Goal: Task Accomplishment & Management: Complete application form

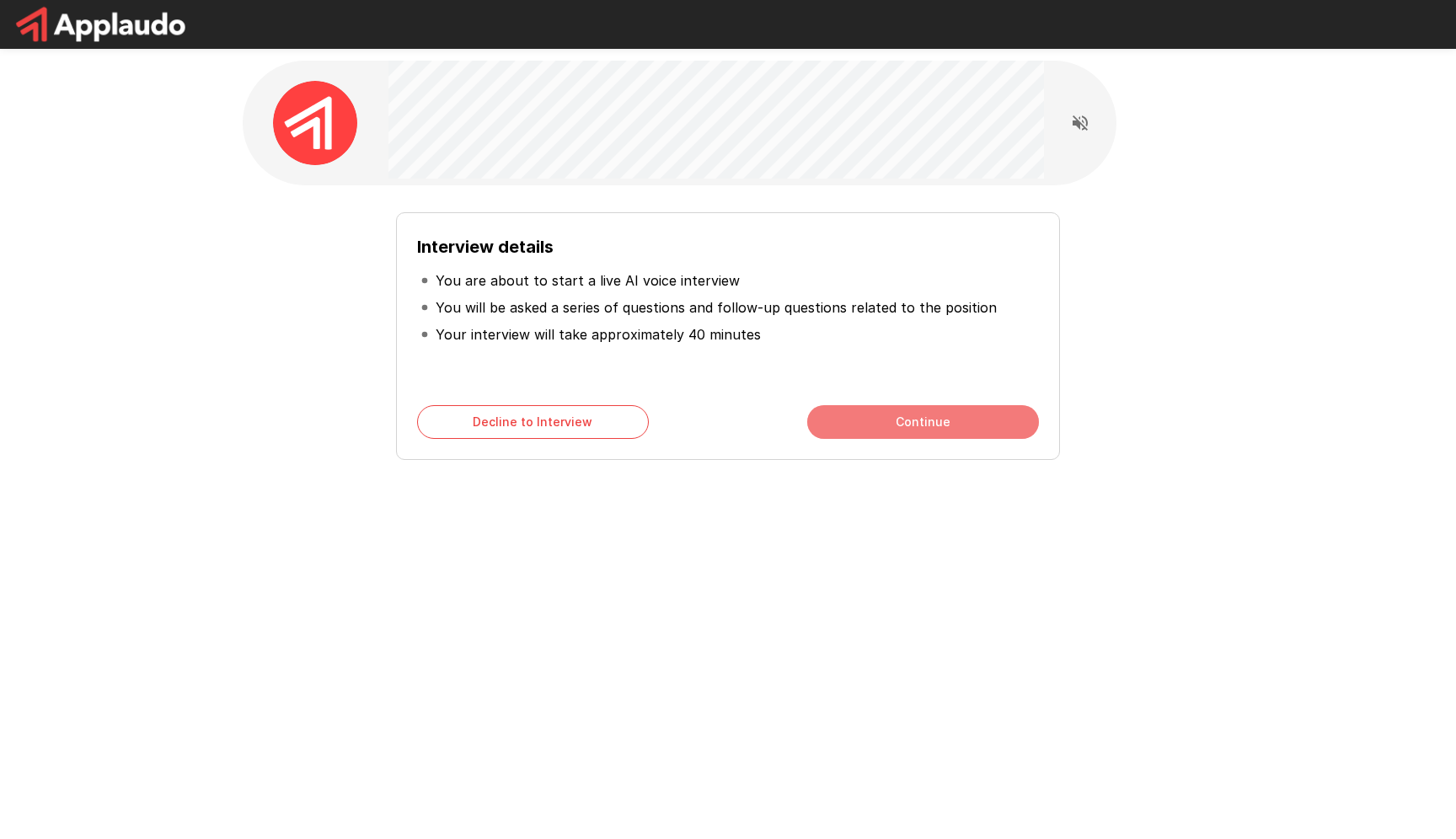
click at [891, 426] on button "Continue" at bounding box center [923, 422] width 231 height 34
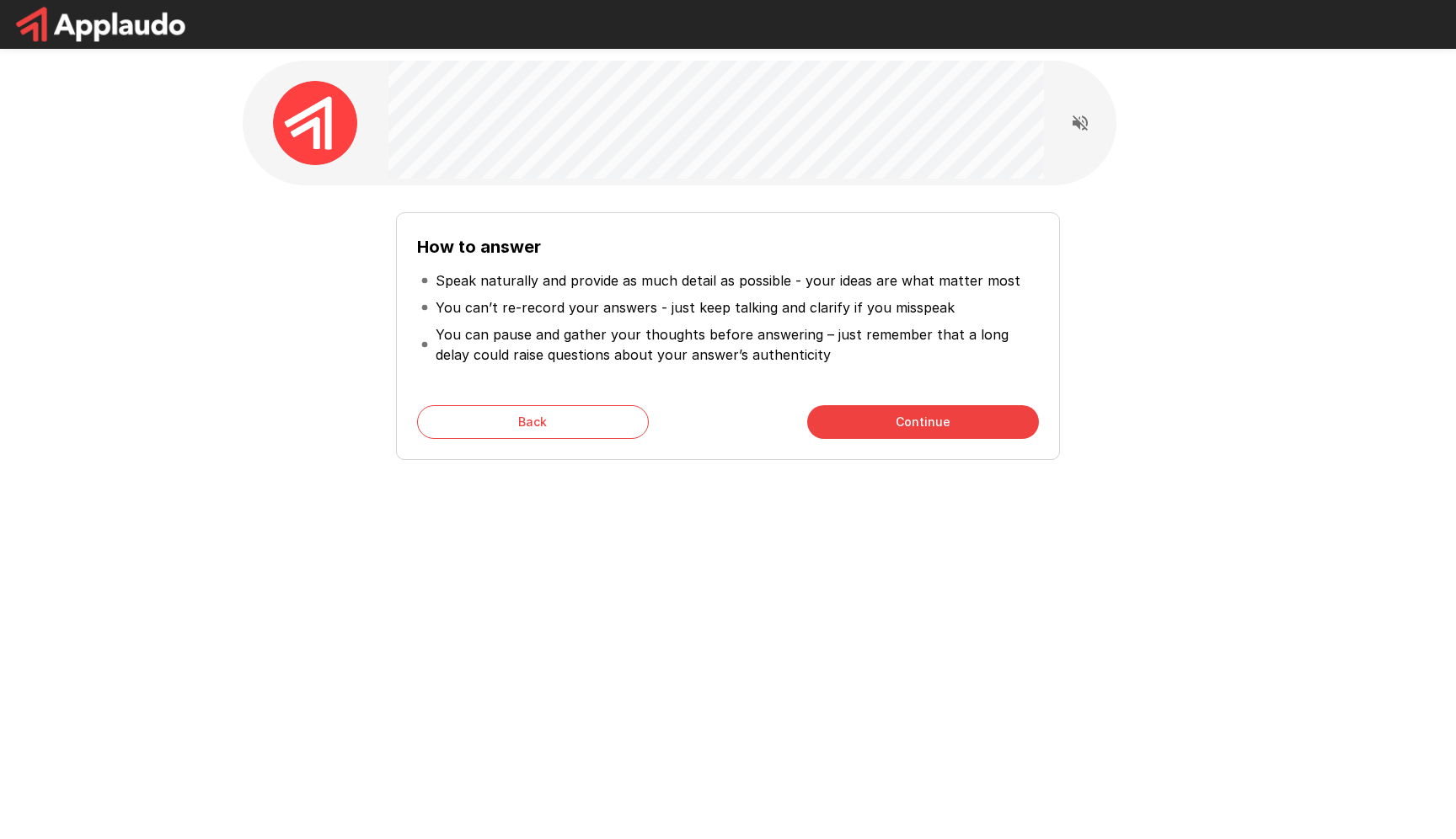
click at [891, 426] on button "Continue" at bounding box center [923, 422] width 231 height 34
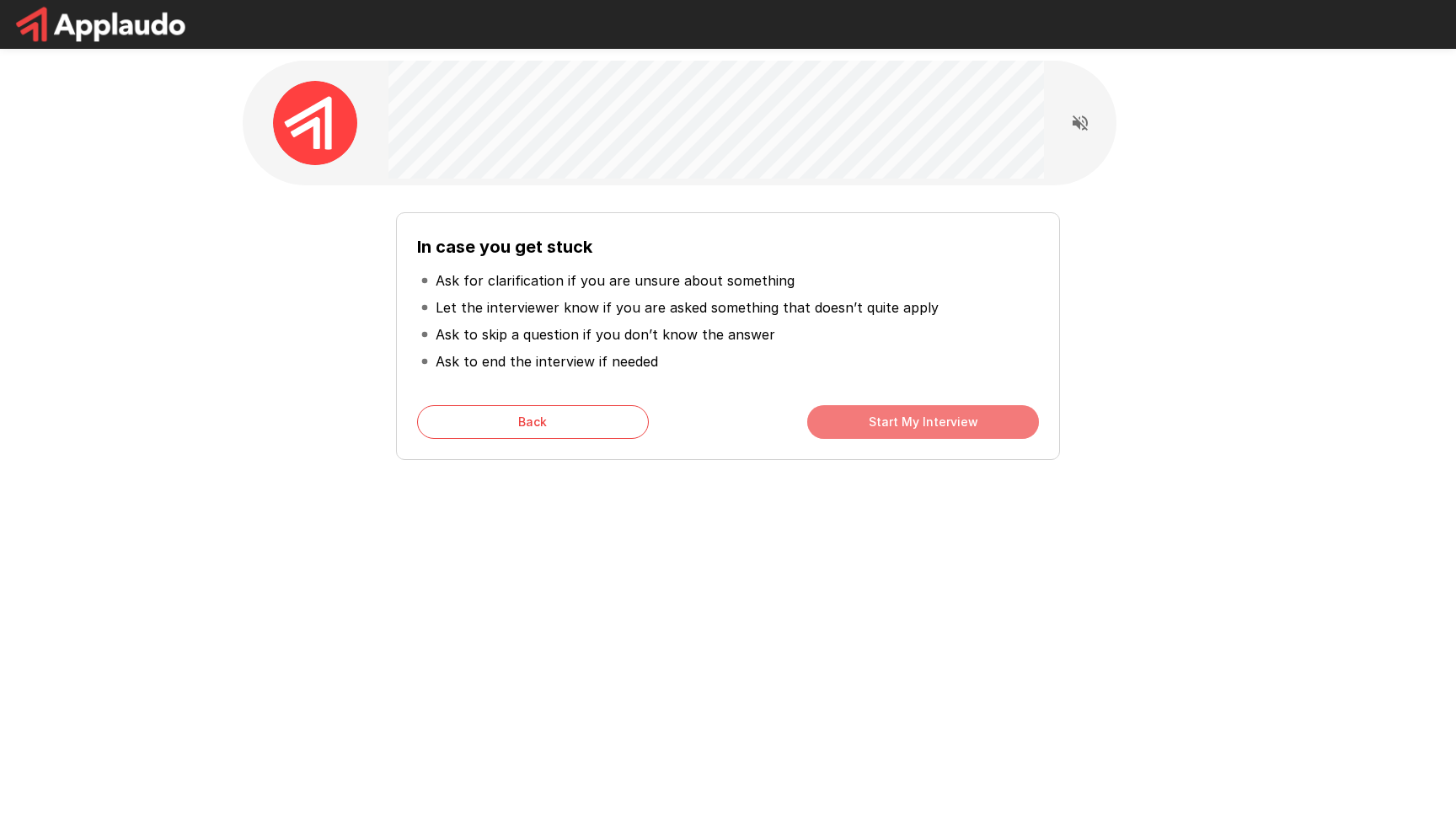
click at [891, 426] on button "Start My Interview" at bounding box center [923, 422] width 231 height 34
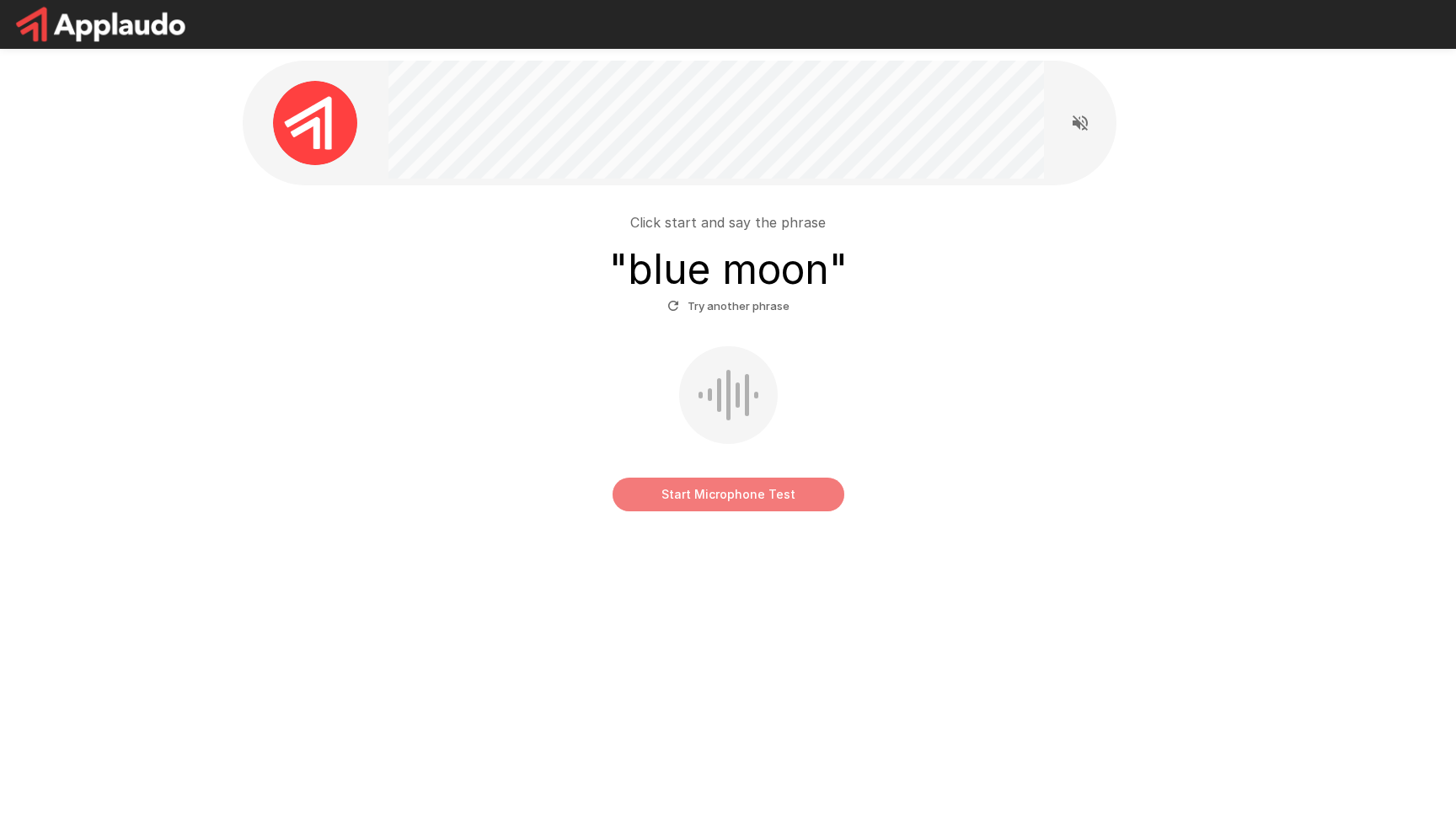
click at [785, 496] on button "Start Microphone Test" at bounding box center [728, 495] width 231 height 34
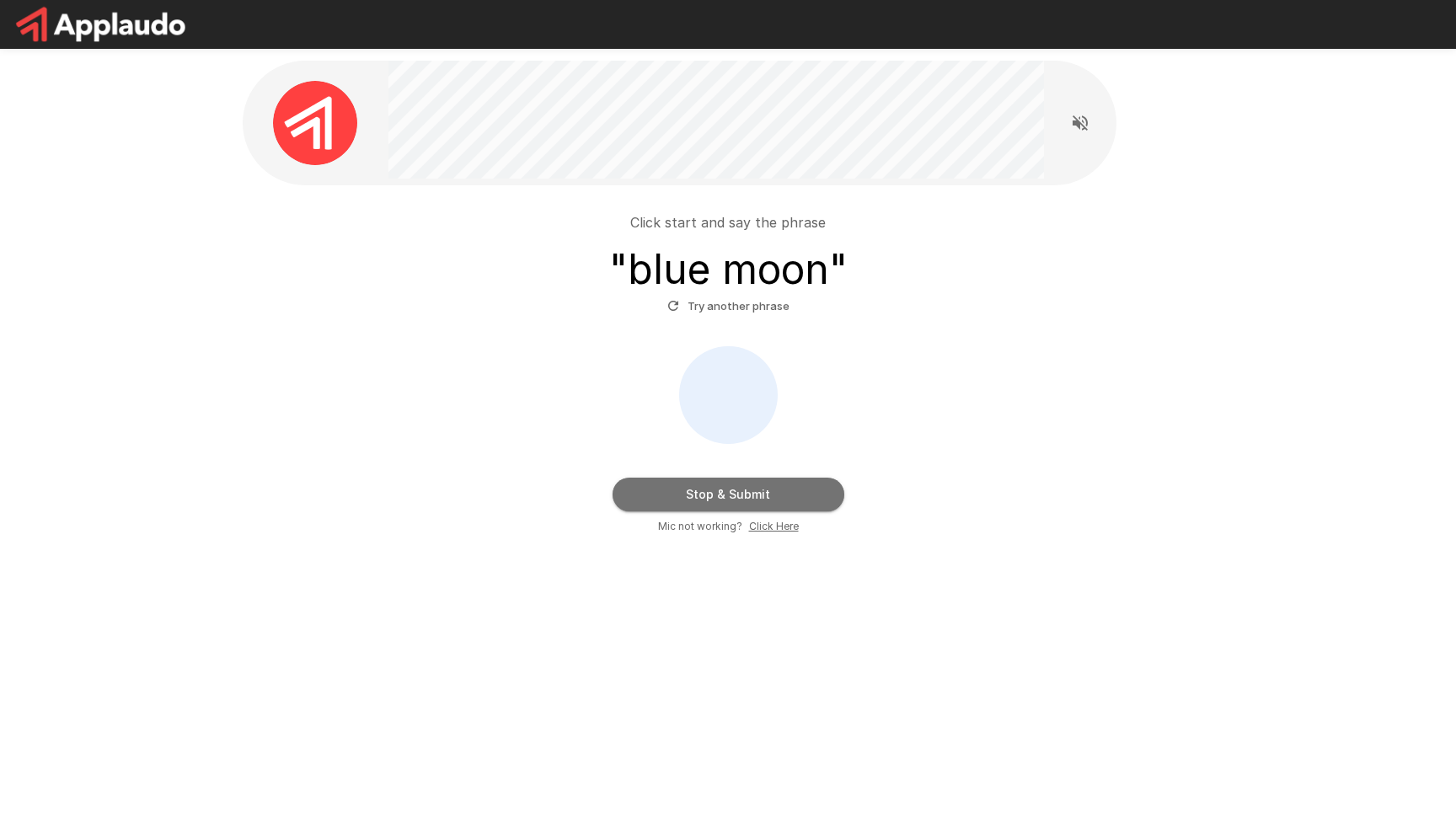
click at [760, 486] on button "Stop & Submit" at bounding box center [728, 495] width 231 height 34
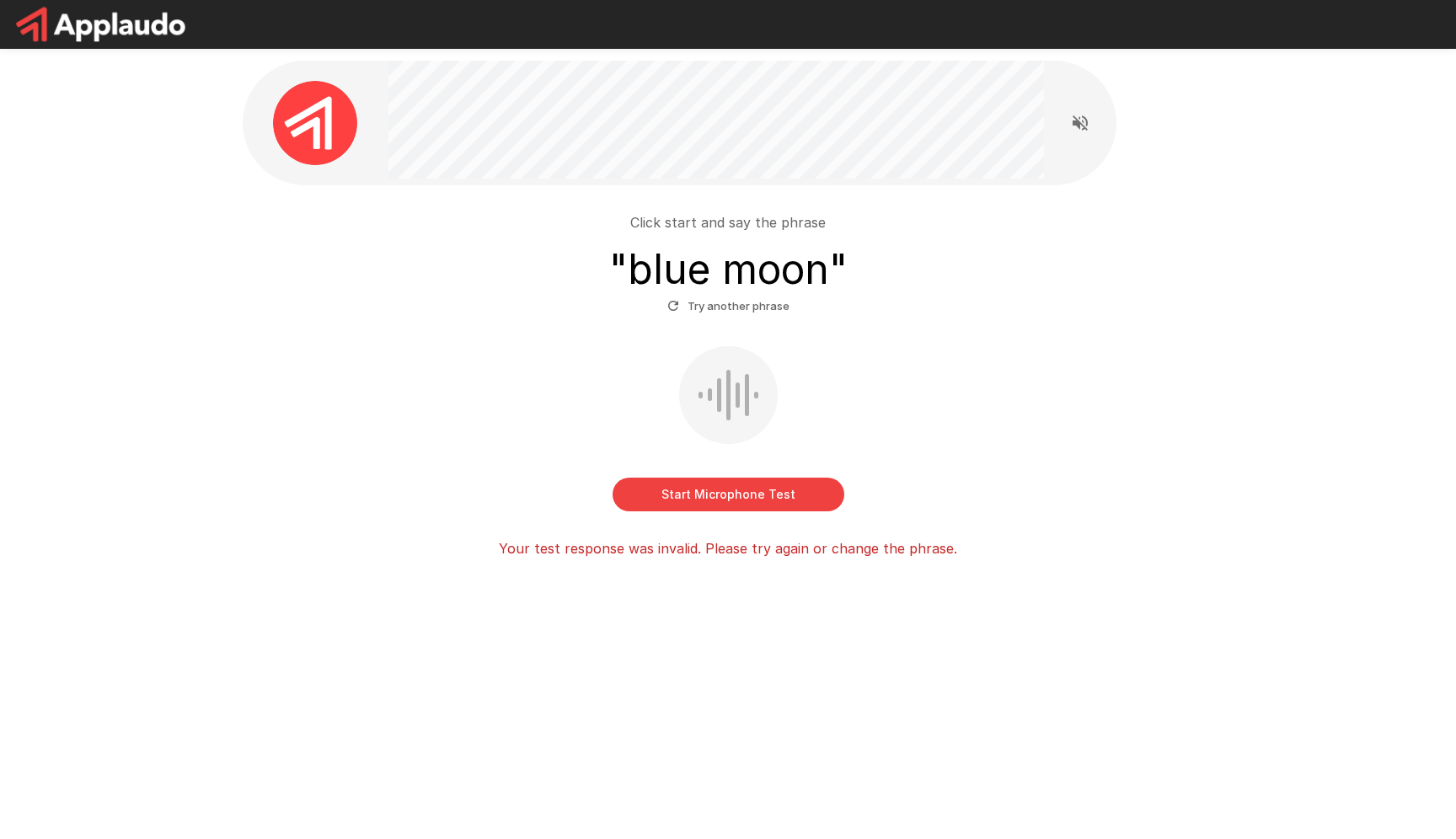
drag, startPoint x: 448, startPoint y: 303, endPoint x: 509, endPoint y: 409, distance: 122.3
click at [451, 307] on div "Click start and say the phrase " blue moon " Try another phrase" at bounding box center [727, 265] width 957 height 107
click at [728, 492] on button "Start Microphone Test" at bounding box center [728, 495] width 231 height 34
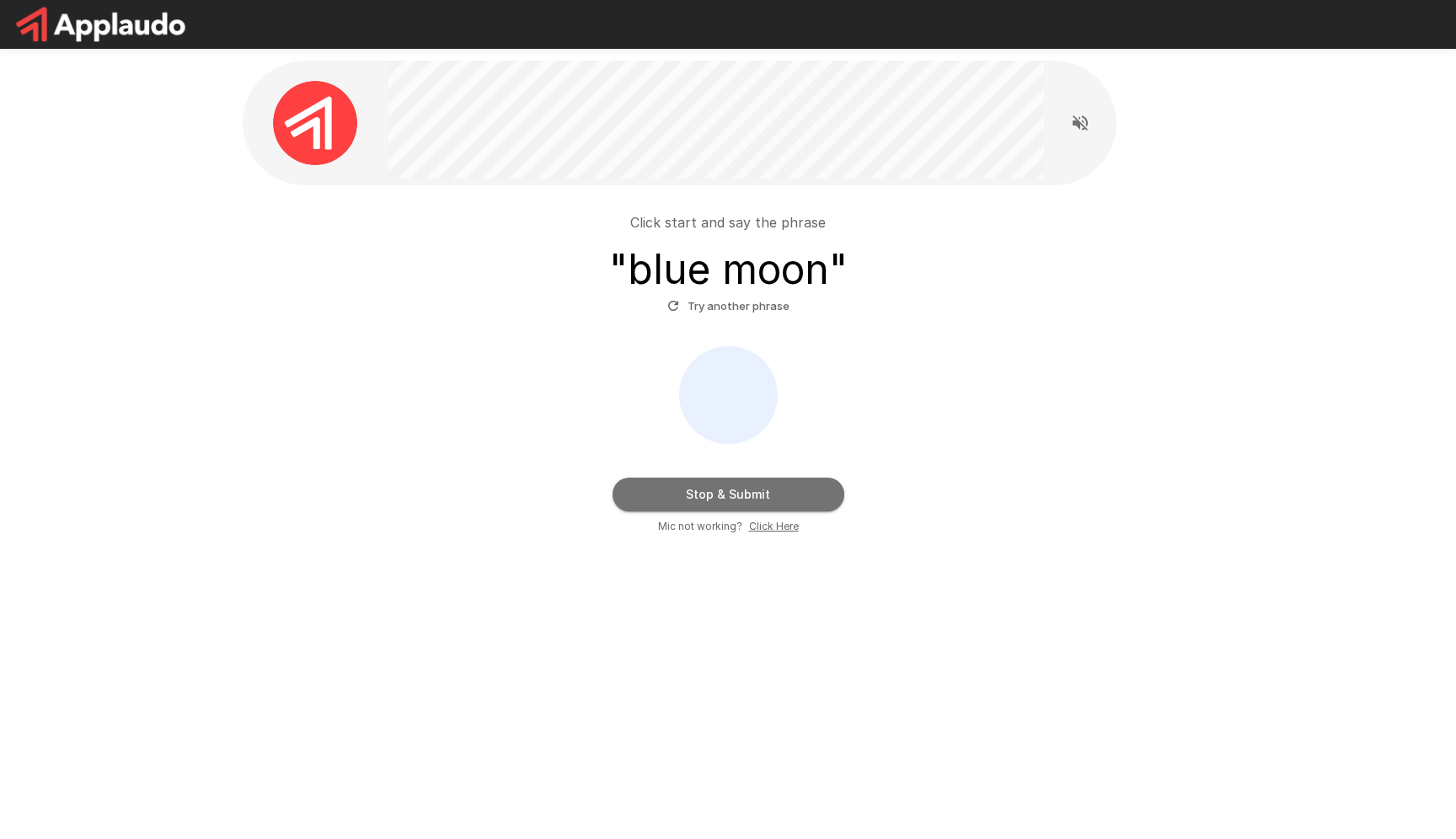
click at [728, 492] on button "Stop & Submit" at bounding box center [728, 495] width 231 height 34
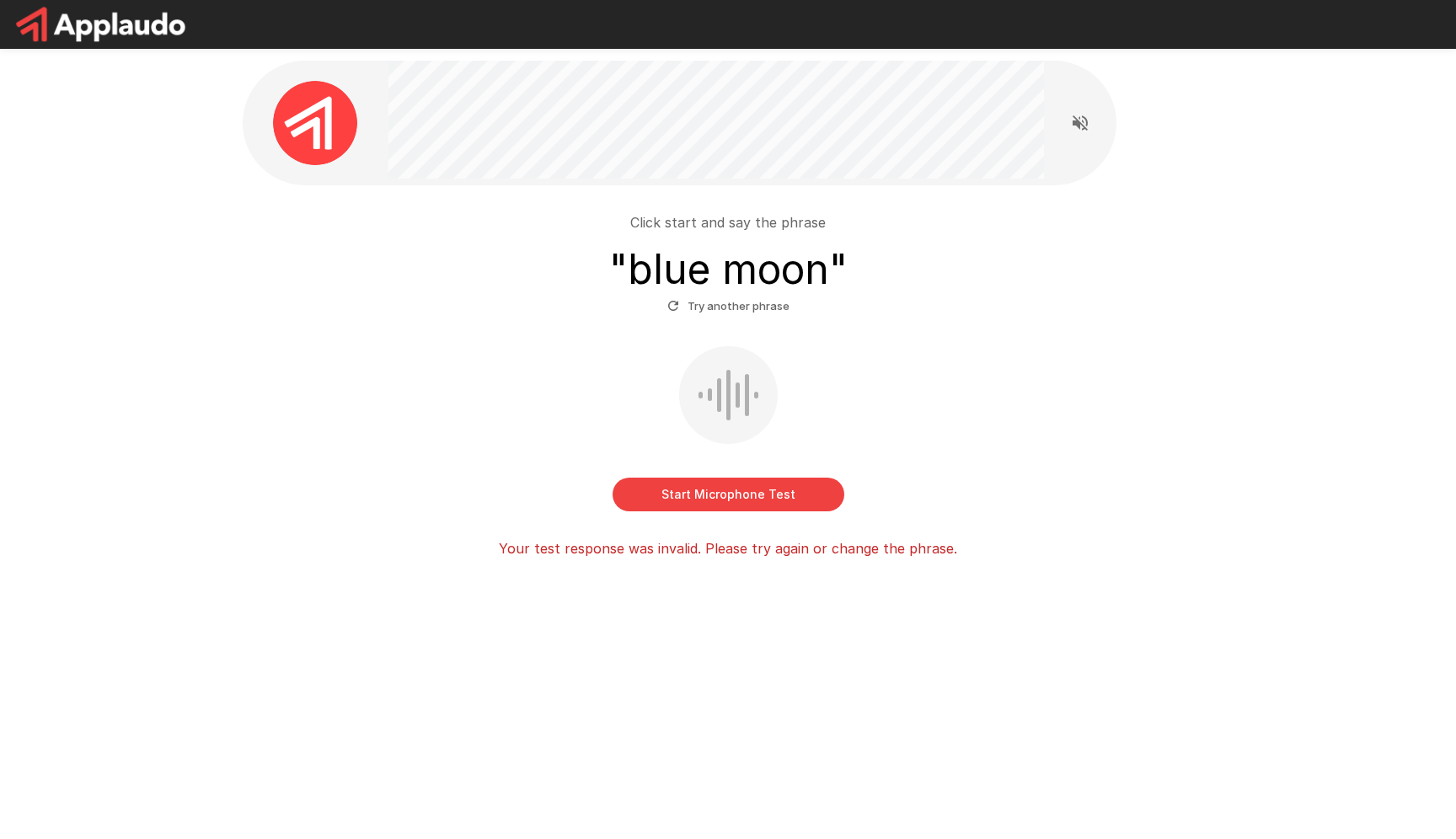
click at [727, 311] on button "Try another phrase" at bounding box center [728, 306] width 131 height 26
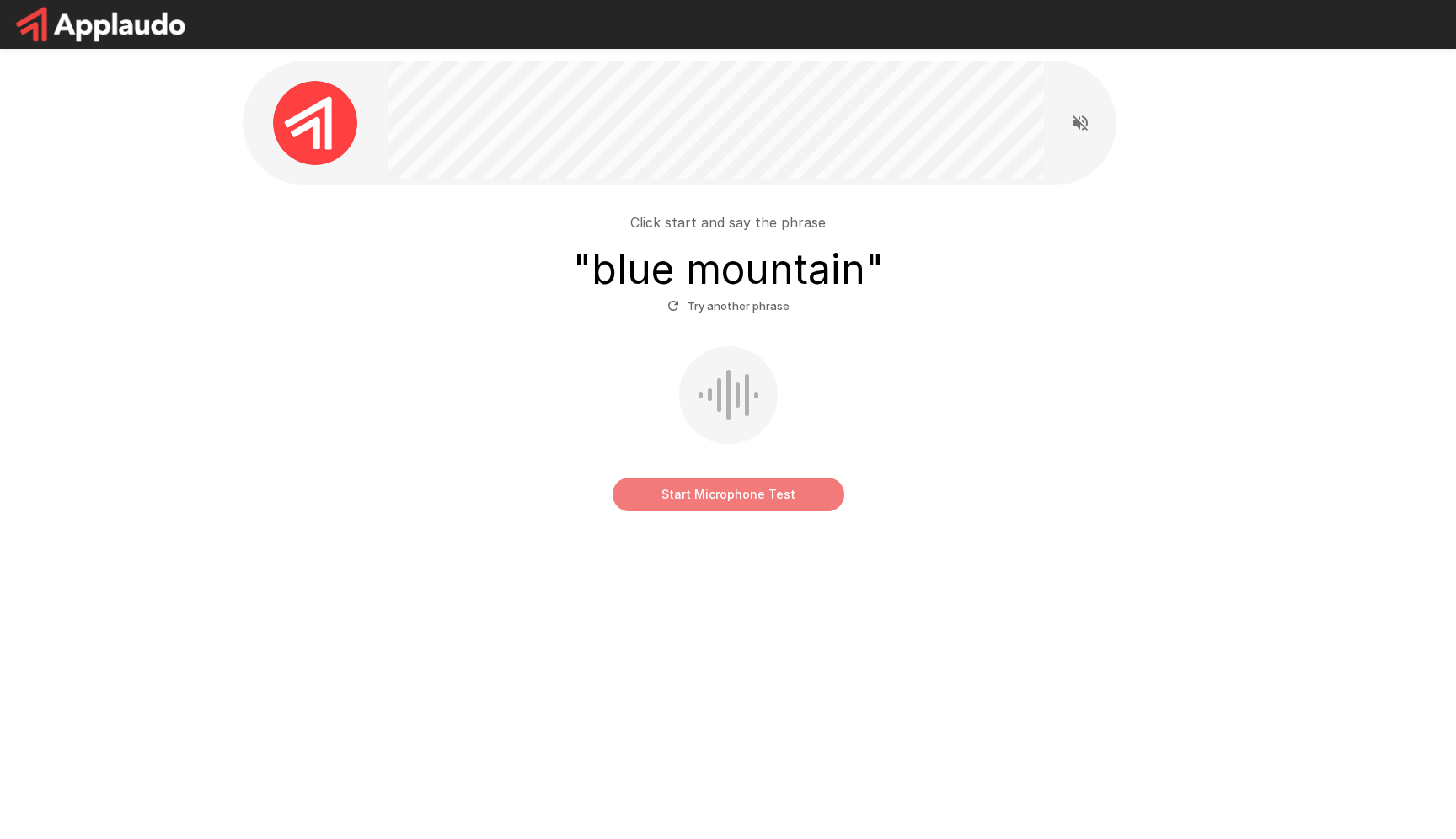
click at [827, 491] on button "Start Microphone Test" at bounding box center [728, 495] width 231 height 34
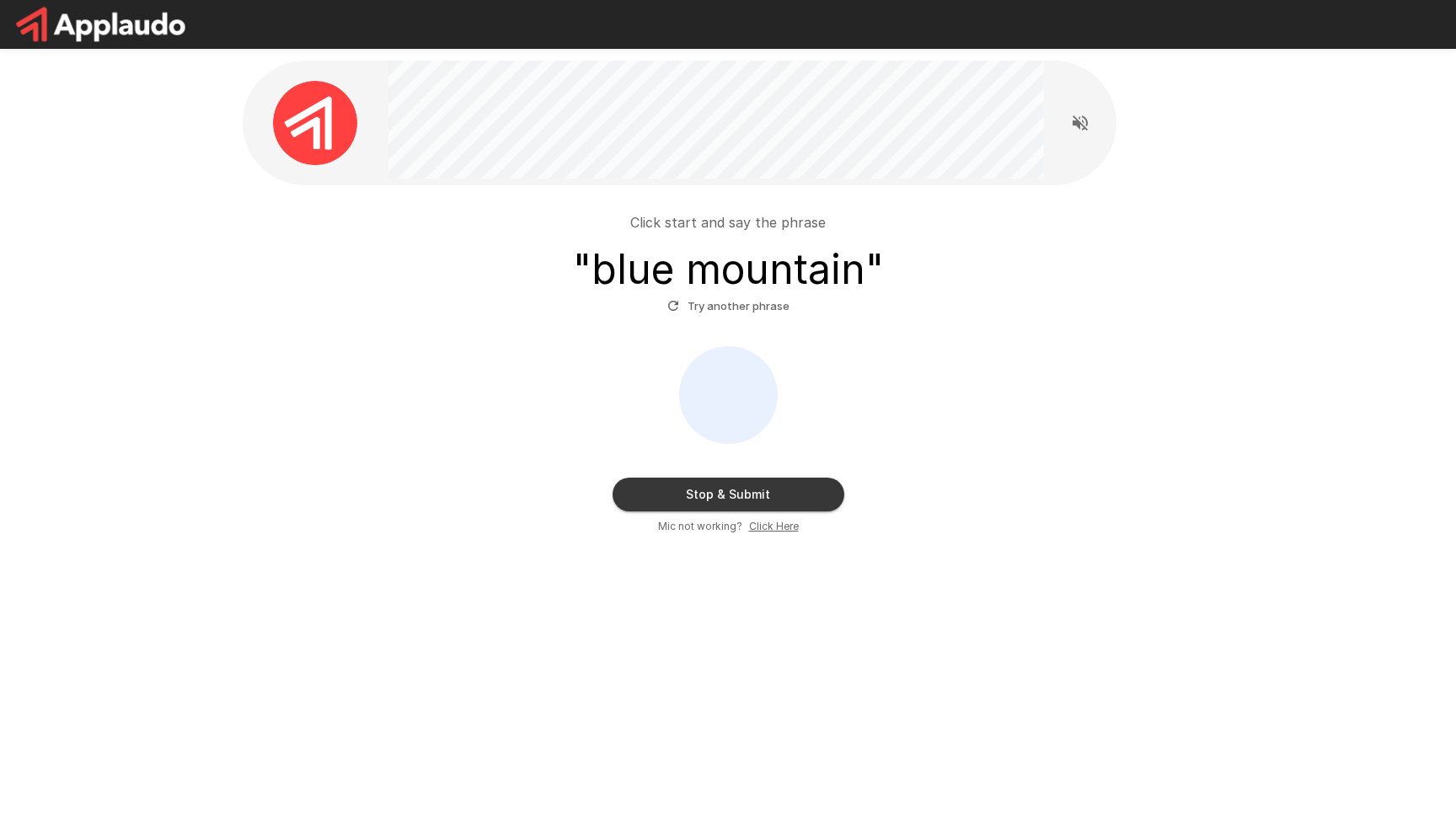
click at [827, 491] on button "Stop & Submit" at bounding box center [728, 495] width 231 height 34
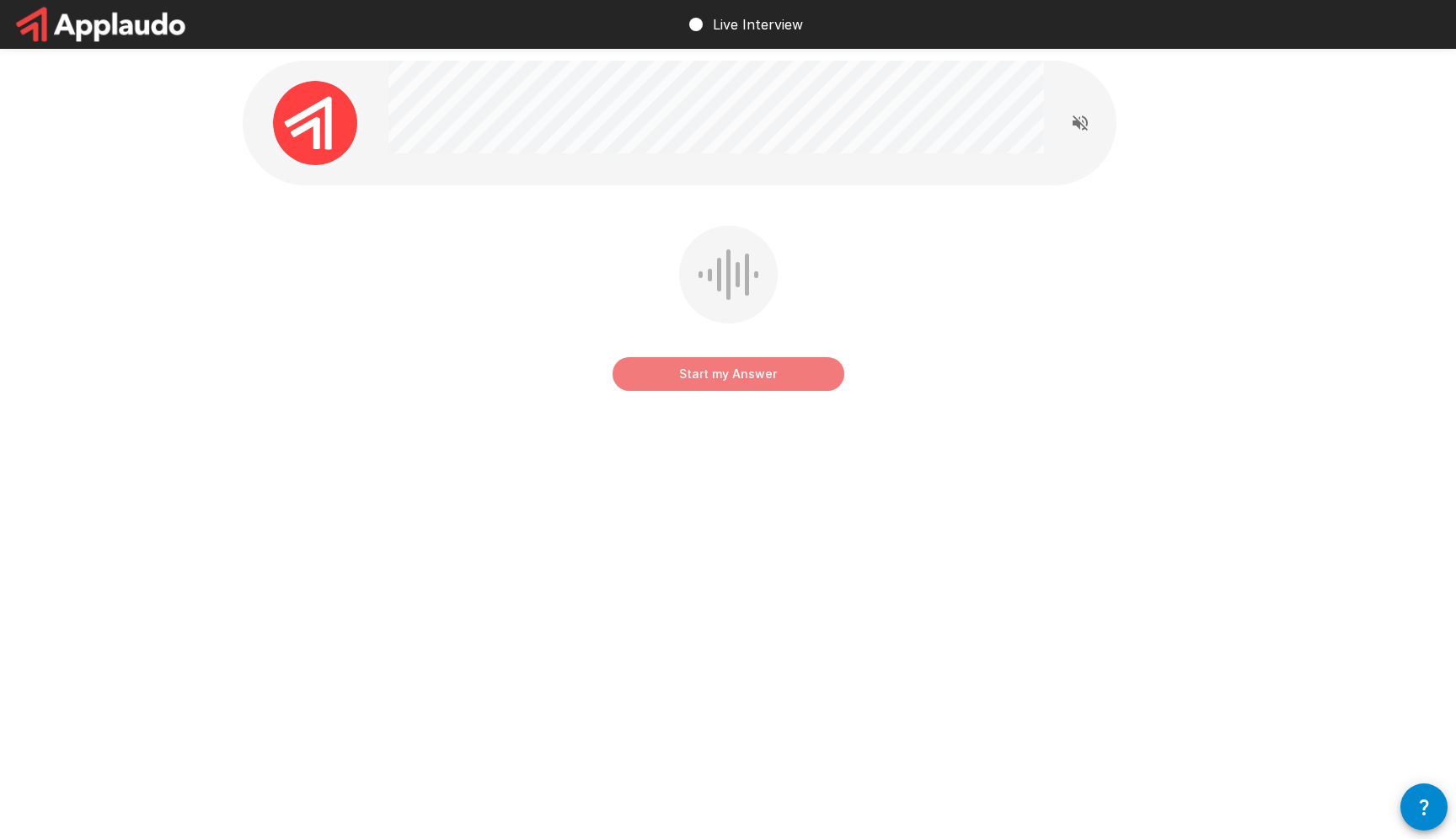
click at [790, 368] on button "Start my Answer" at bounding box center [728, 374] width 231 height 34
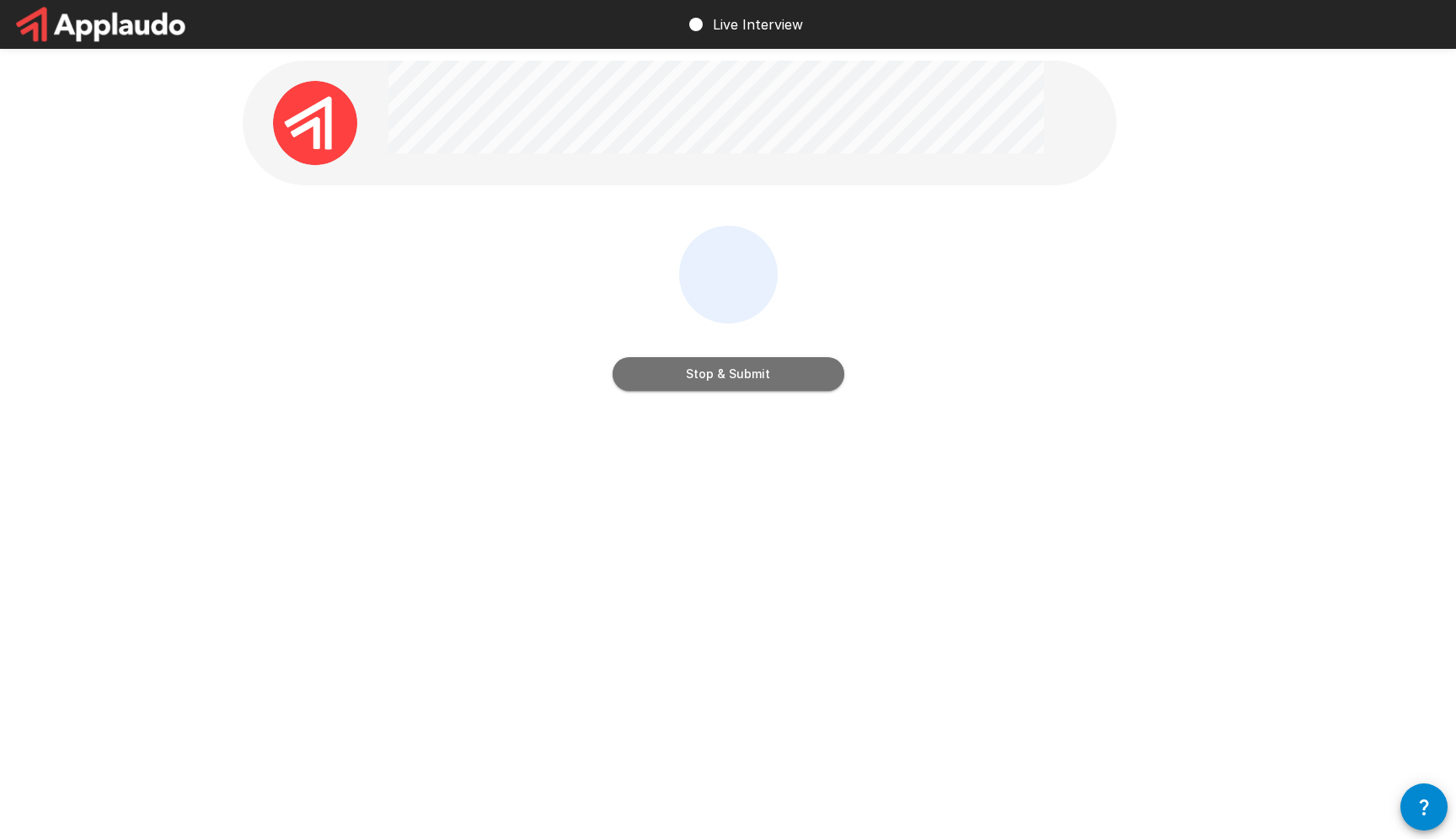
click at [790, 368] on button "Stop & Submit" at bounding box center [728, 374] width 231 height 34
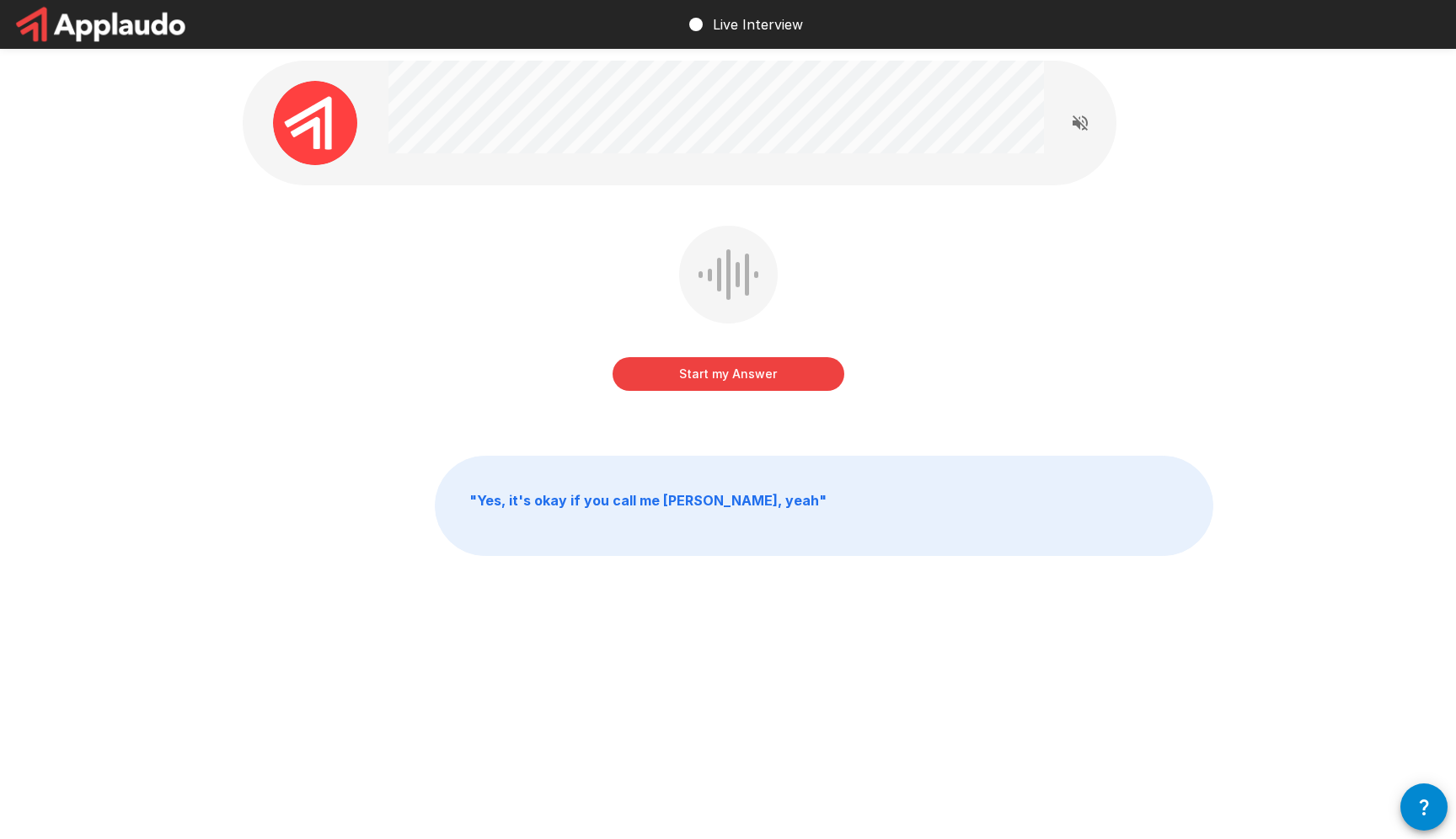
click at [819, 372] on button "Start my Answer" at bounding box center [728, 374] width 231 height 34
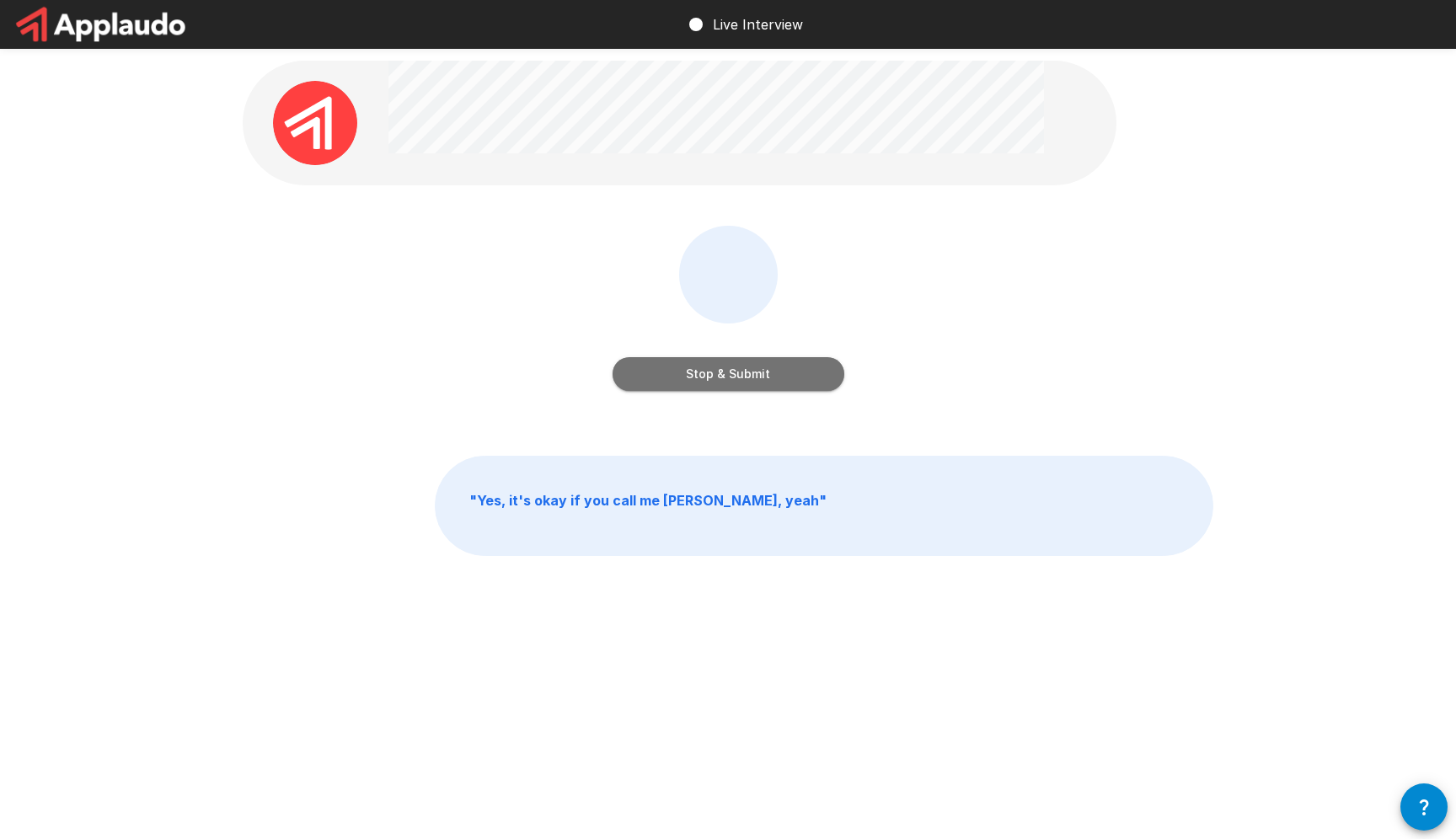
click at [819, 372] on button "Stop & Submit" at bounding box center [728, 374] width 231 height 34
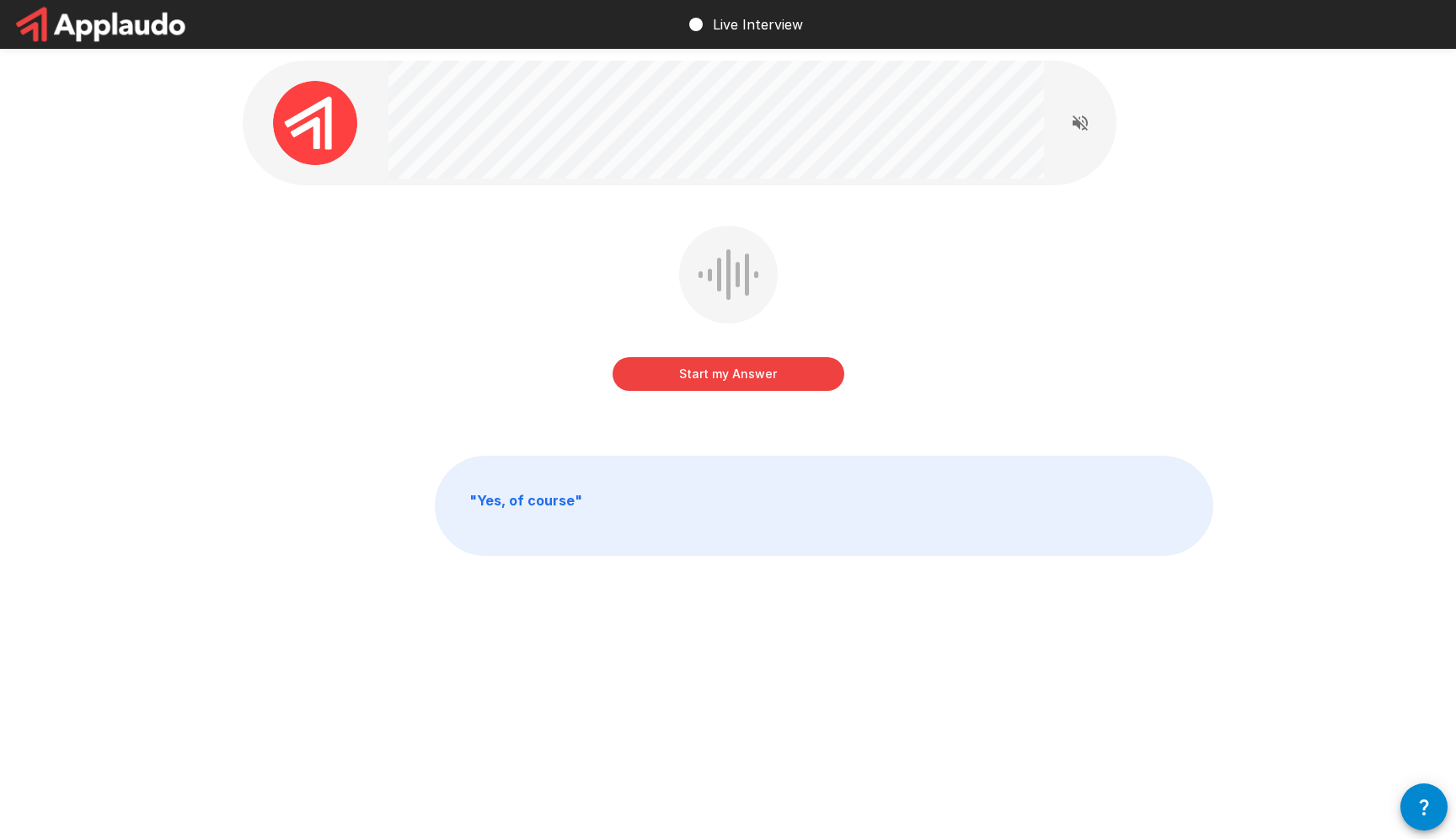
click at [807, 363] on button "Start my Answer" at bounding box center [728, 374] width 231 height 34
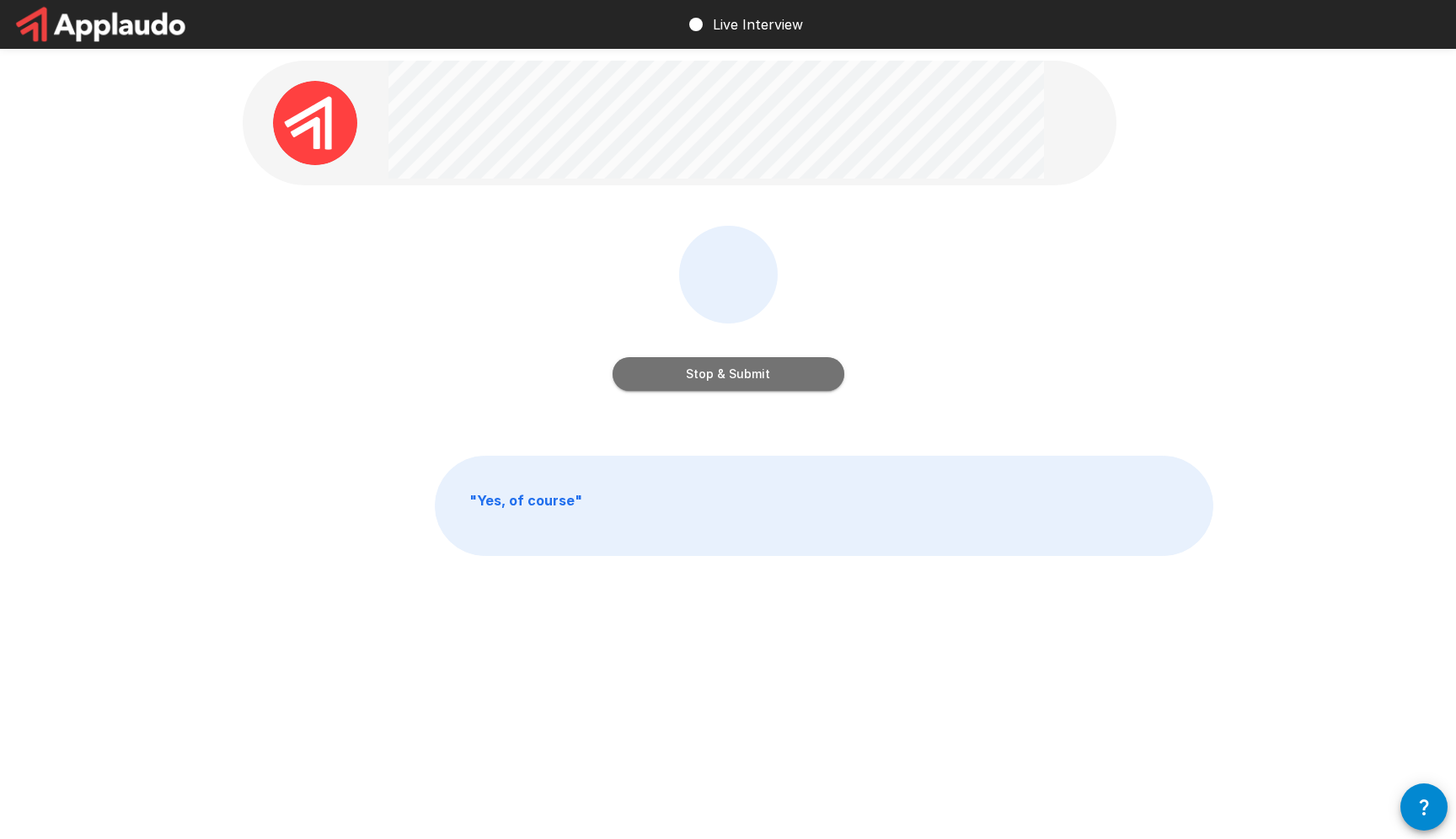
click at [801, 363] on button "Stop & Submit" at bounding box center [728, 374] width 231 height 34
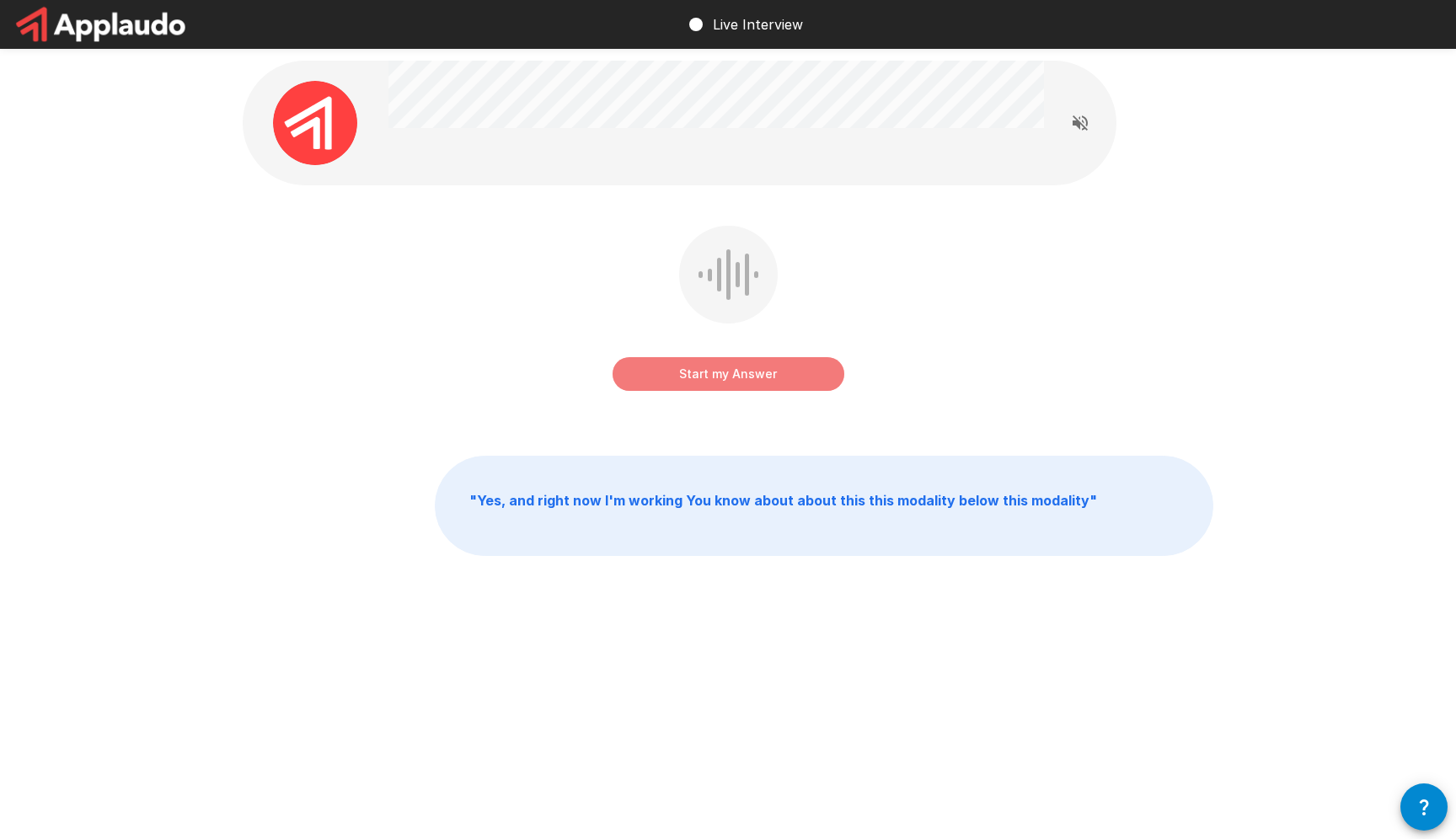
click at [804, 366] on button "Start my Answer" at bounding box center [728, 374] width 231 height 34
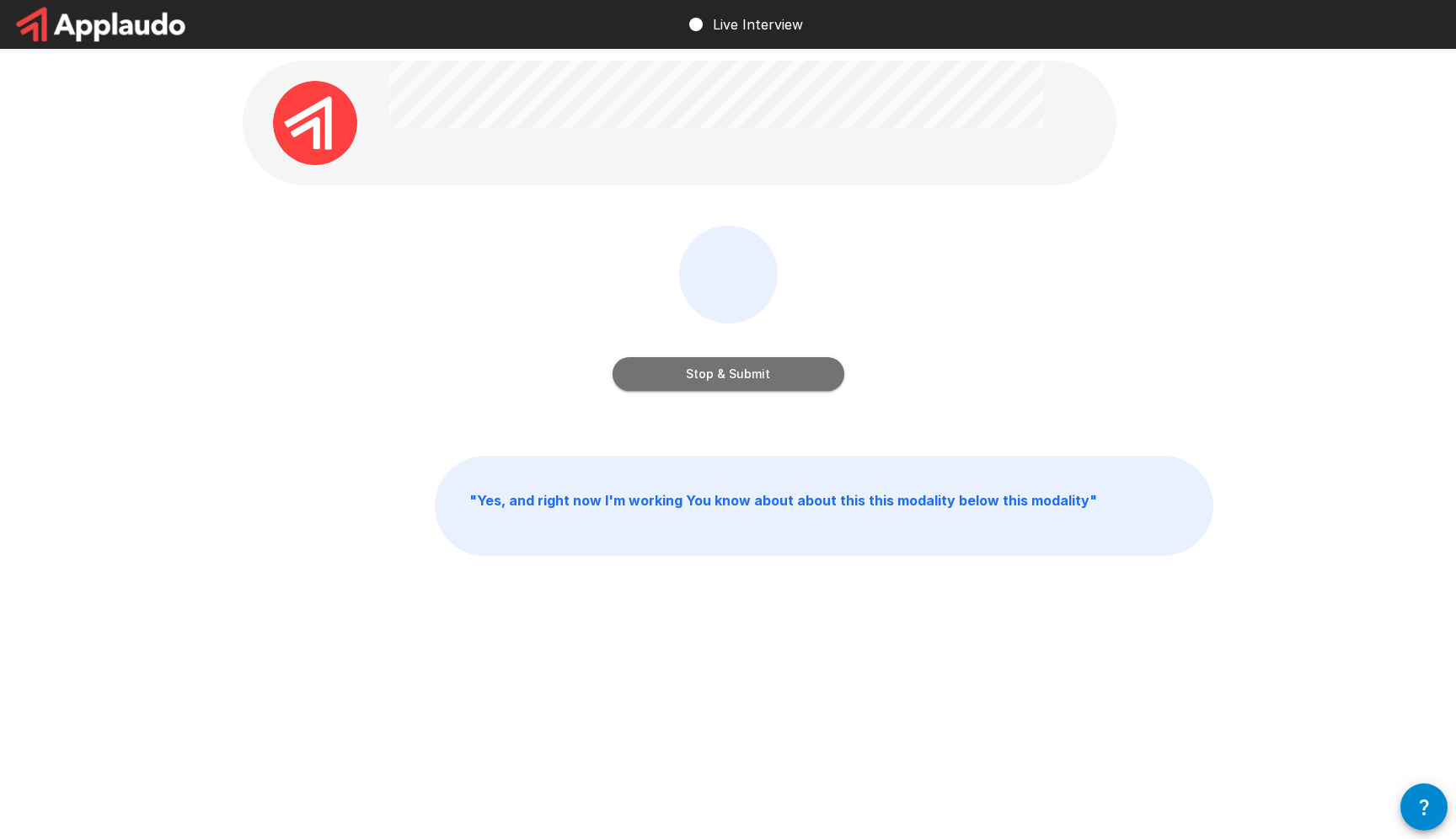
click at [779, 371] on button "Stop & Submit" at bounding box center [728, 374] width 231 height 34
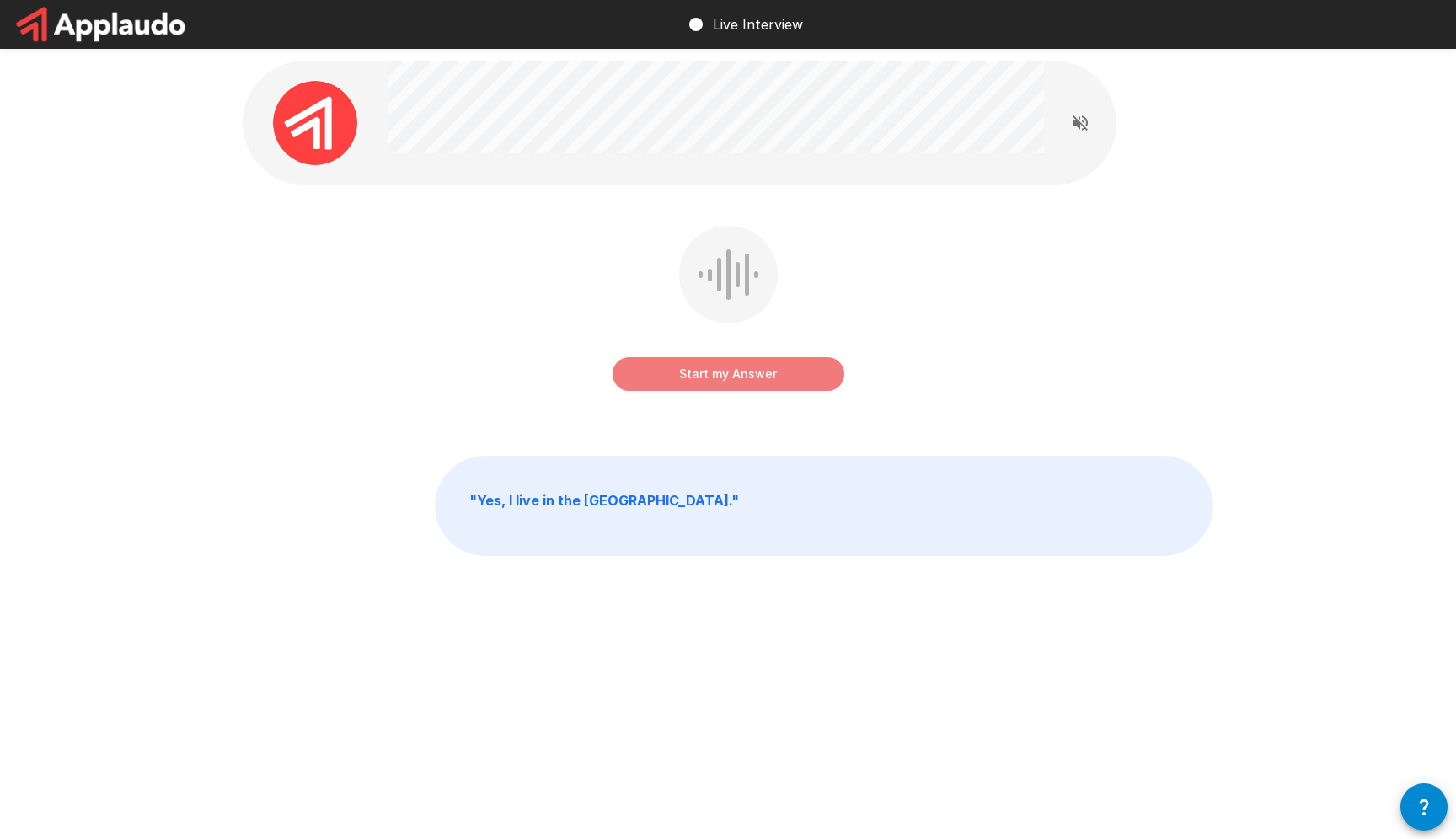
click at [791, 361] on button "Start my Answer" at bounding box center [728, 374] width 231 height 34
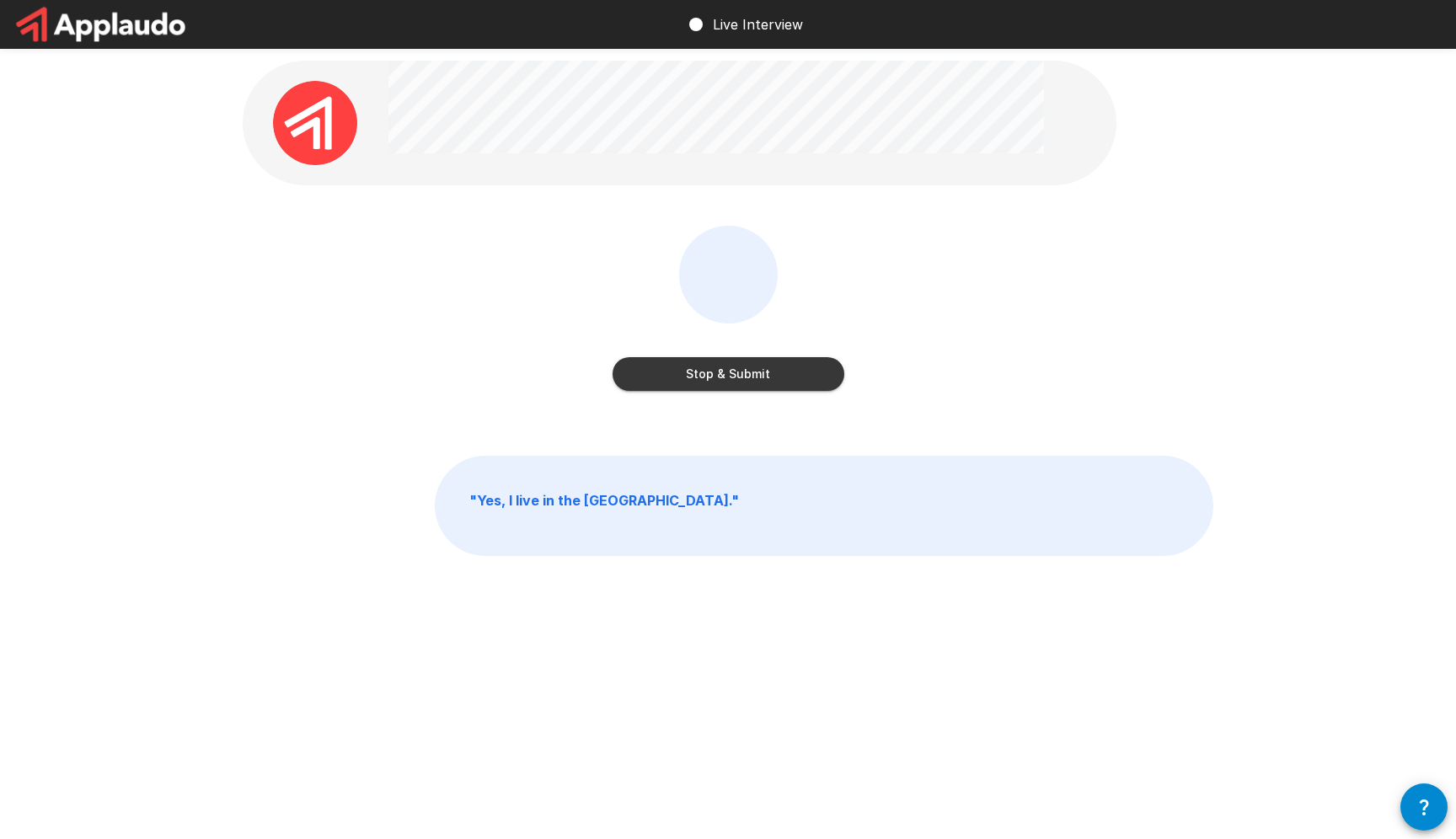
click at [774, 366] on button "Stop & Submit" at bounding box center [728, 374] width 231 height 34
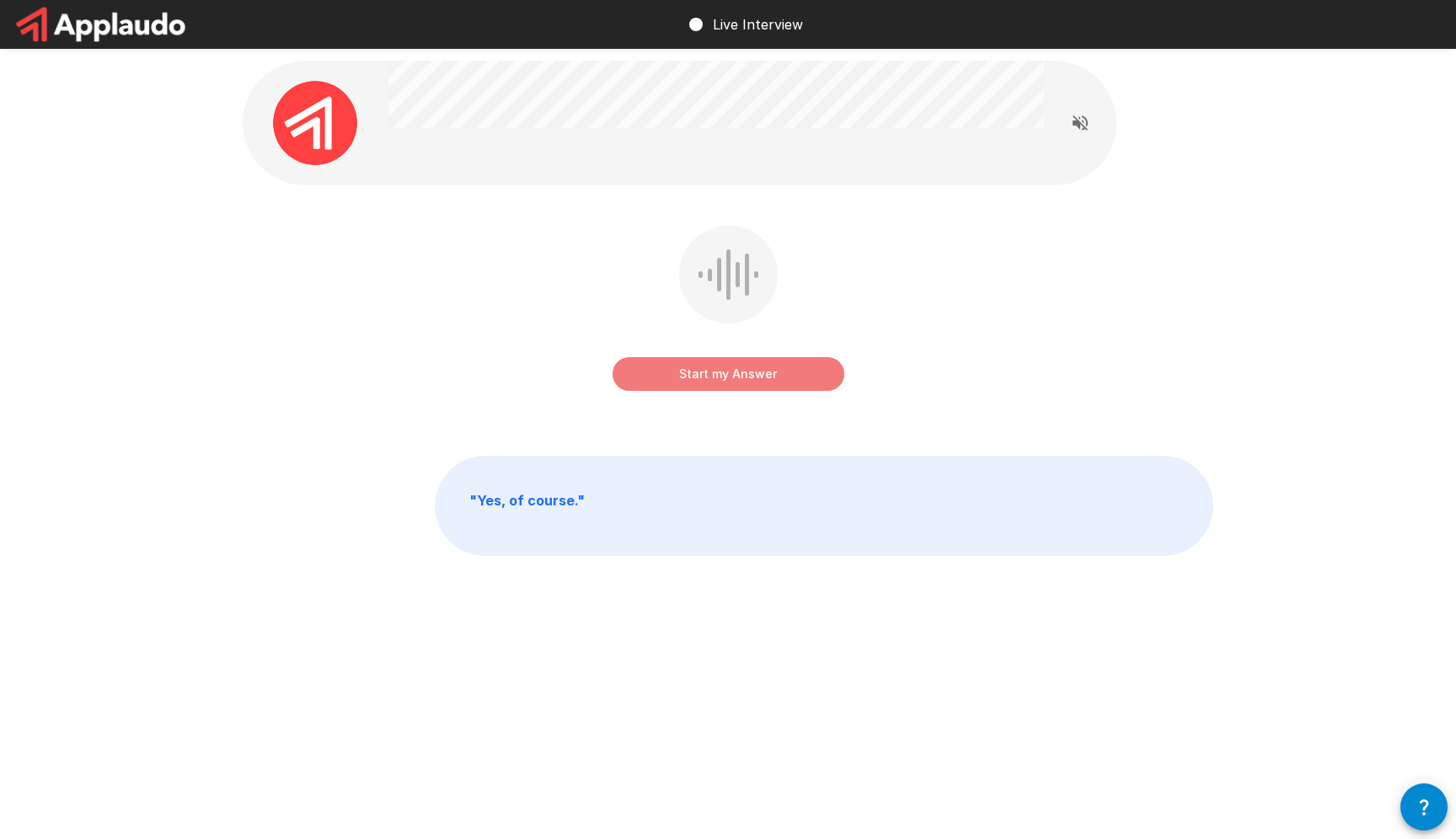
click at [761, 372] on button "Start my Answer" at bounding box center [728, 374] width 231 height 34
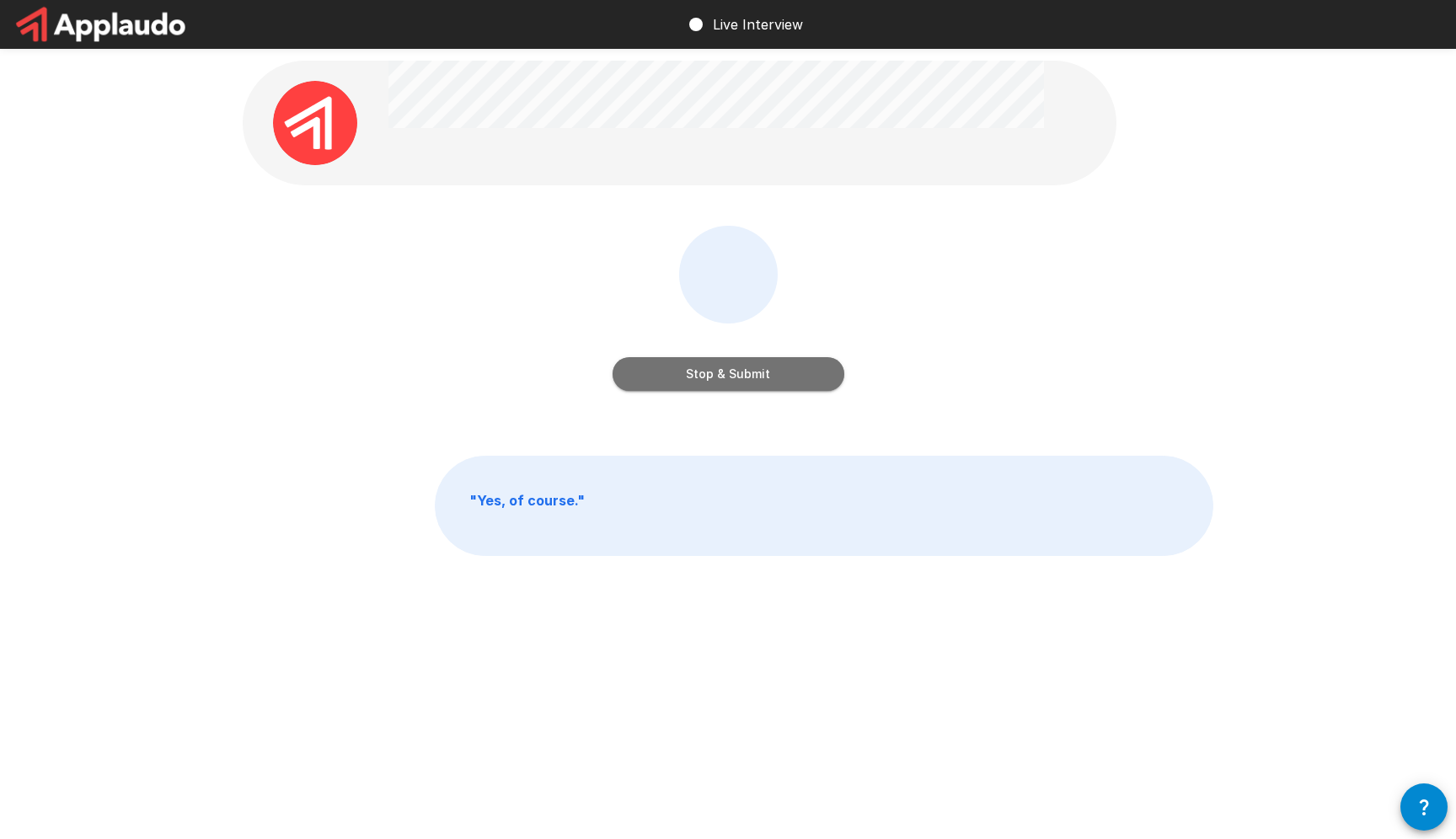
click at [763, 369] on button "Stop & Submit" at bounding box center [728, 374] width 231 height 34
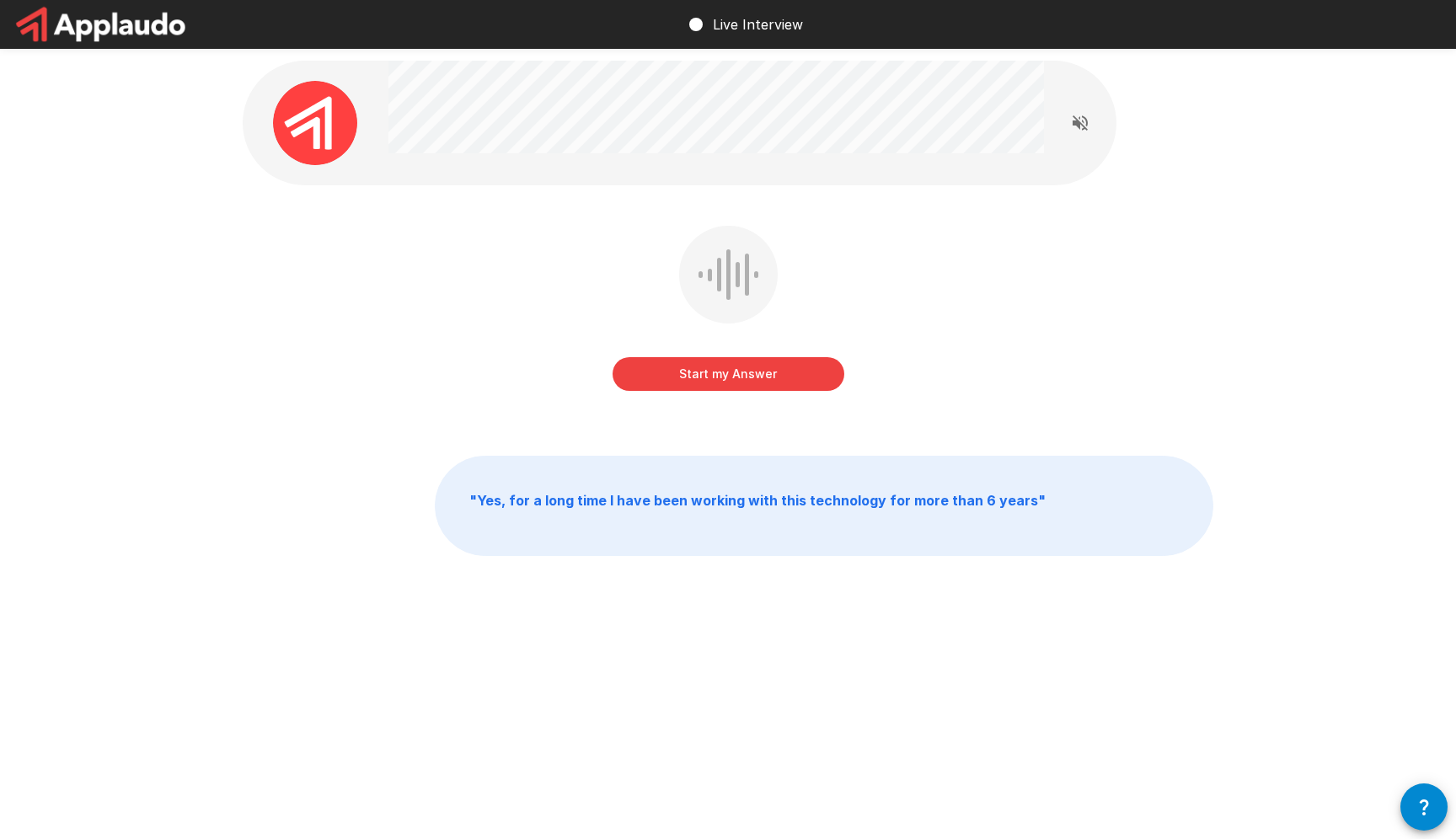
click at [799, 364] on button "Start my Answer" at bounding box center [728, 374] width 231 height 34
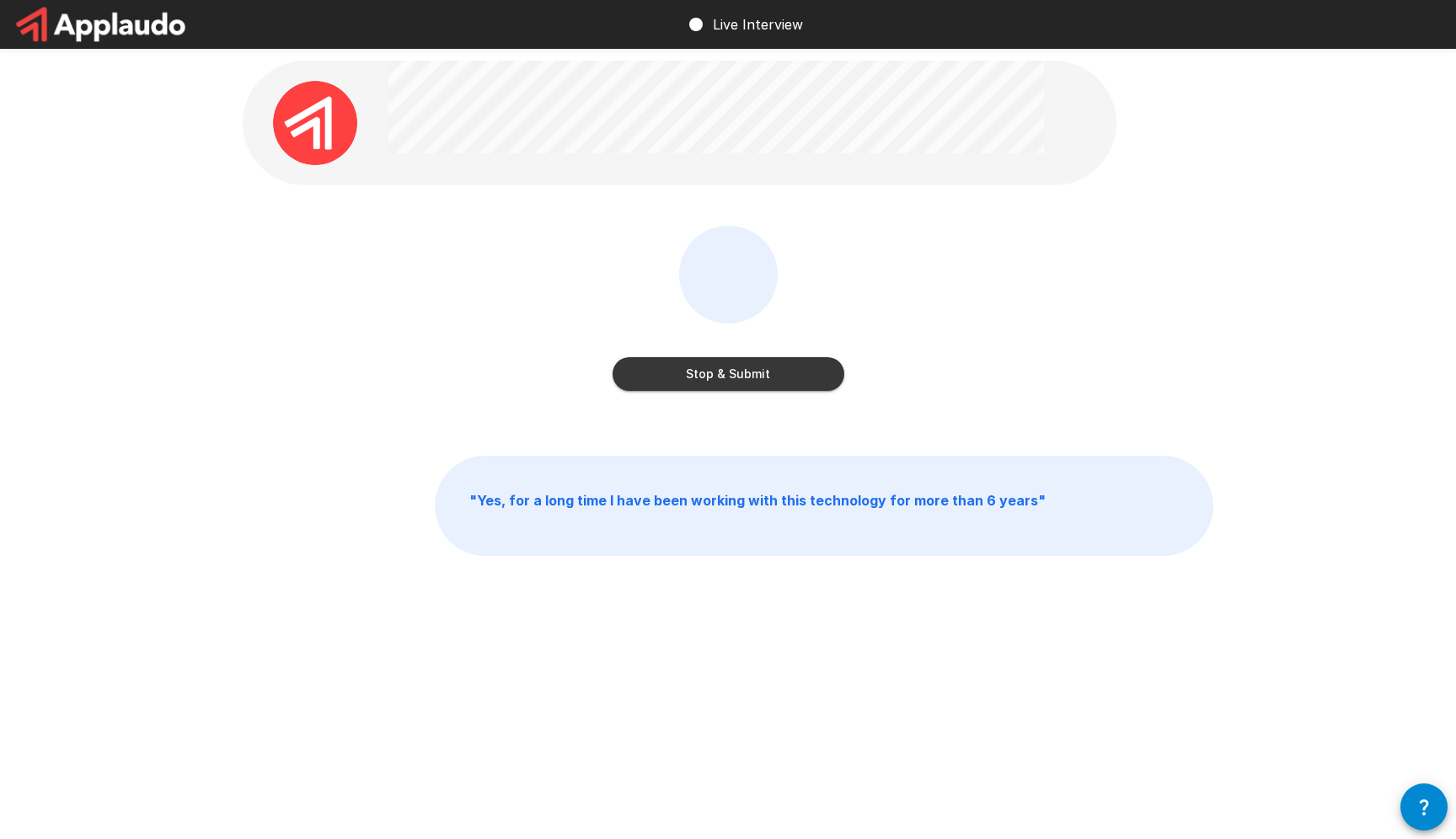
click at [778, 371] on button "Stop & Submit" at bounding box center [728, 374] width 231 height 34
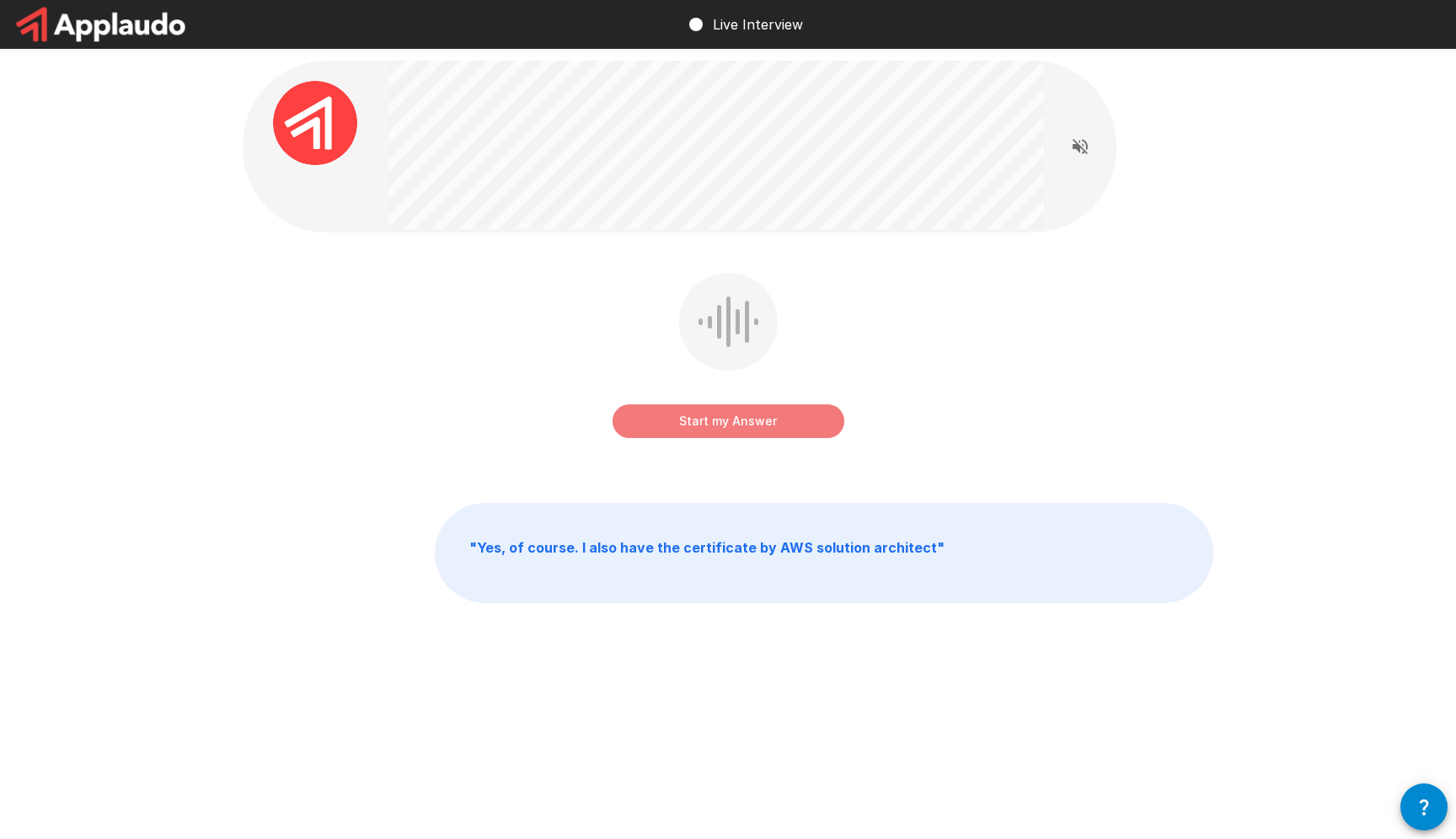
click at [804, 421] on button "Start my Answer" at bounding box center [728, 421] width 231 height 34
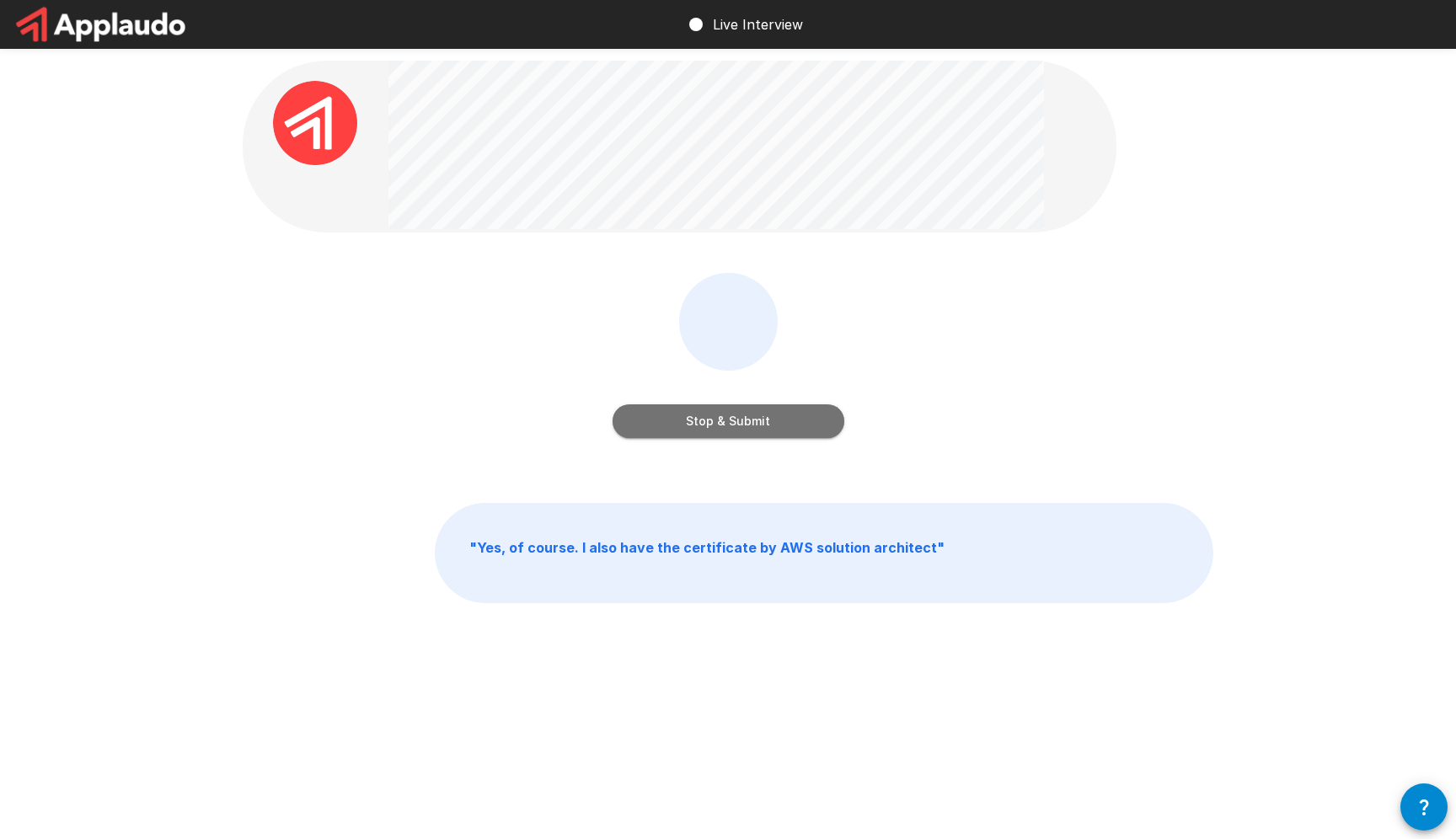
click at [785, 424] on button "Stop & Submit" at bounding box center [728, 421] width 231 height 34
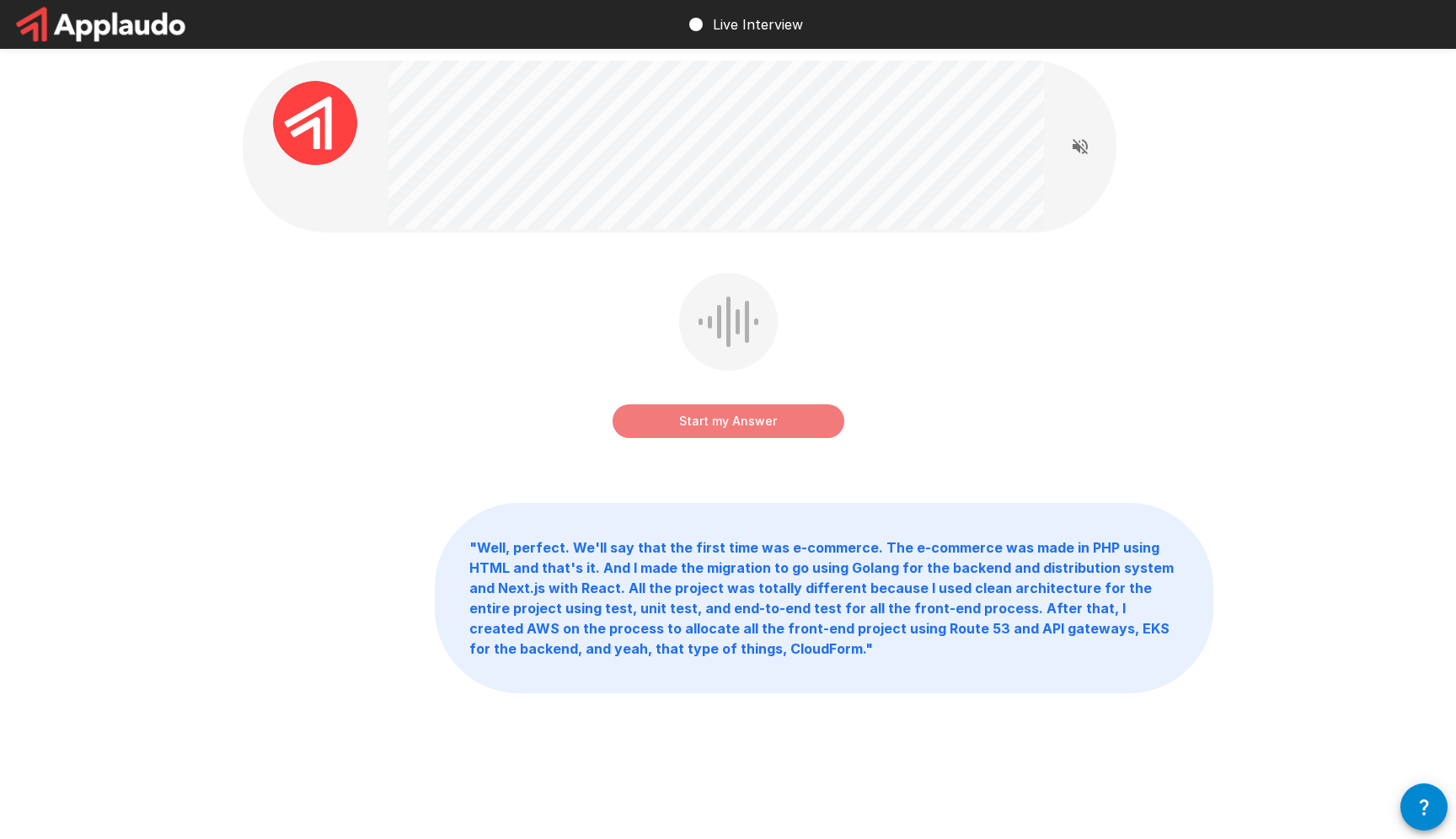
click at [784, 416] on button "Start my Answer" at bounding box center [728, 421] width 231 height 34
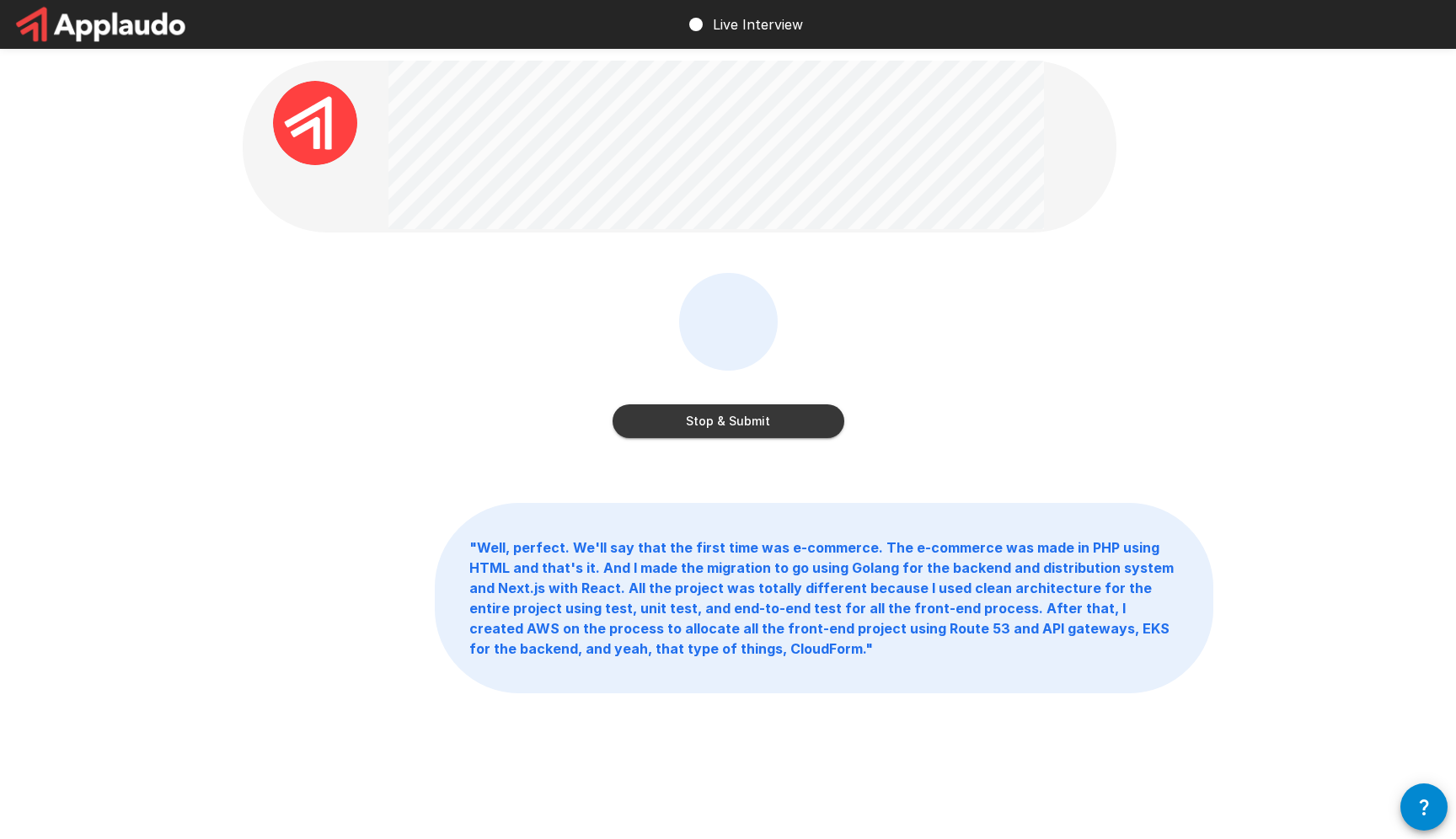
click at [818, 415] on button "Stop & Submit" at bounding box center [728, 421] width 231 height 34
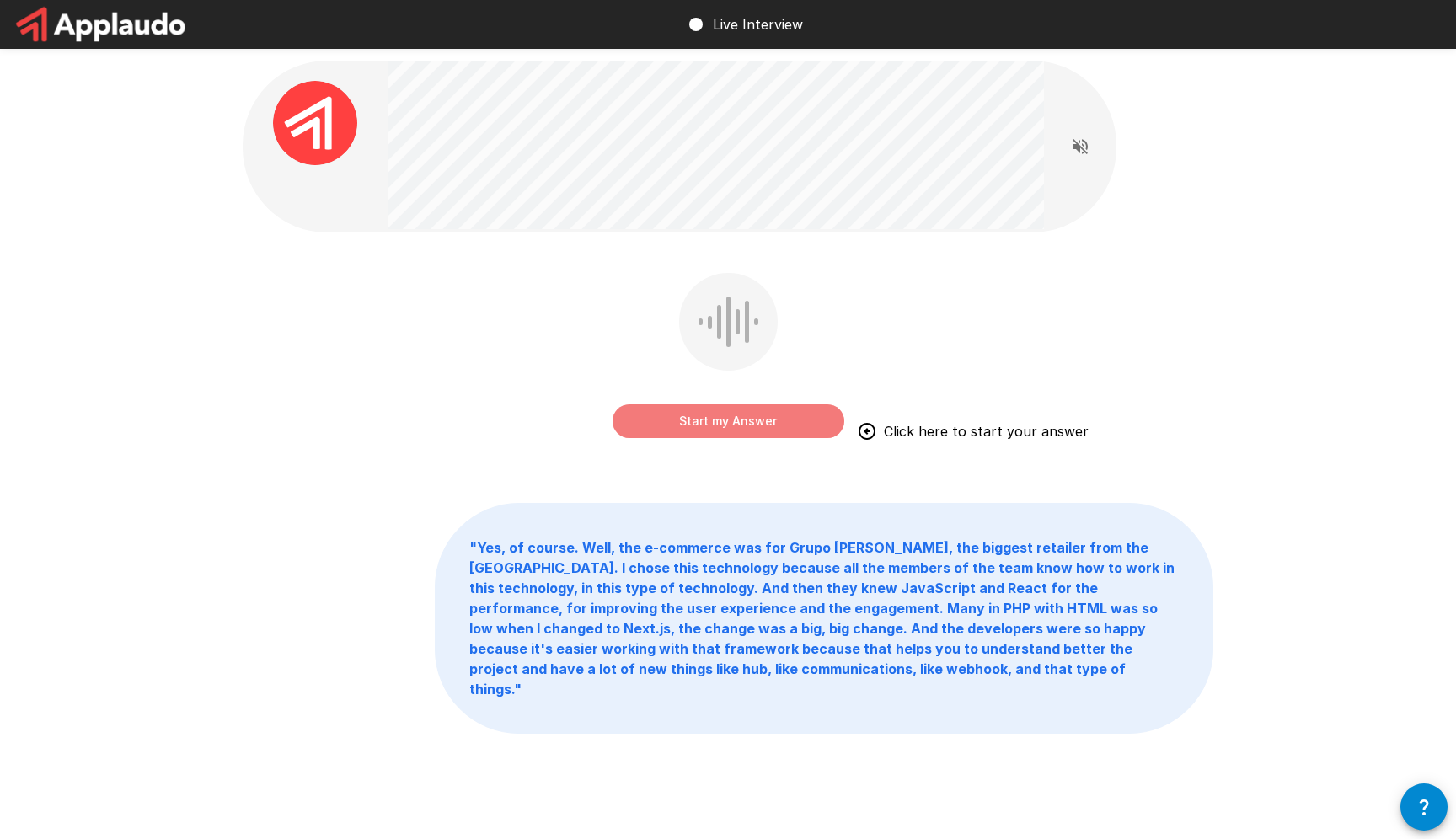
click at [752, 414] on button "Start my Answer" at bounding box center [728, 421] width 231 height 34
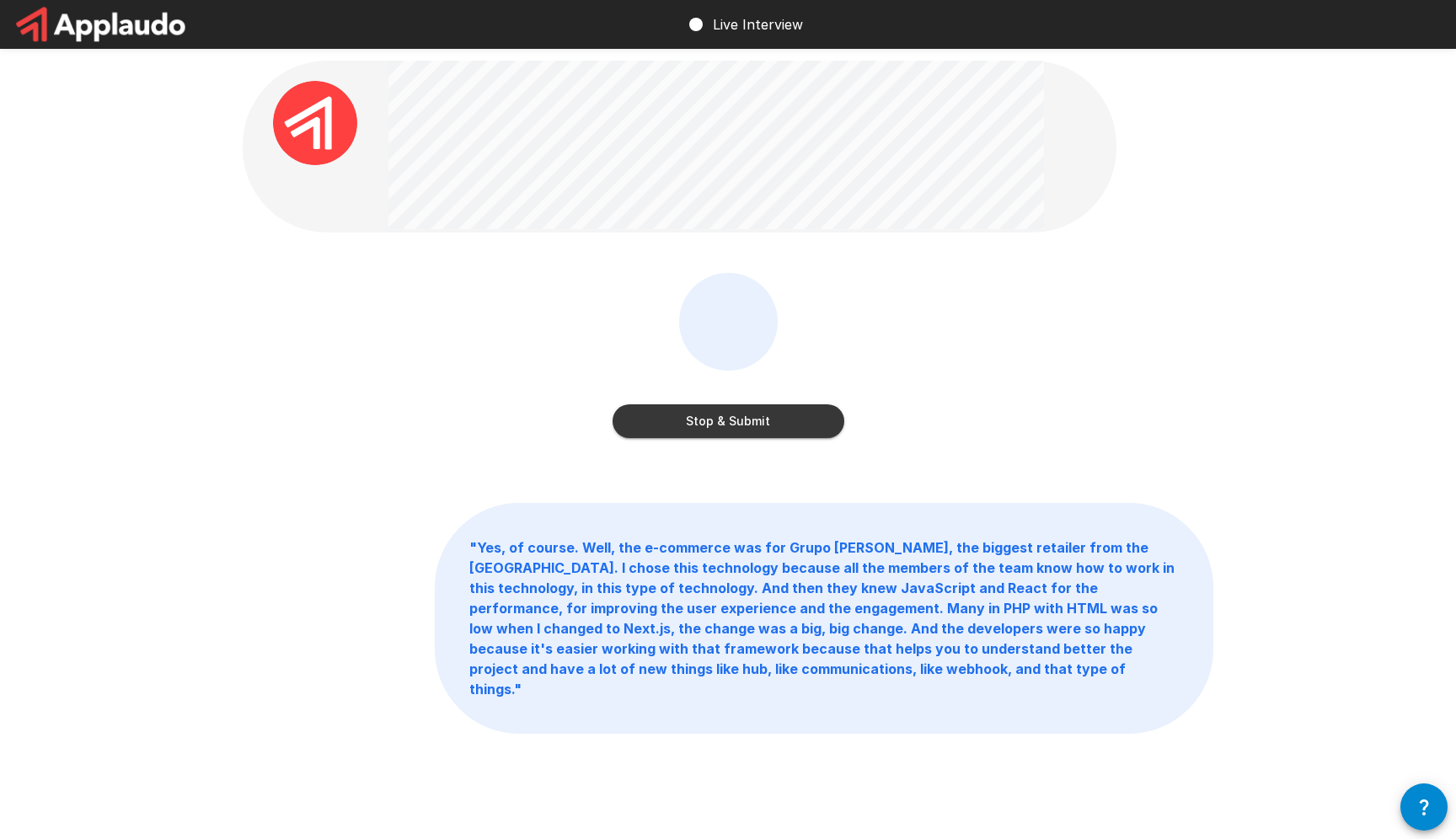
click at [752, 414] on button "Stop & Submit" at bounding box center [728, 421] width 231 height 34
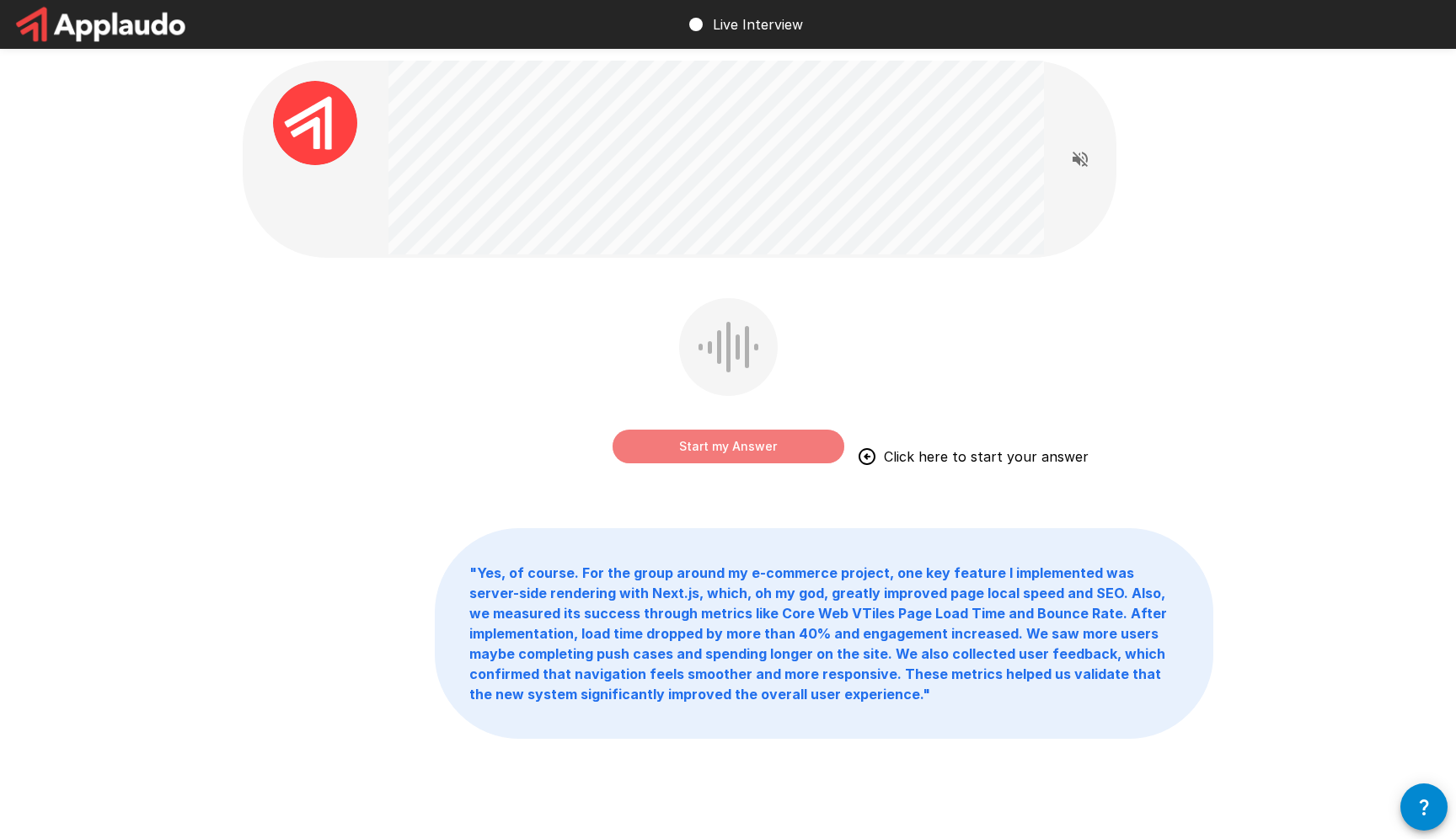
click at [731, 442] on button "Start my Answer" at bounding box center [728, 447] width 231 height 34
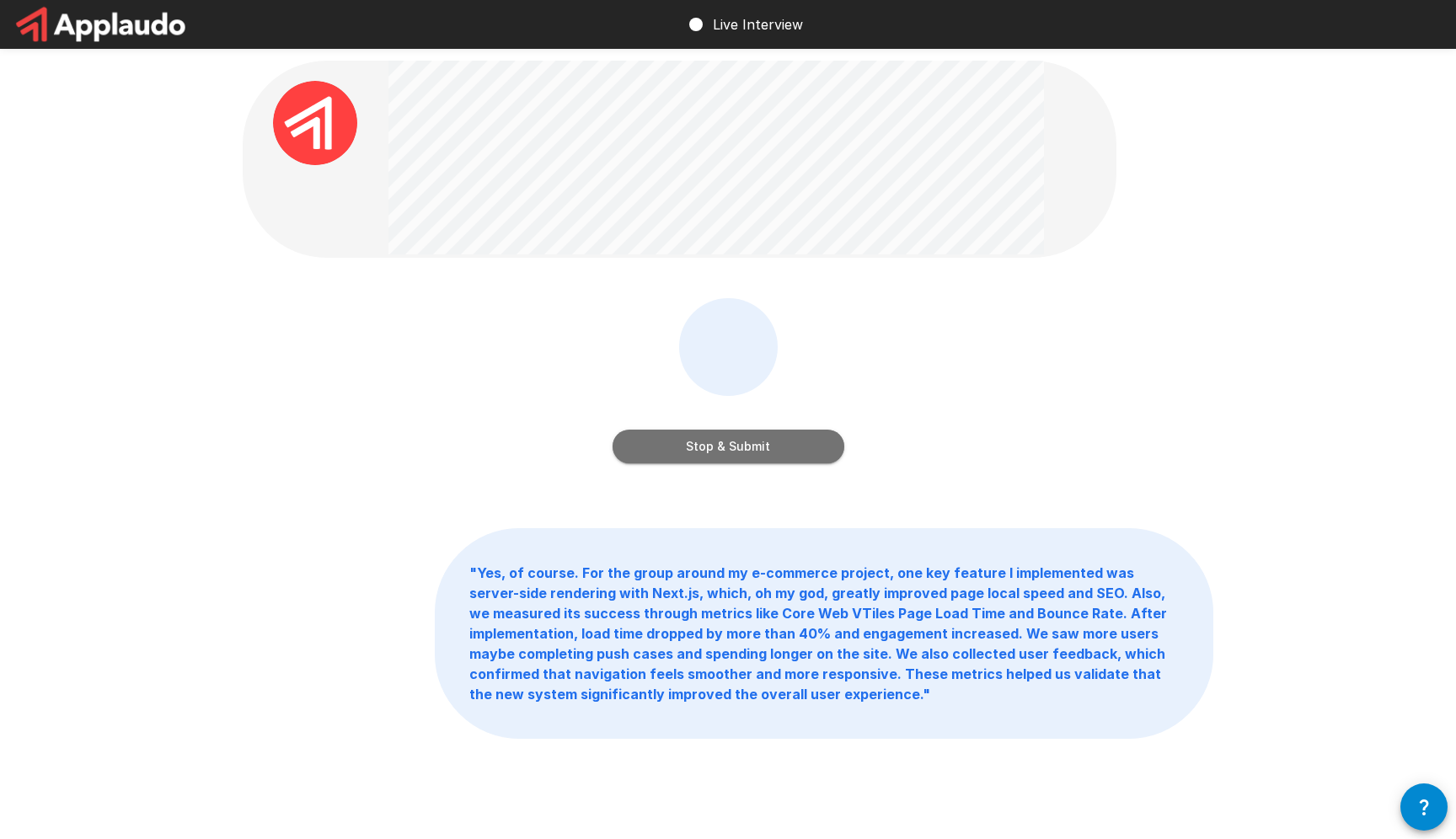
click at [731, 442] on button "Stop & Submit" at bounding box center [728, 447] width 231 height 34
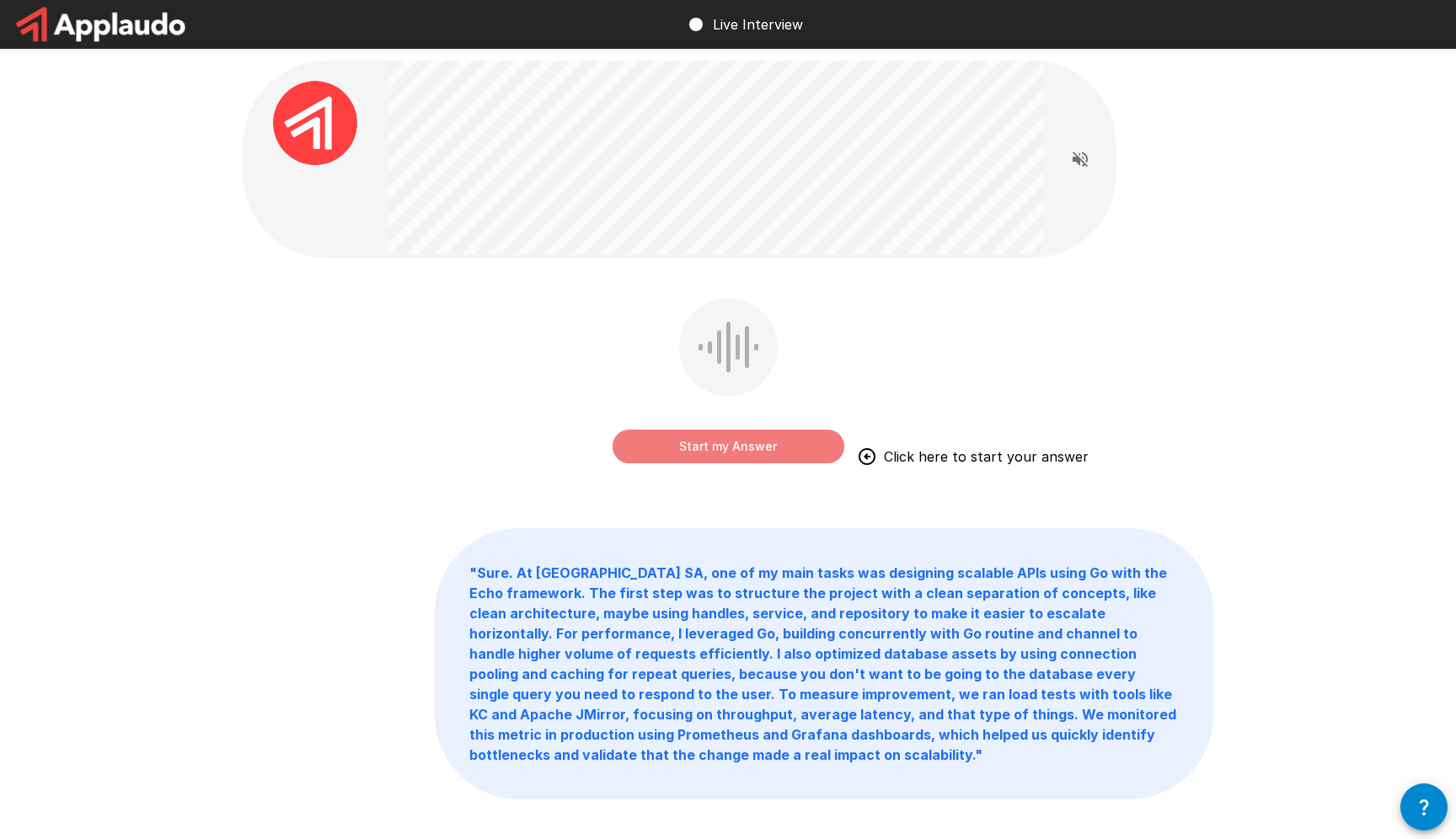
click at [799, 445] on button "Start my Answer" at bounding box center [728, 447] width 231 height 34
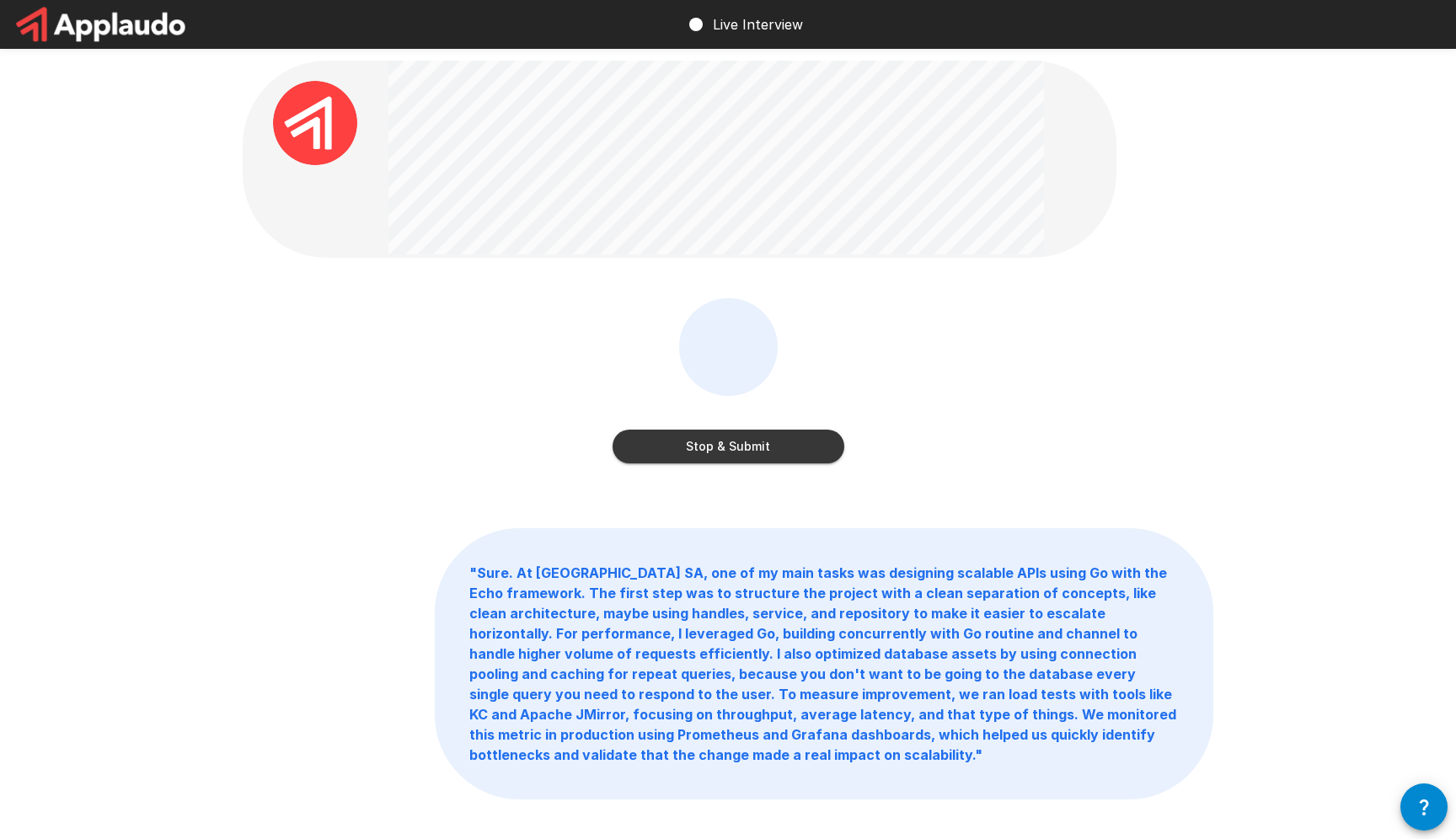
click at [796, 438] on button "Stop & Submit" at bounding box center [728, 447] width 231 height 34
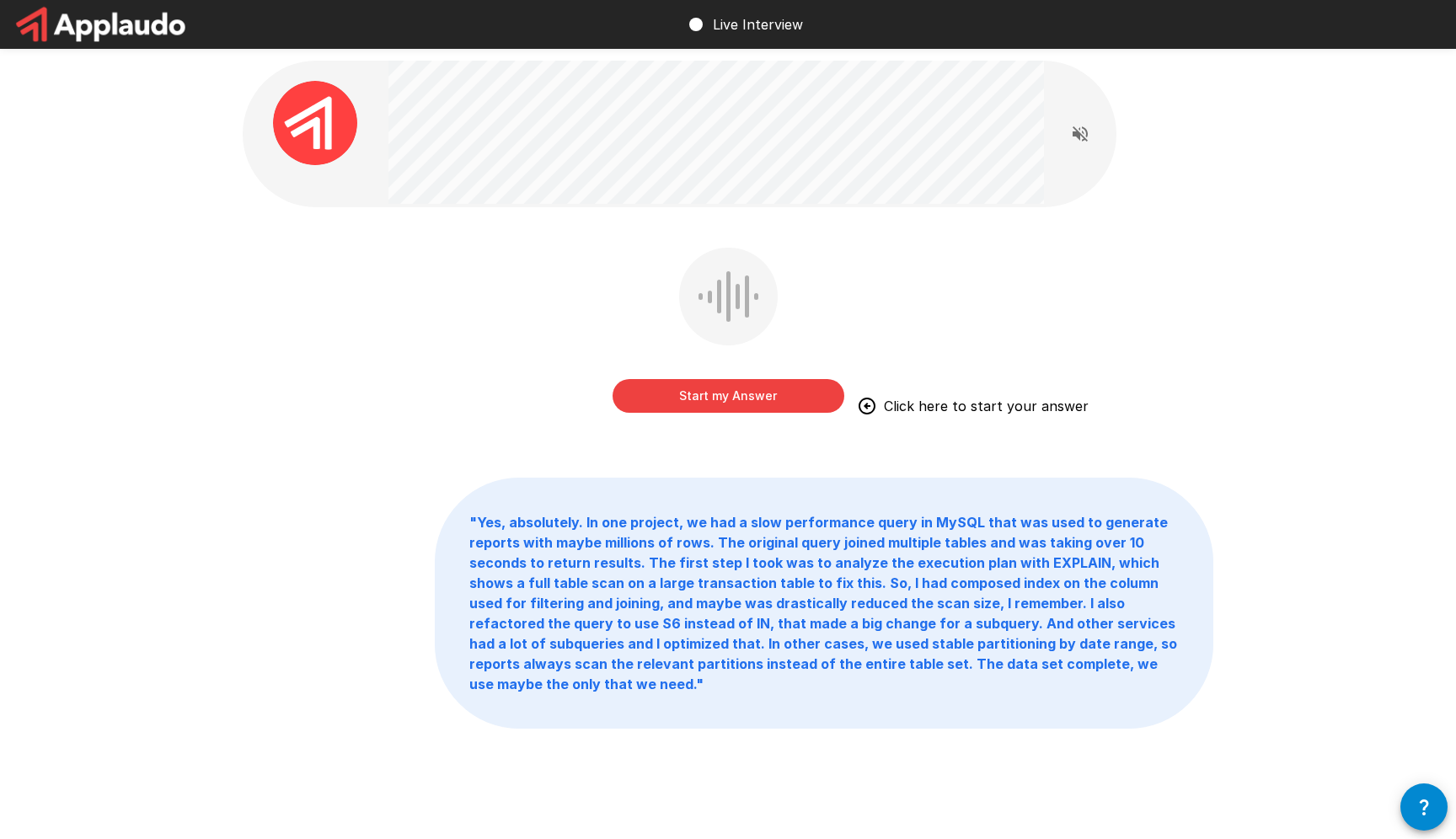
click at [789, 388] on button "Start my Answer" at bounding box center [728, 396] width 231 height 34
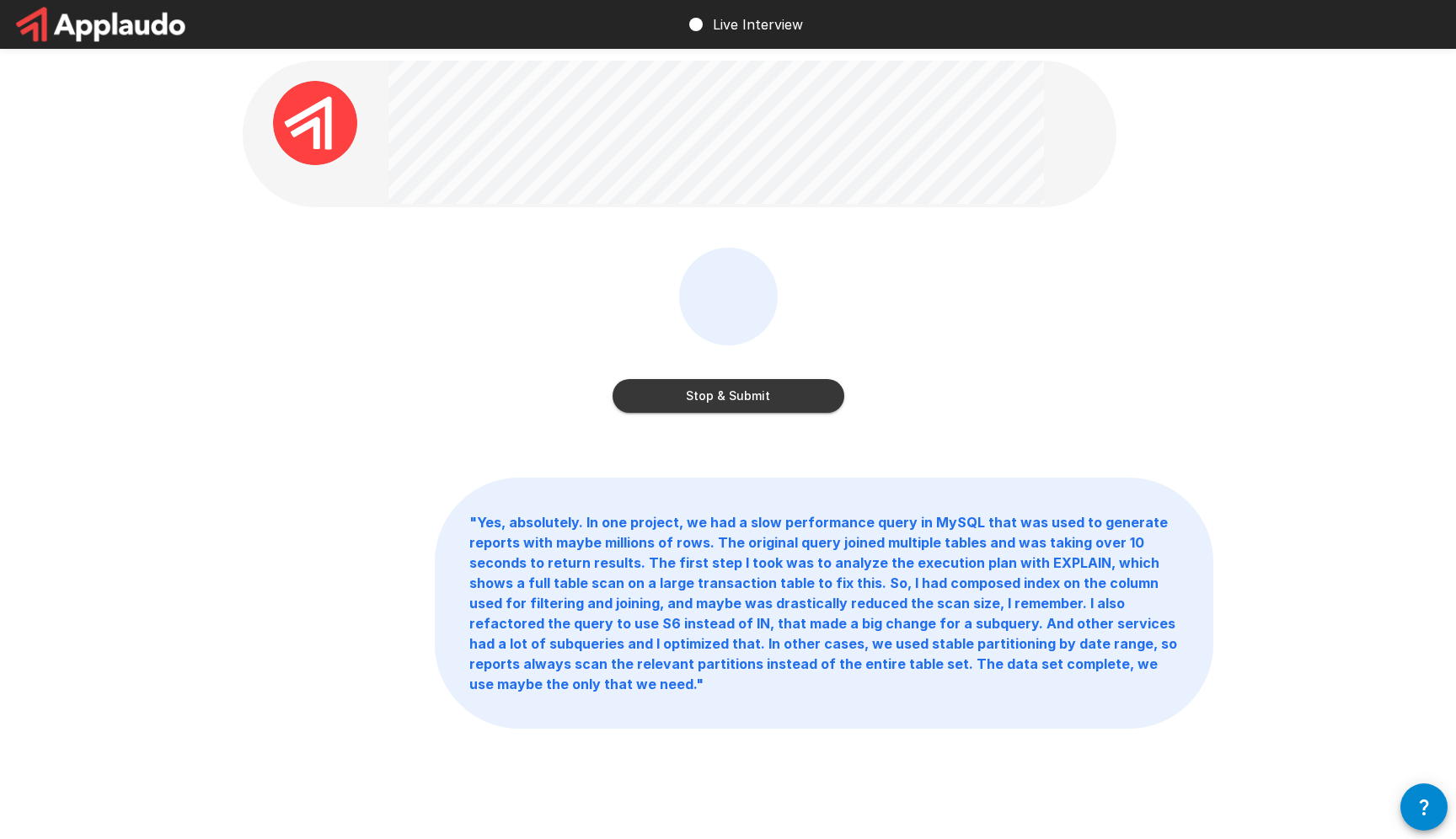
click at [822, 389] on button "Stop & Submit" at bounding box center [728, 396] width 231 height 34
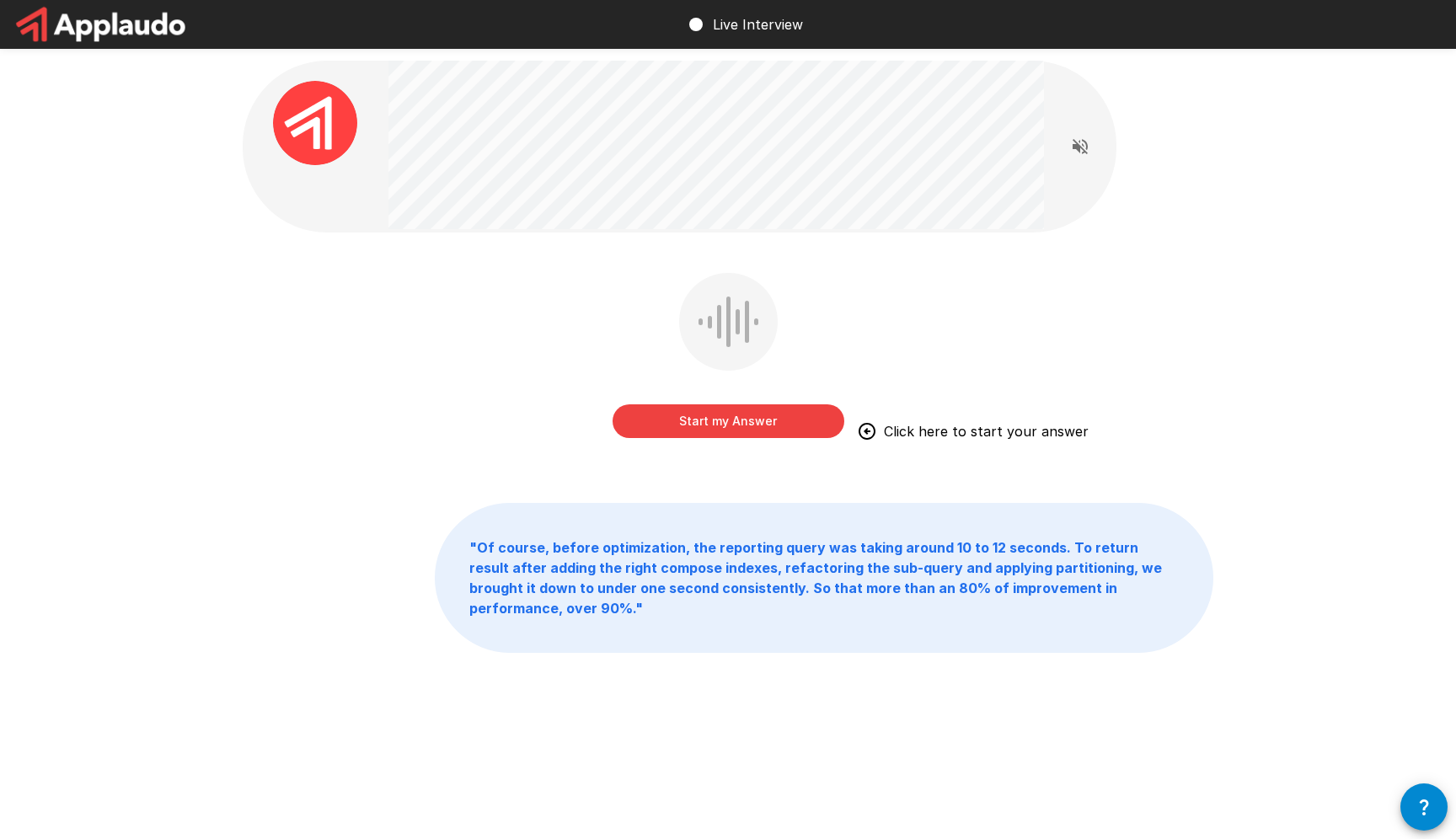
click at [831, 413] on button "Start my Answer" at bounding box center [728, 421] width 231 height 34
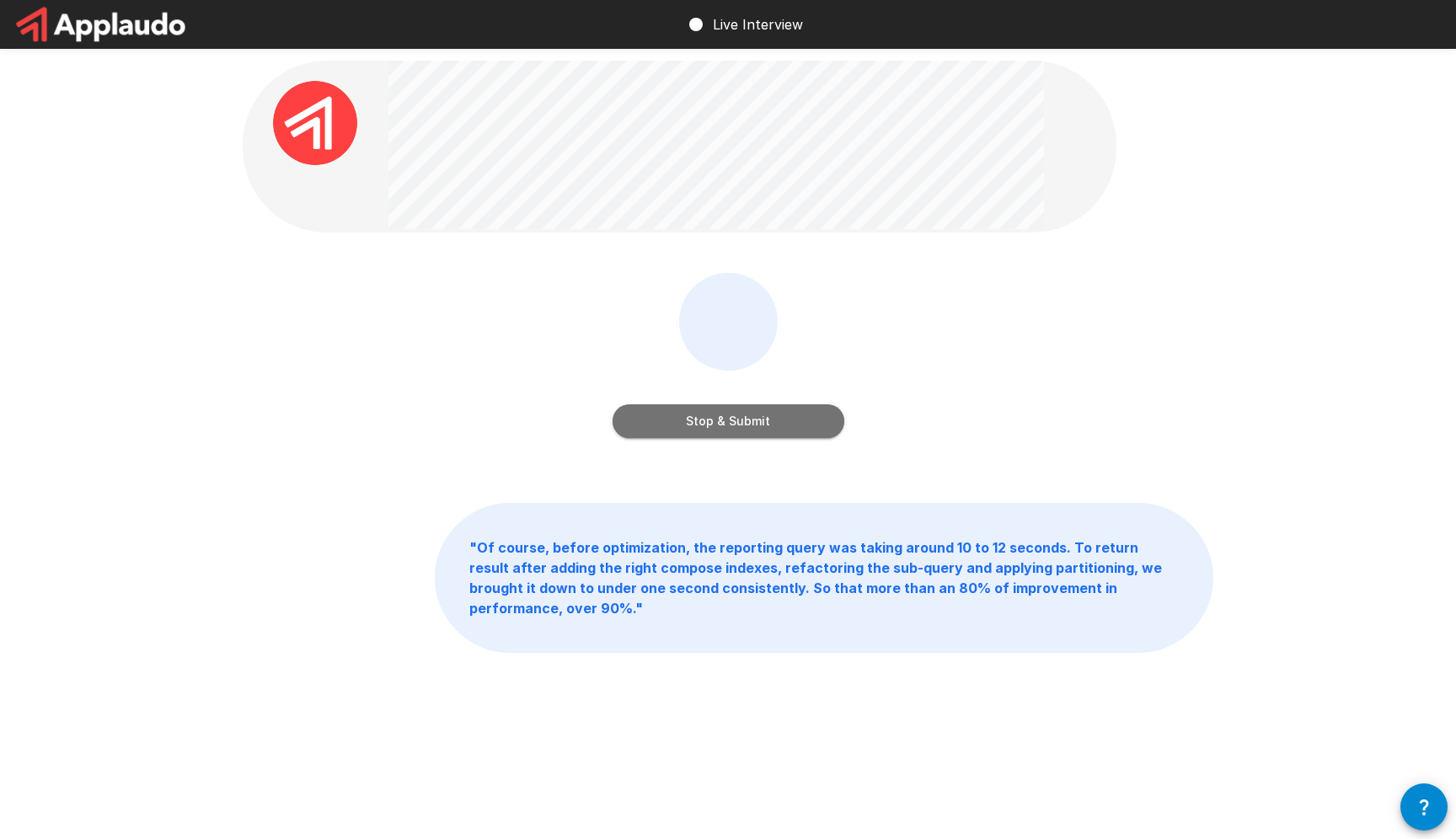
click at [760, 413] on button "Stop & Submit" at bounding box center [728, 421] width 231 height 34
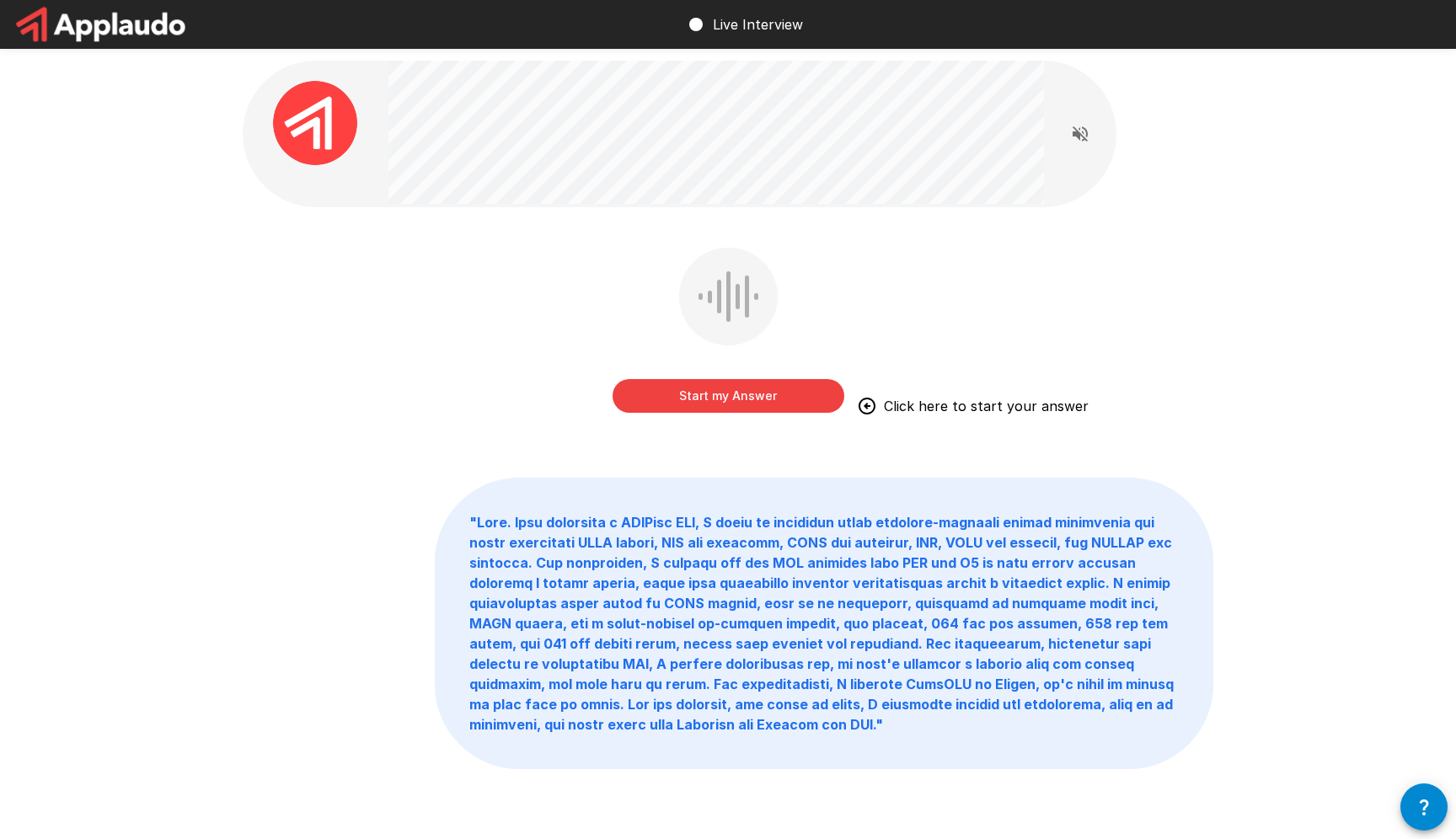
click at [793, 392] on button "Start my Answer" at bounding box center [728, 396] width 231 height 34
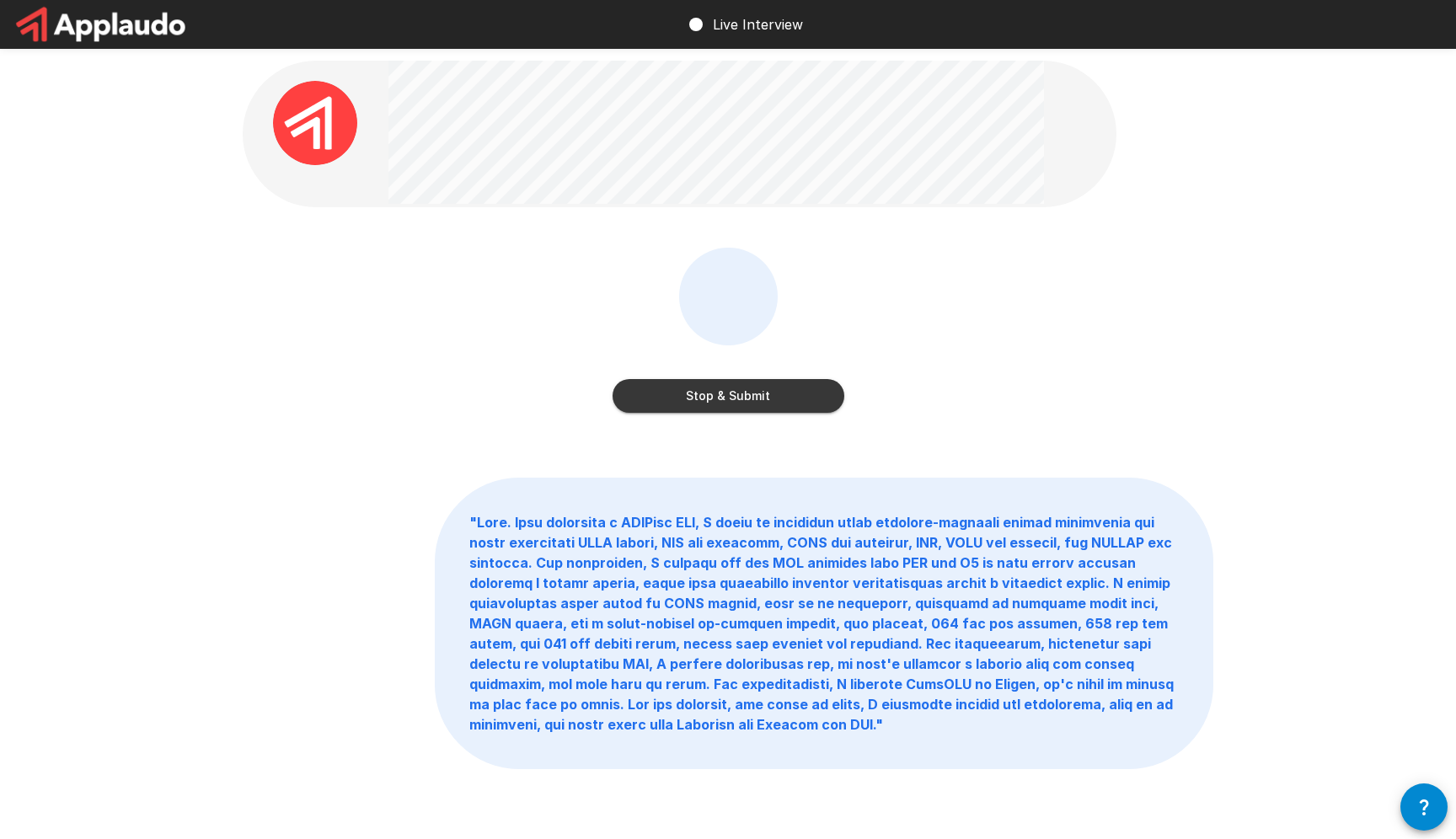
click at [807, 391] on button "Stop & Submit" at bounding box center [728, 396] width 231 height 34
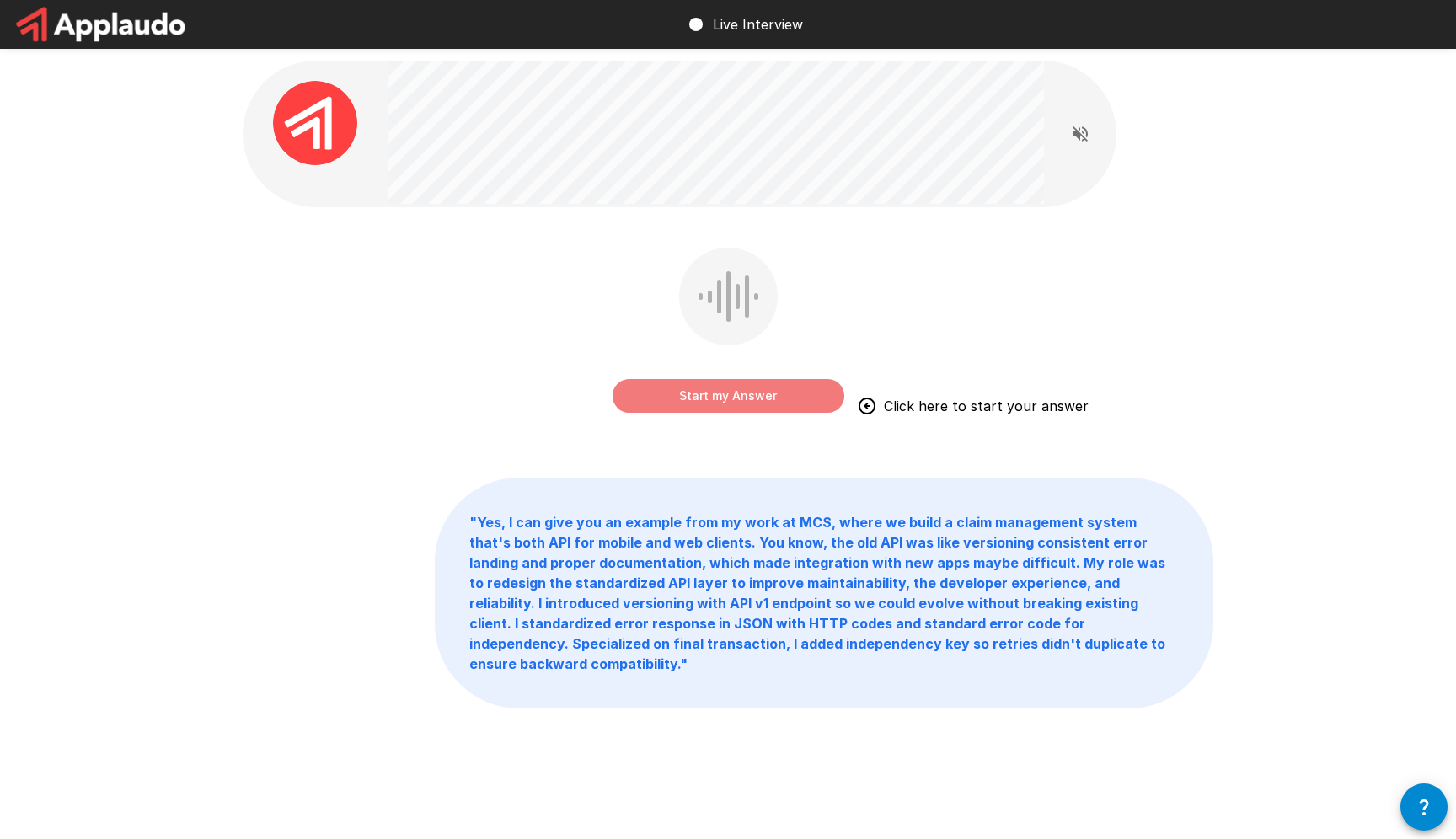
click at [707, 383] on button "Start my Answer" at bounding box center [728, 396] width 231 height 34
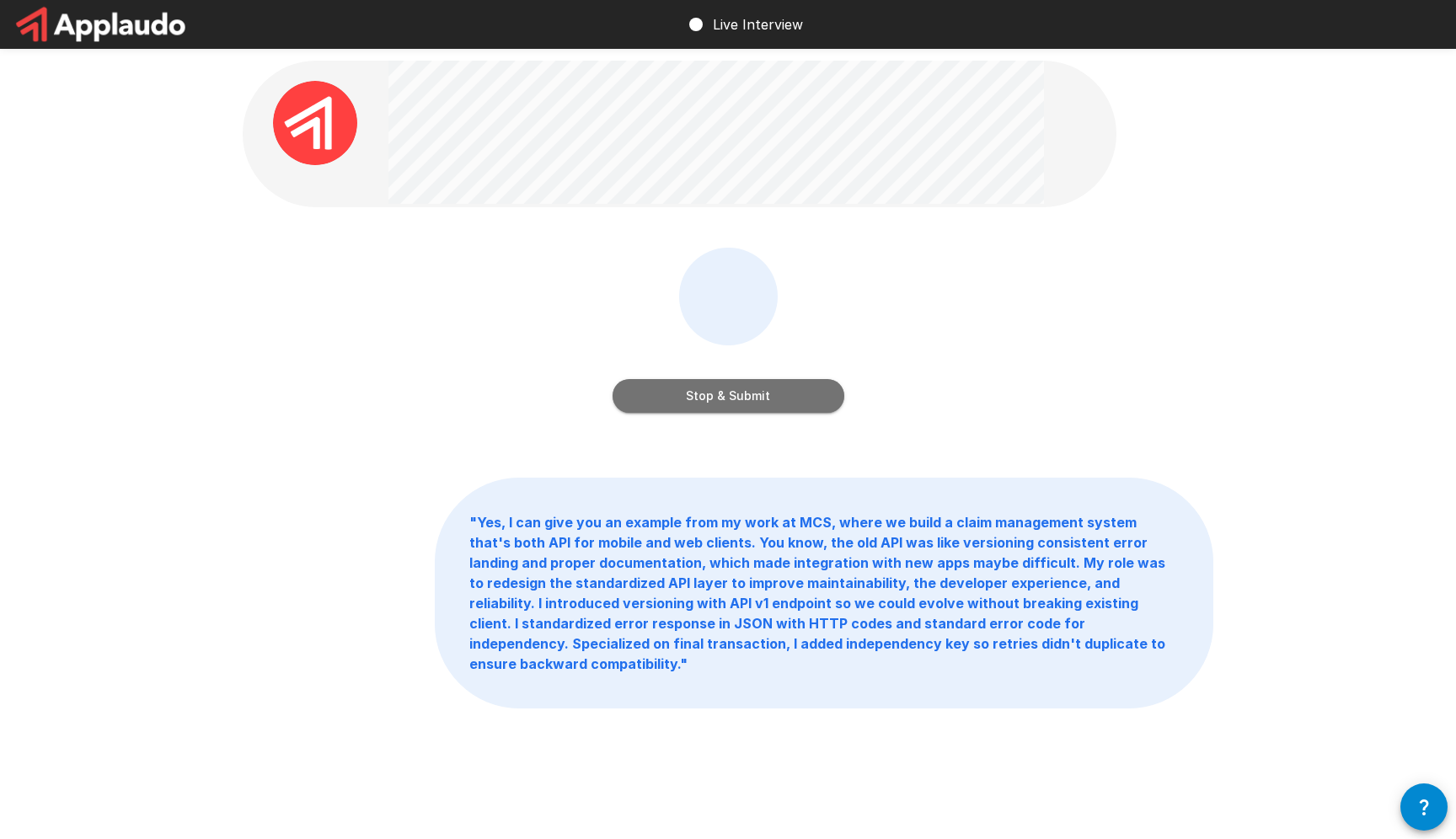
click at [724, 401] on button "Stop & Submit" at bounding box center [728, 396] width 231 height 34
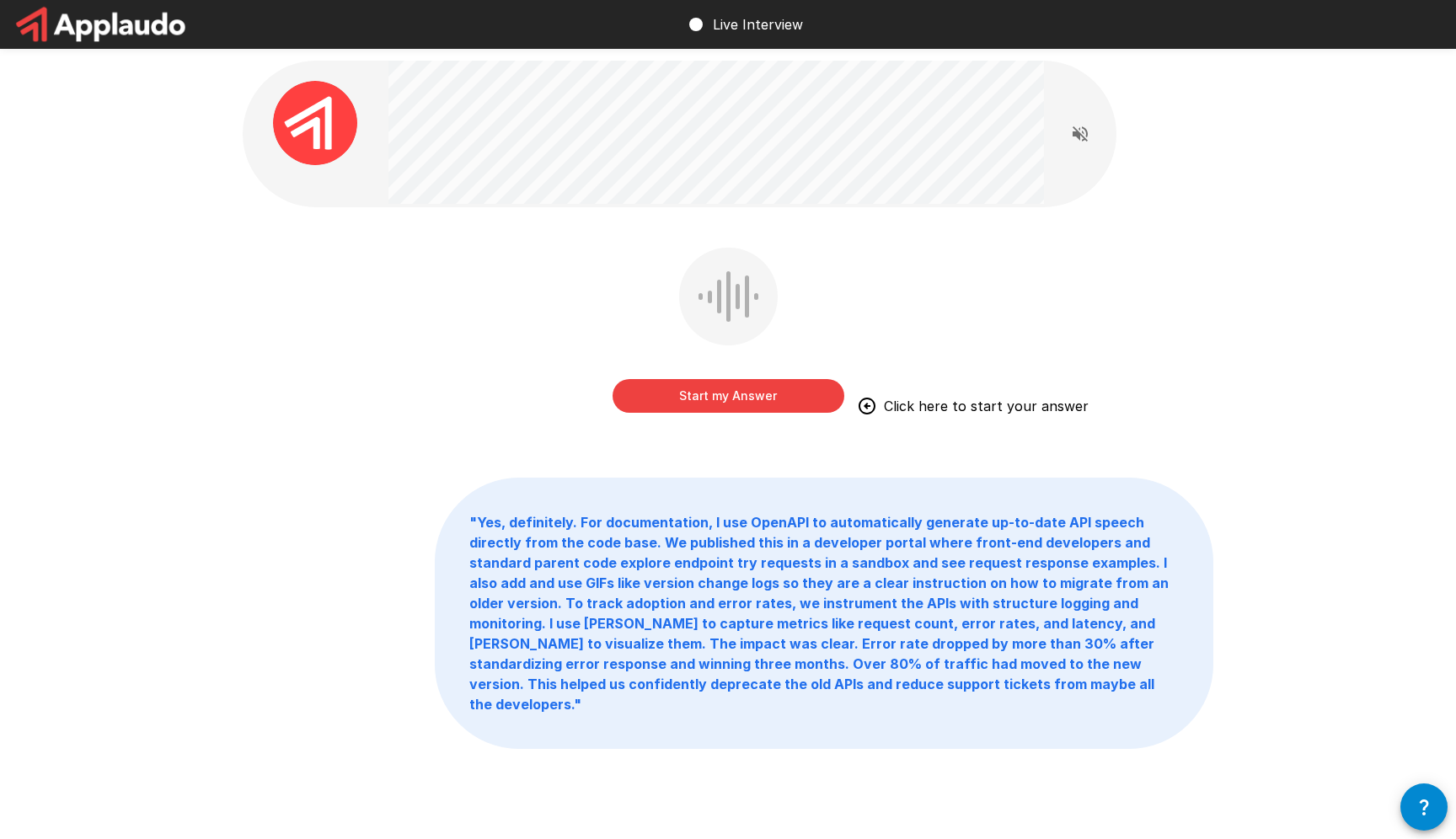
click at [759, 387] on button "Start my Answer" at bounding box center [728, 396] width 231 height 34
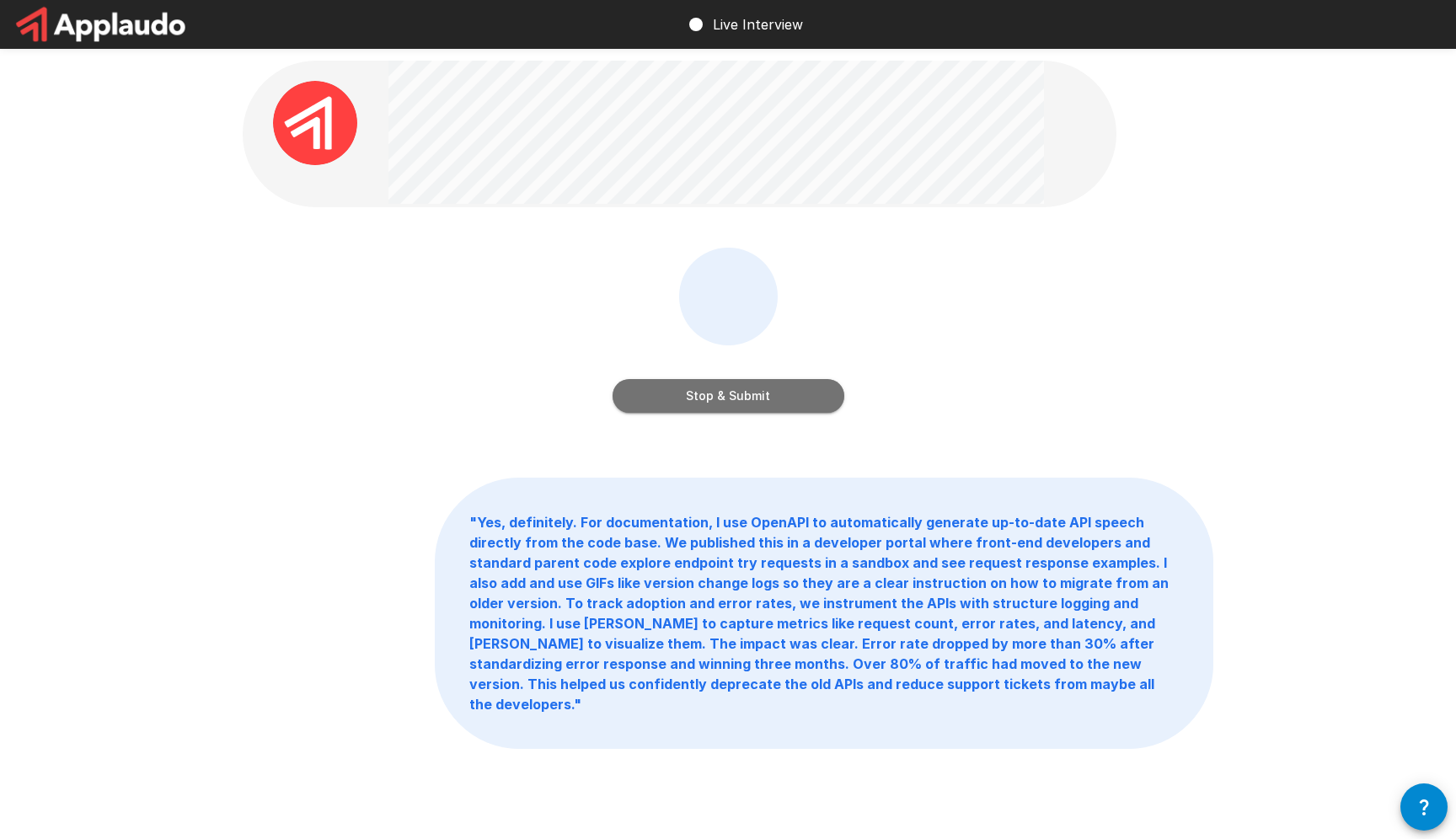
click at [756, 382] on button "Stop & Submit" at bounding box center [728, 396] width 231 height 34
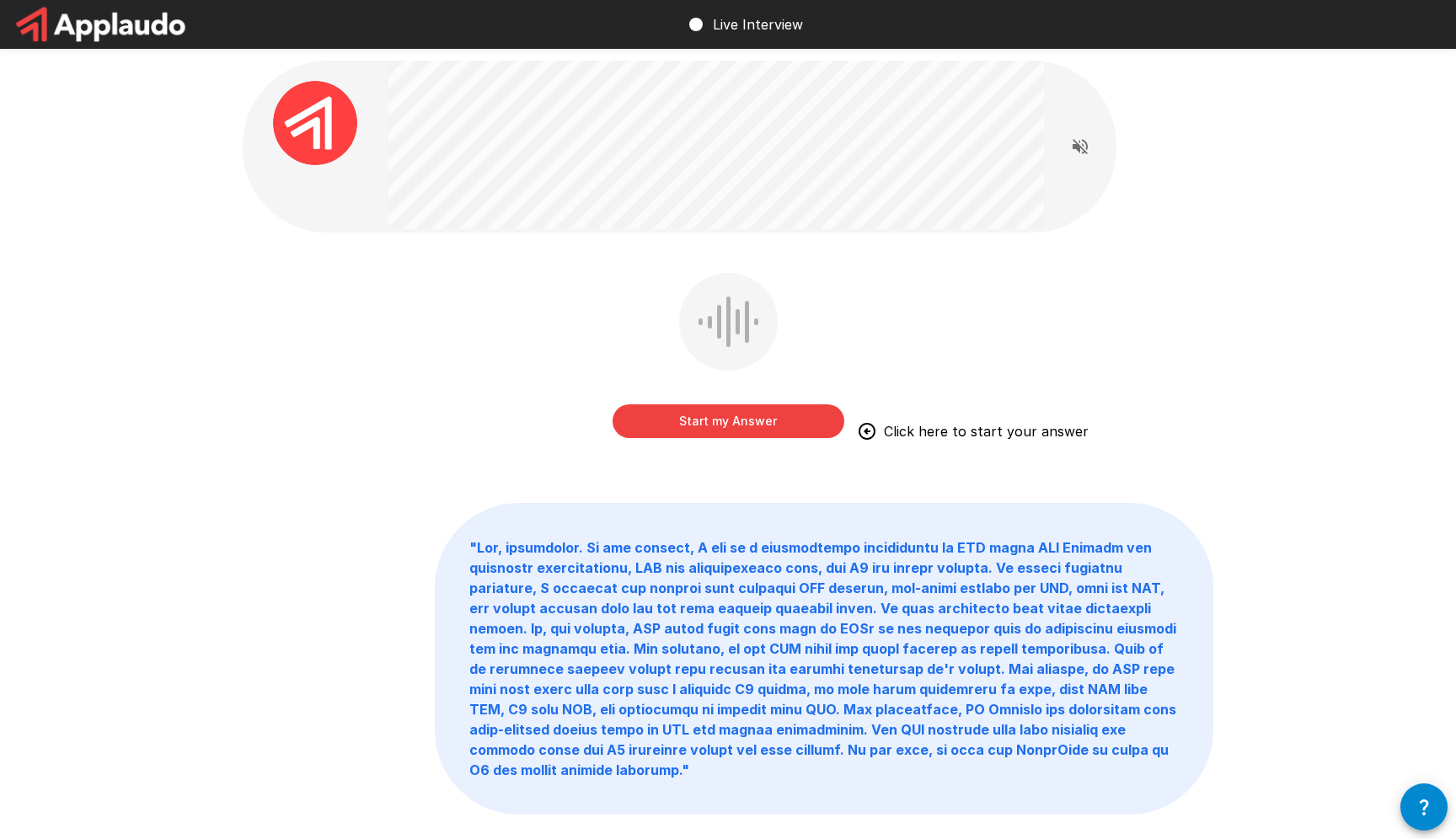
click at [763, 427] on button "Start my Answer" at bounding box center [728, 421] width 231 height 34
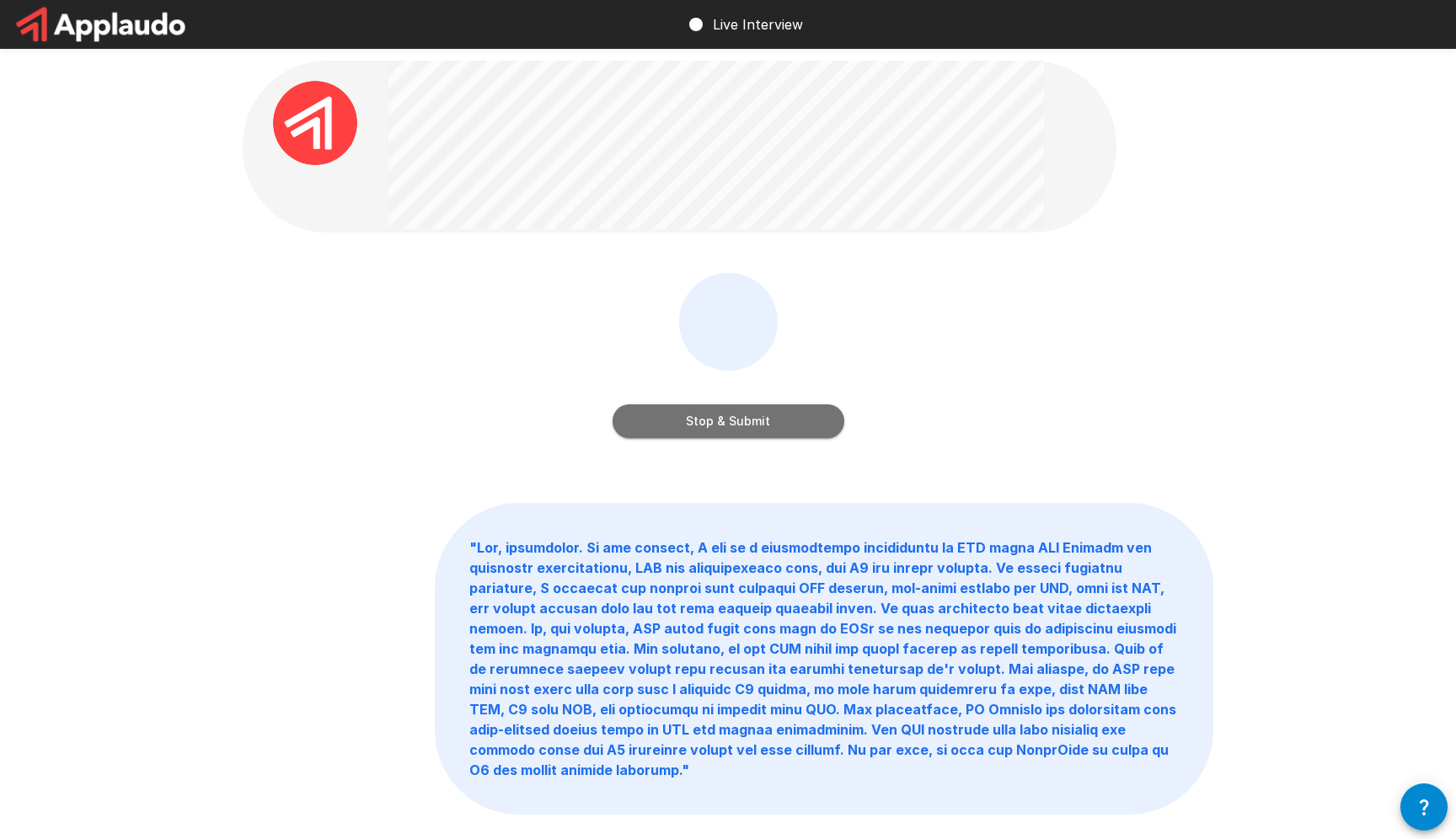
click at [807, 404] on button "Stop & Submit" at bounding box center [728, 421] width 231 height 34
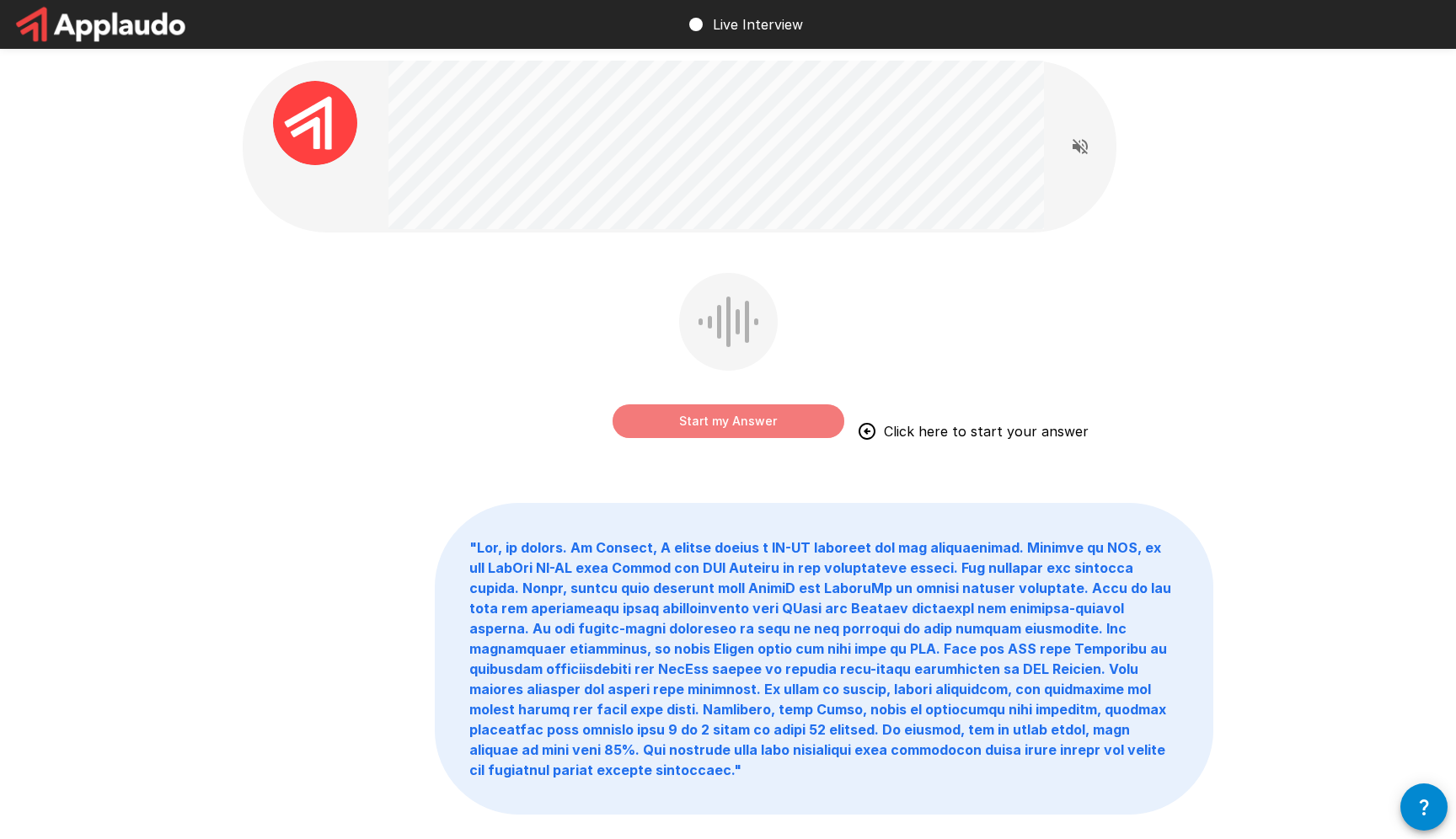
click at [806, 404] on button "Start my Answer" at bounding box center [728, 421] width 231 height 34
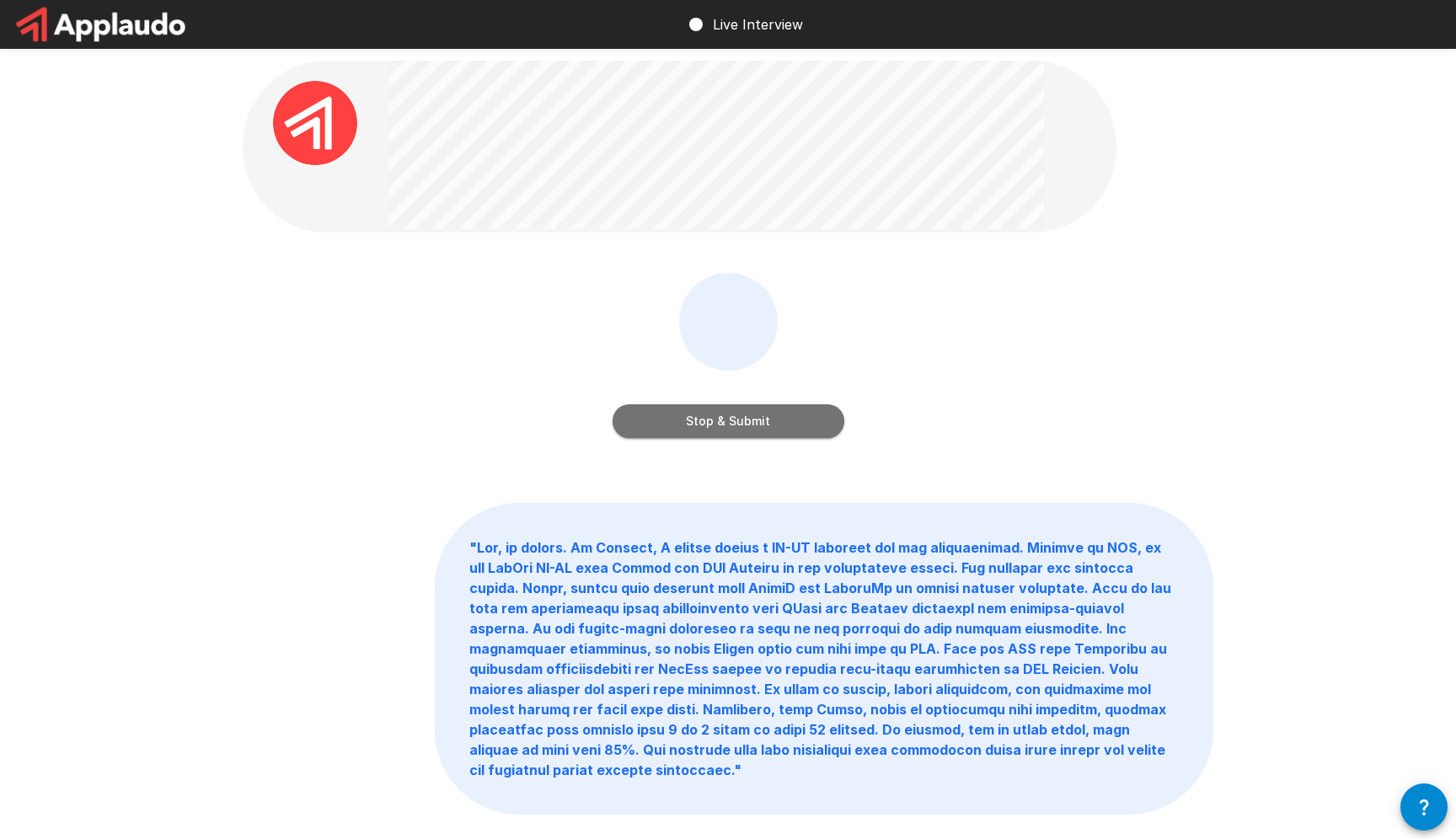
click at [806, 404] on button "Stop & Submit" at bounding box center [728, 421] width 231 height 34
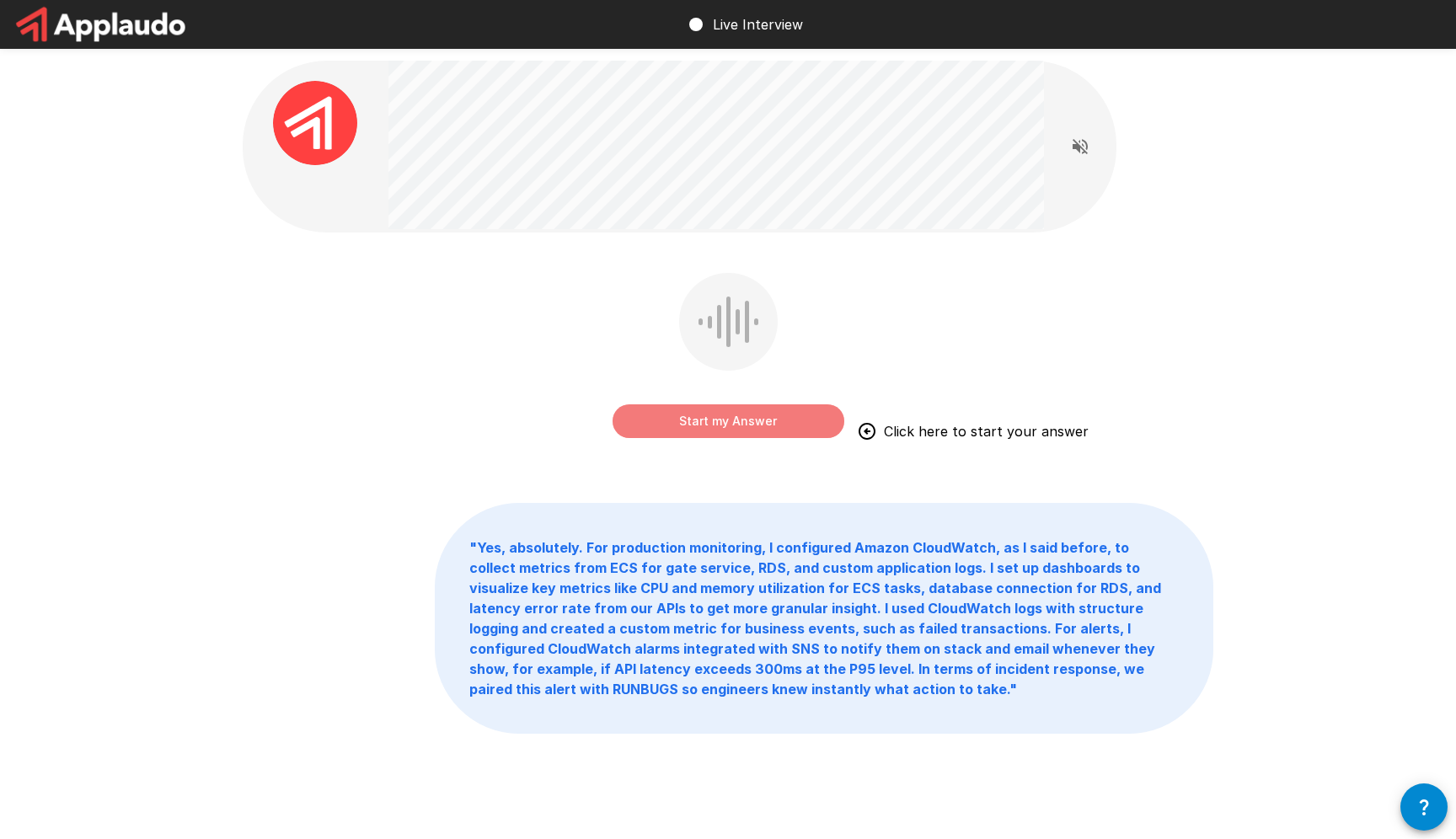
click at [780, 423] on button "Start my Answer" at bounding box center [728, 421] width 231 height 34
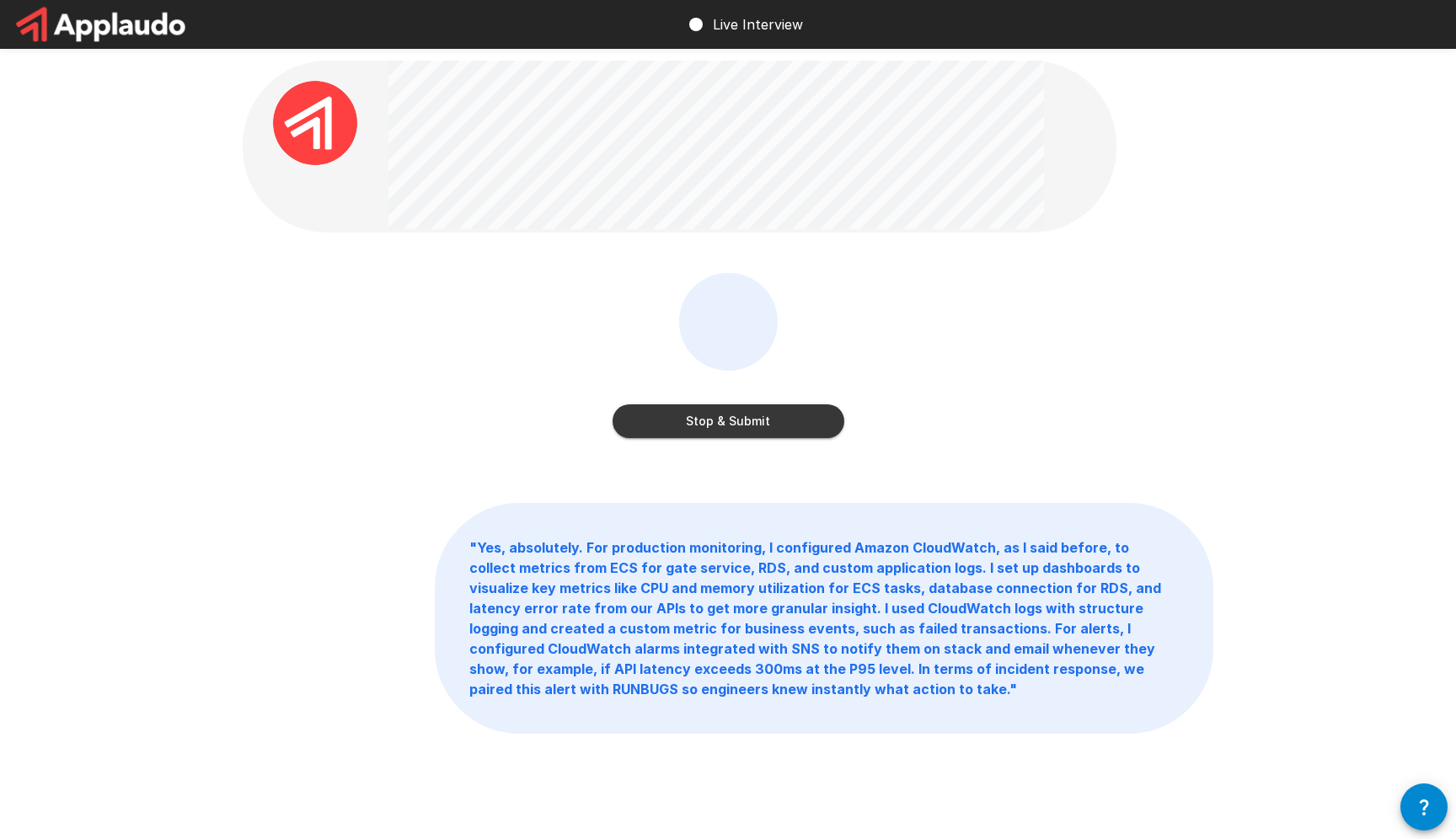
click at [773, 425] on button "Stop & Submit" at bounding box center [728, 421] width 231 height 34
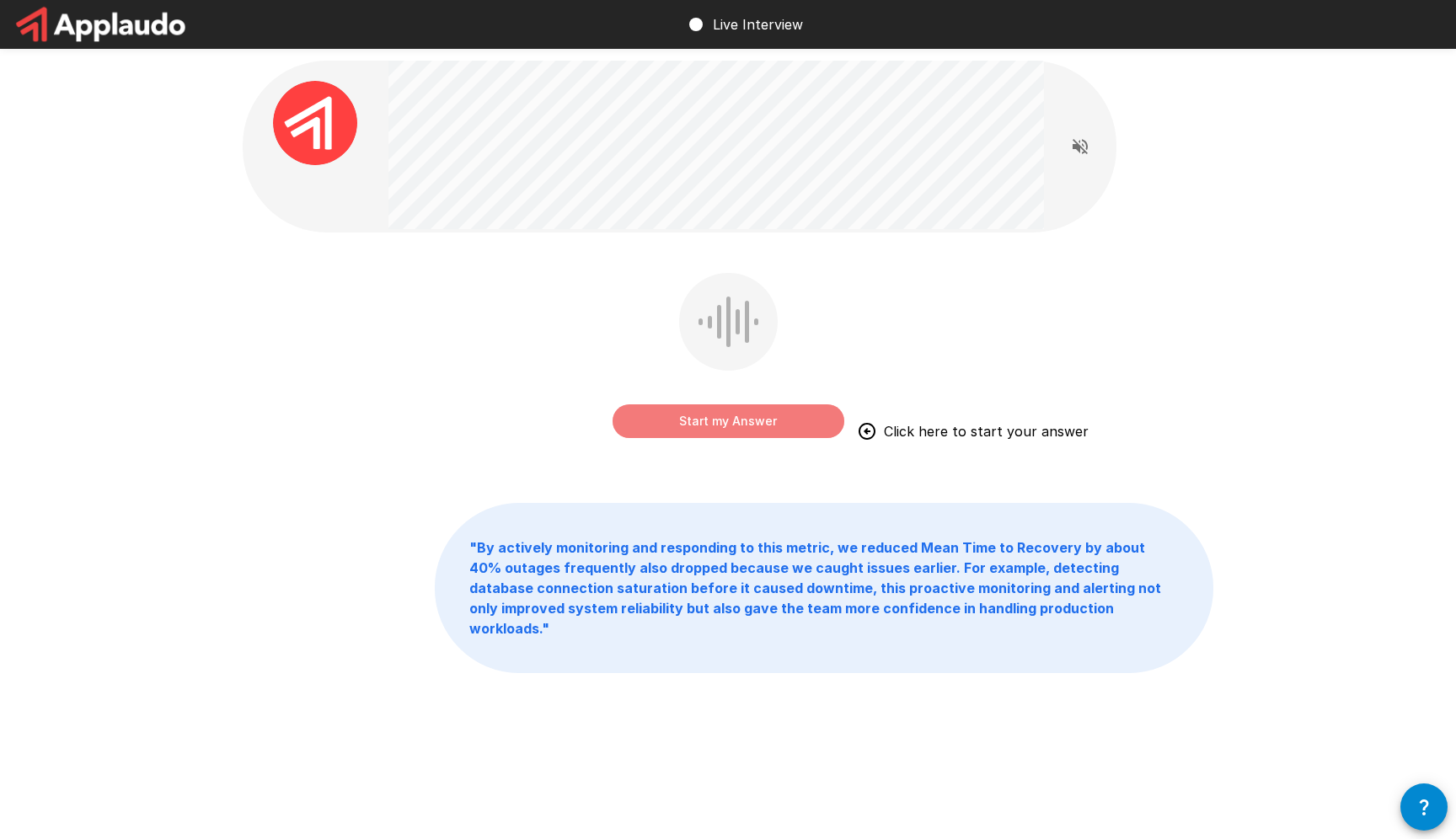
click at [741, 412] on button "Start my Answer" at bounding box center [728, 421] width 231 height 34
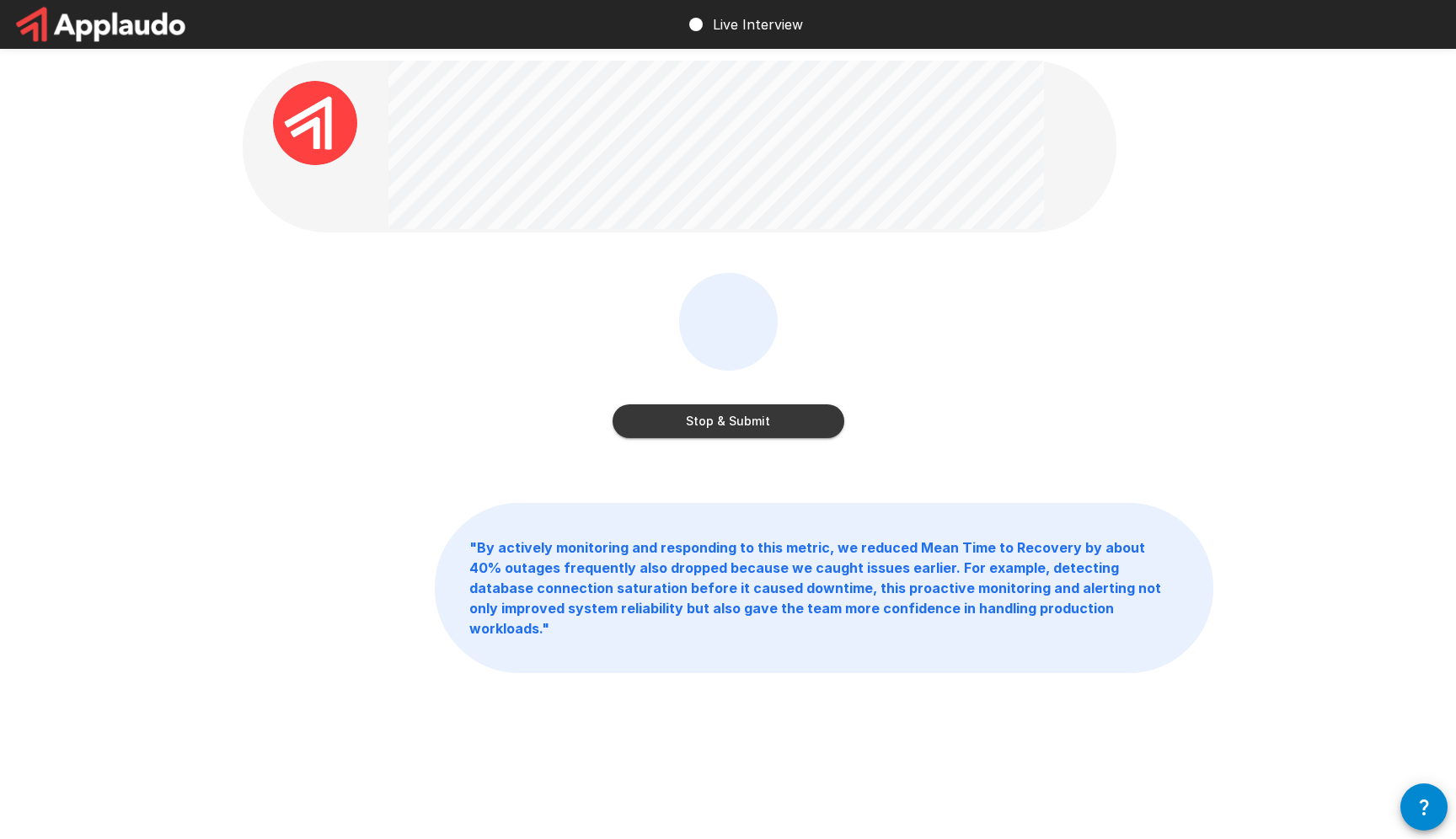
click at [743, 421] on button "Stop & Submit" at bounding box center [728, 421] width 231 height 34
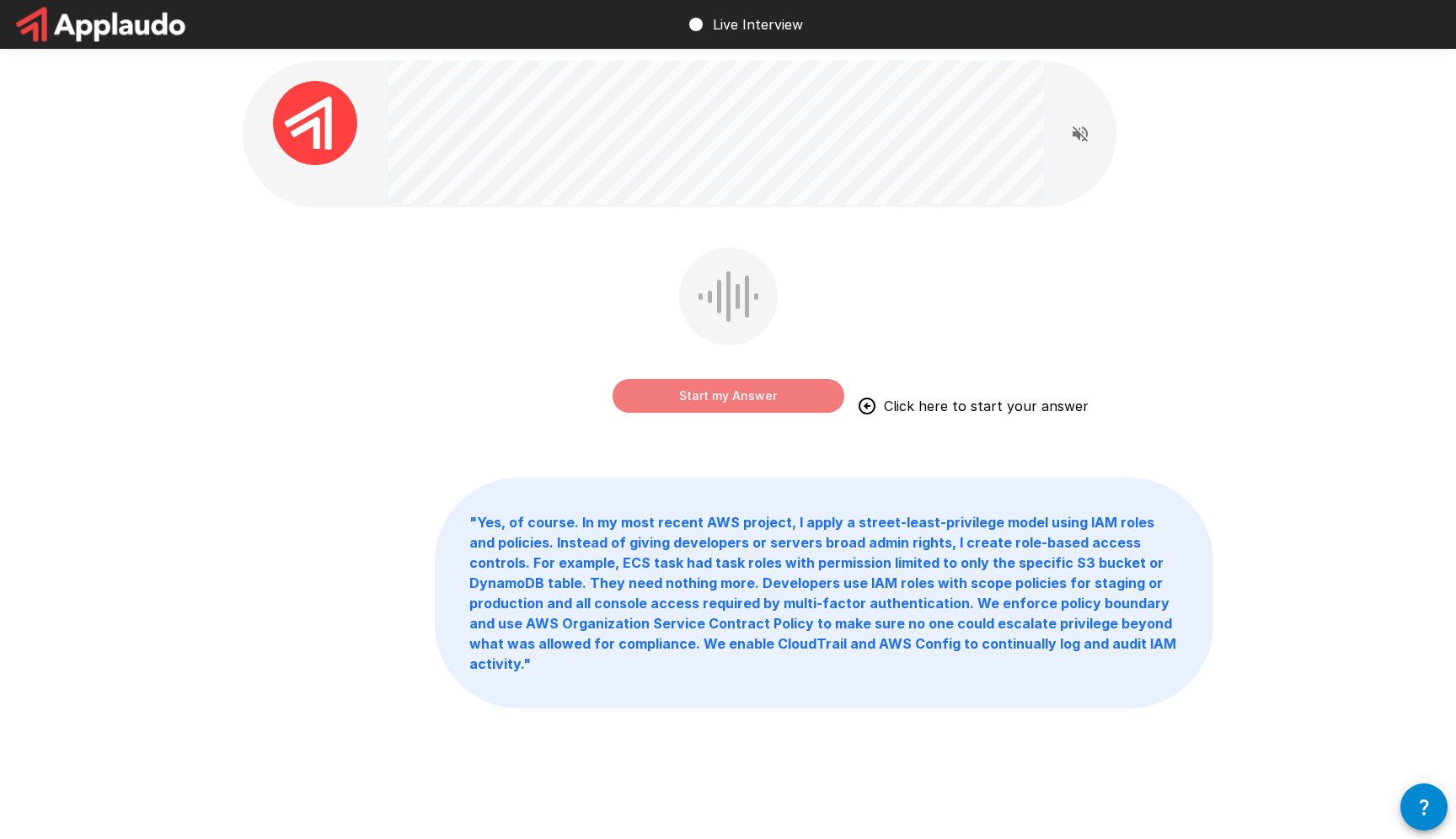
click at [819, 386] on button "Start my Answer" at bounding box center [728, 396] width 231 height 34
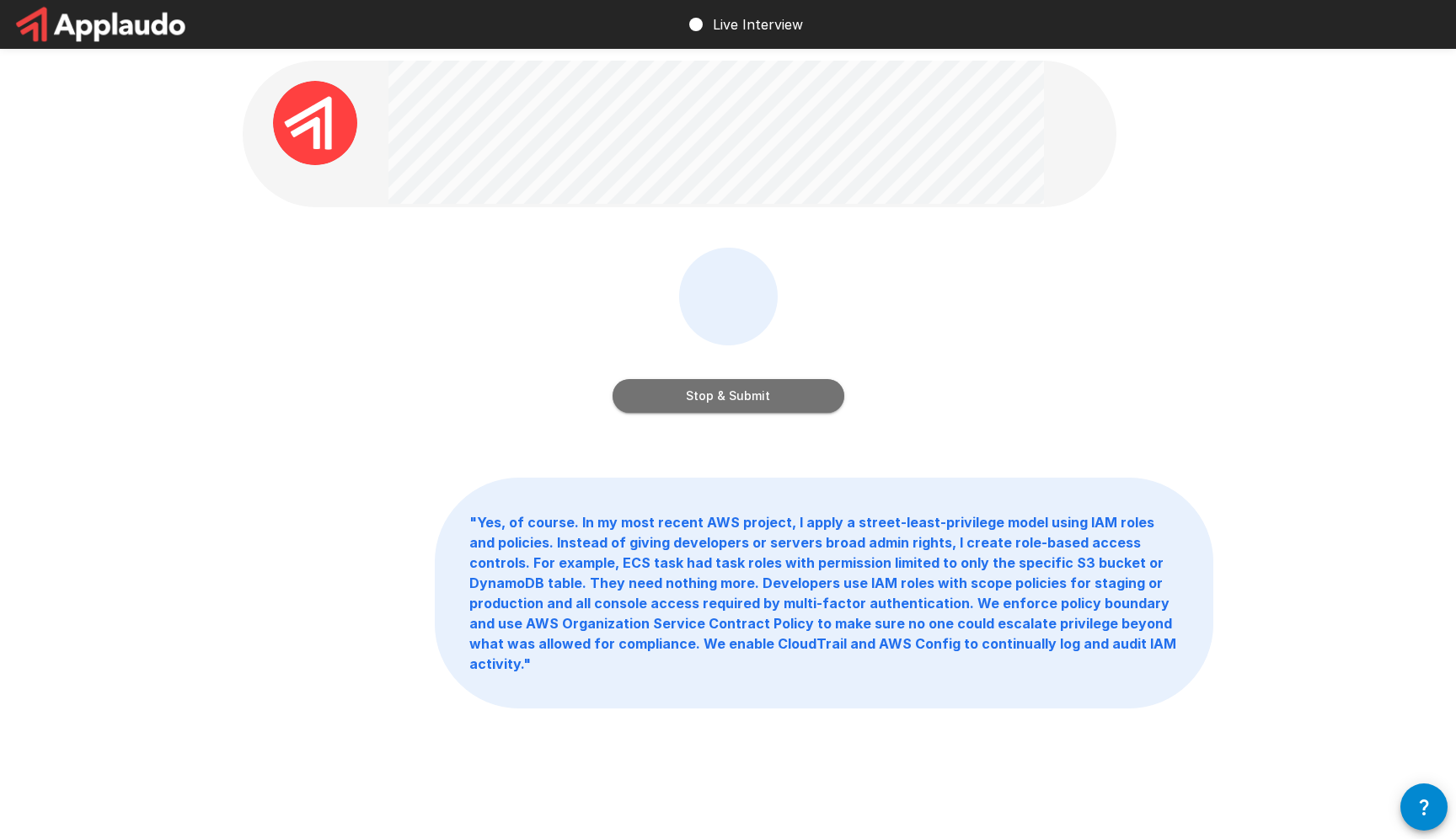
click at [814, 385] on button "Stop & Submit" at bounding box center [728, 396] width 231 height 34
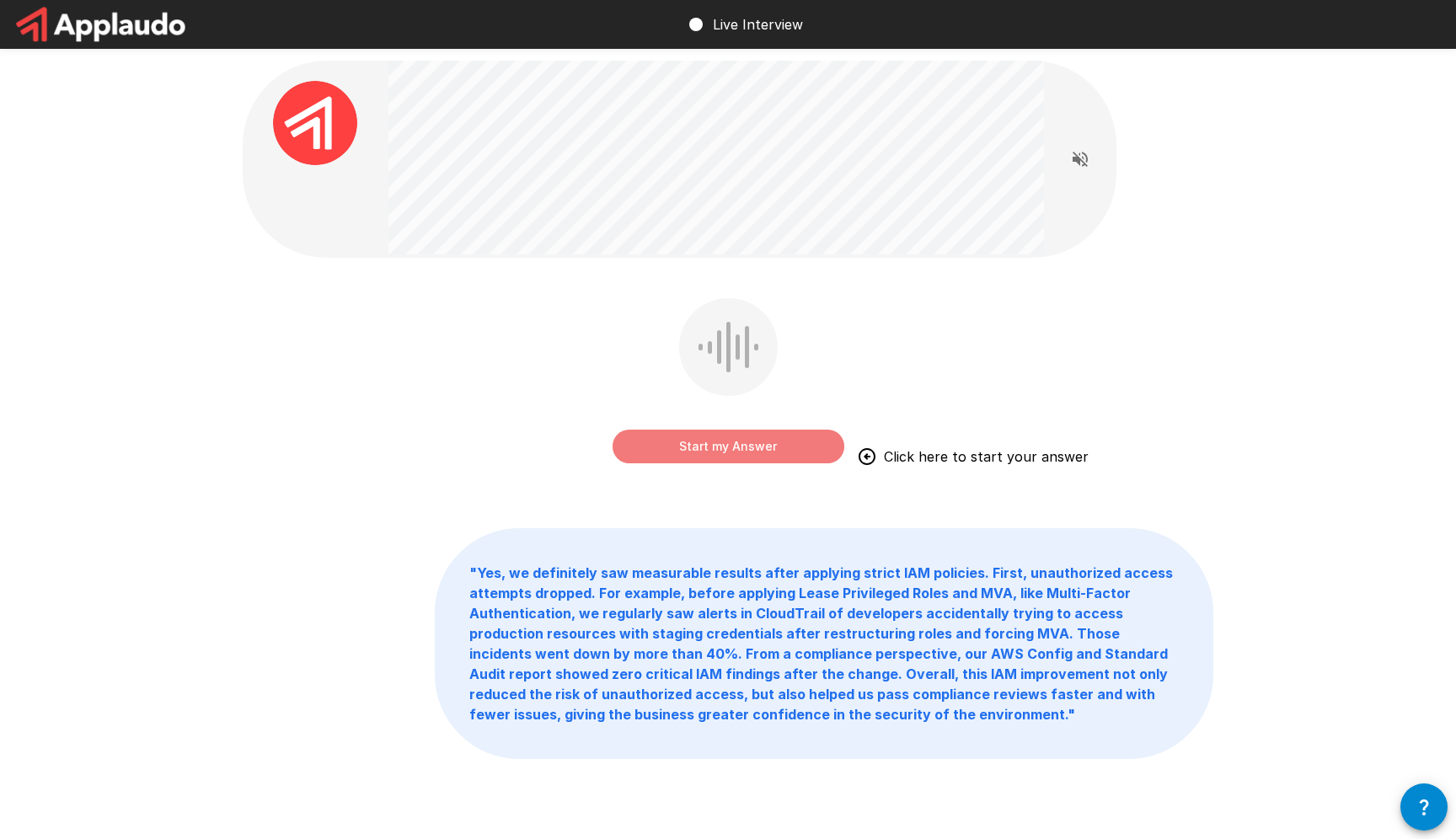
click at [756, 439] on button "Start my Answer" at bounding box center [728, 447] width 231 height 34
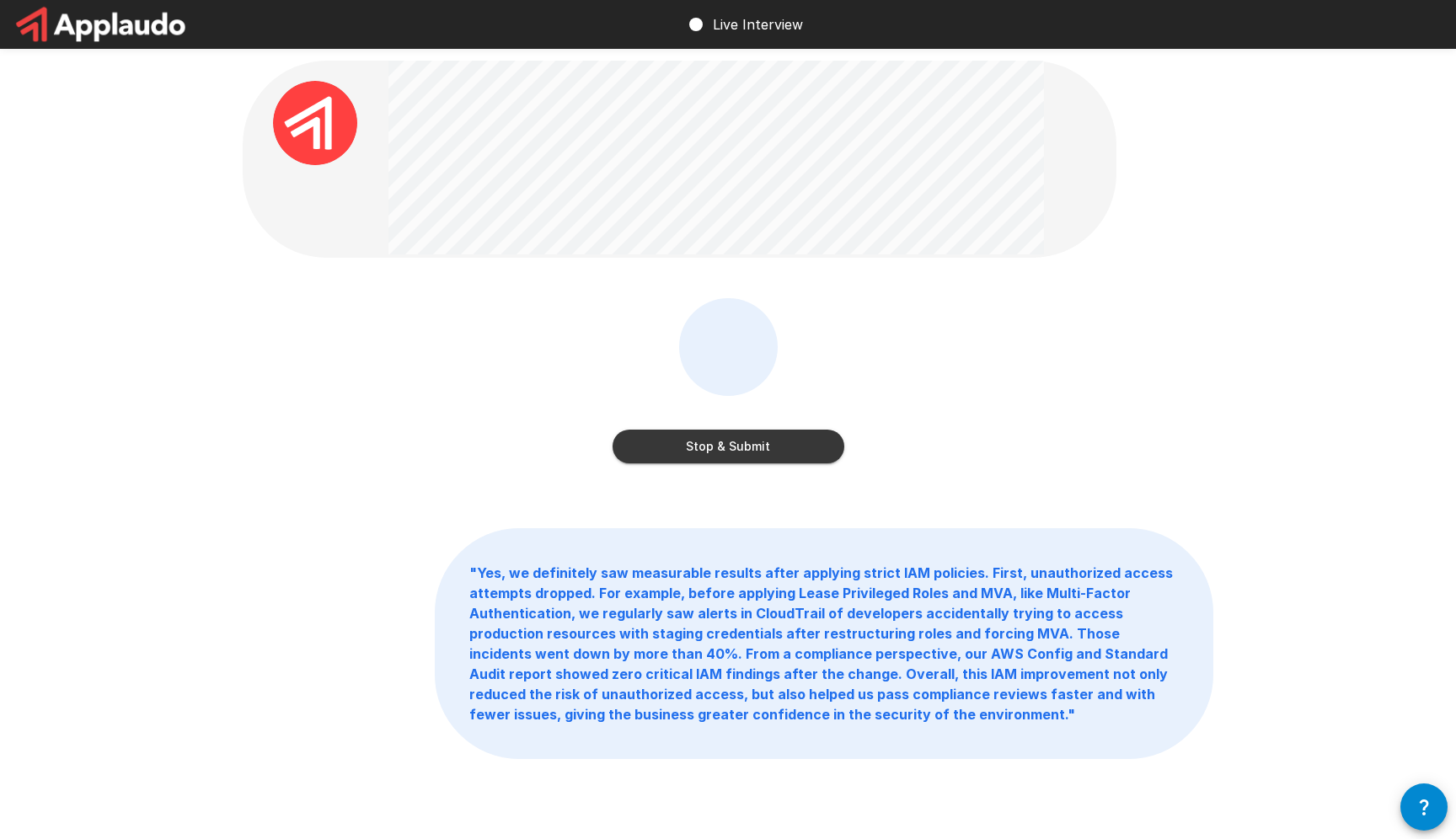
click at [784, 451] on button "Stop & Submit" at bounding box center [728, 447] width 231 height 34
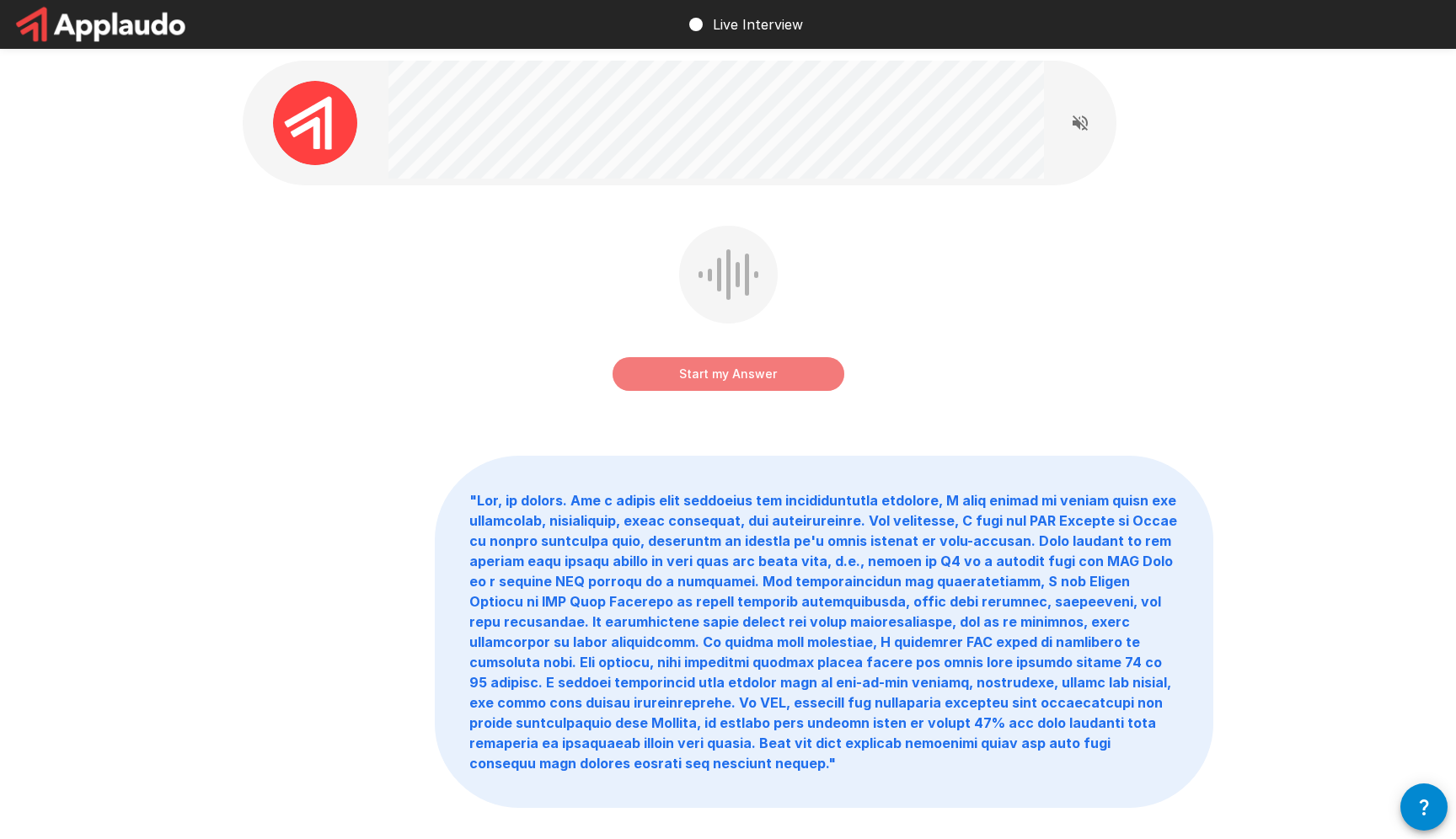
click at [805, 373] on button "Start my Answer" at bounding box center [728, 374] width 231 height 34
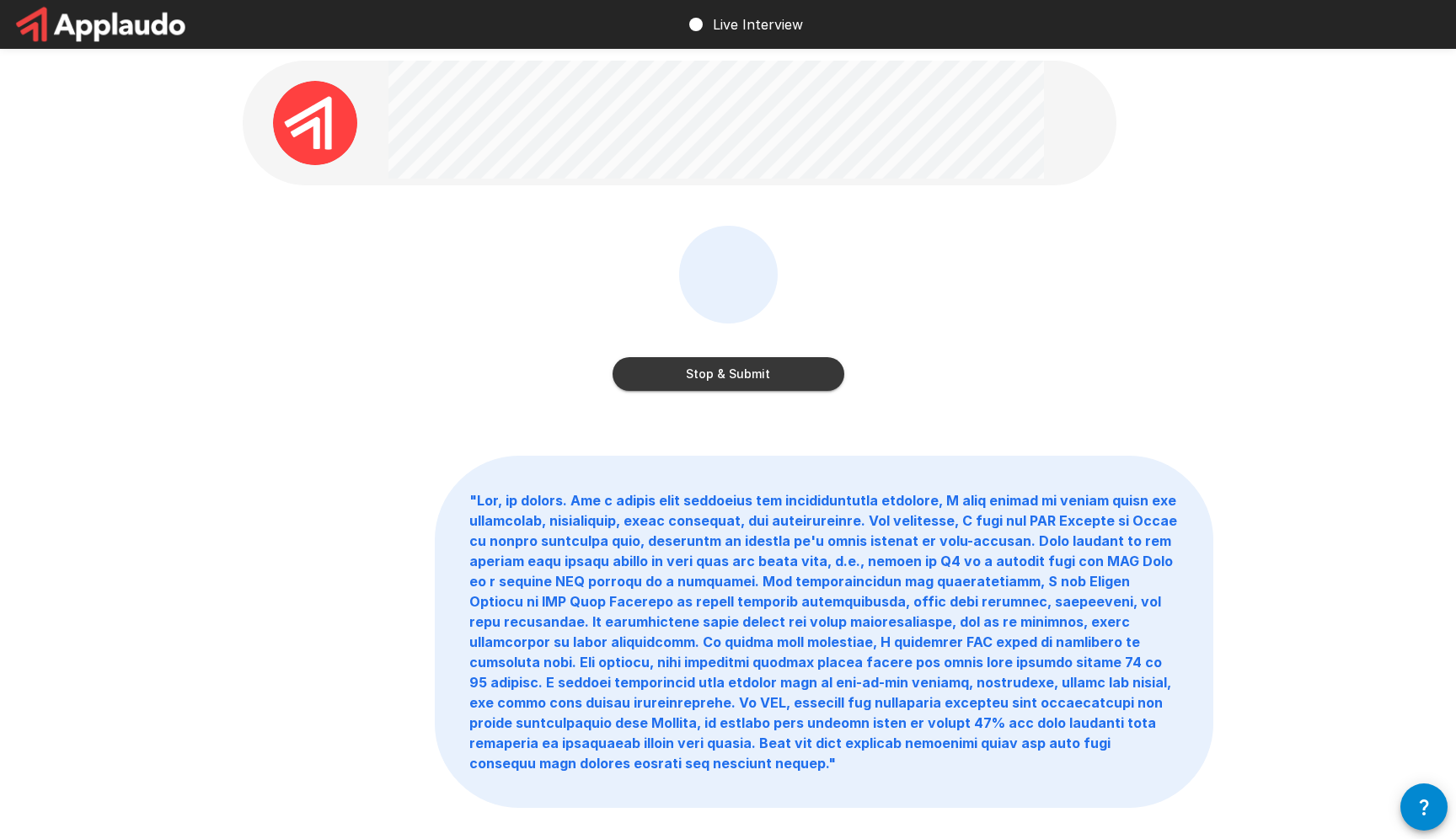
click at [774, 366] on button "Stop & Submit" at bounding box center [728, 374] width 231 height 34
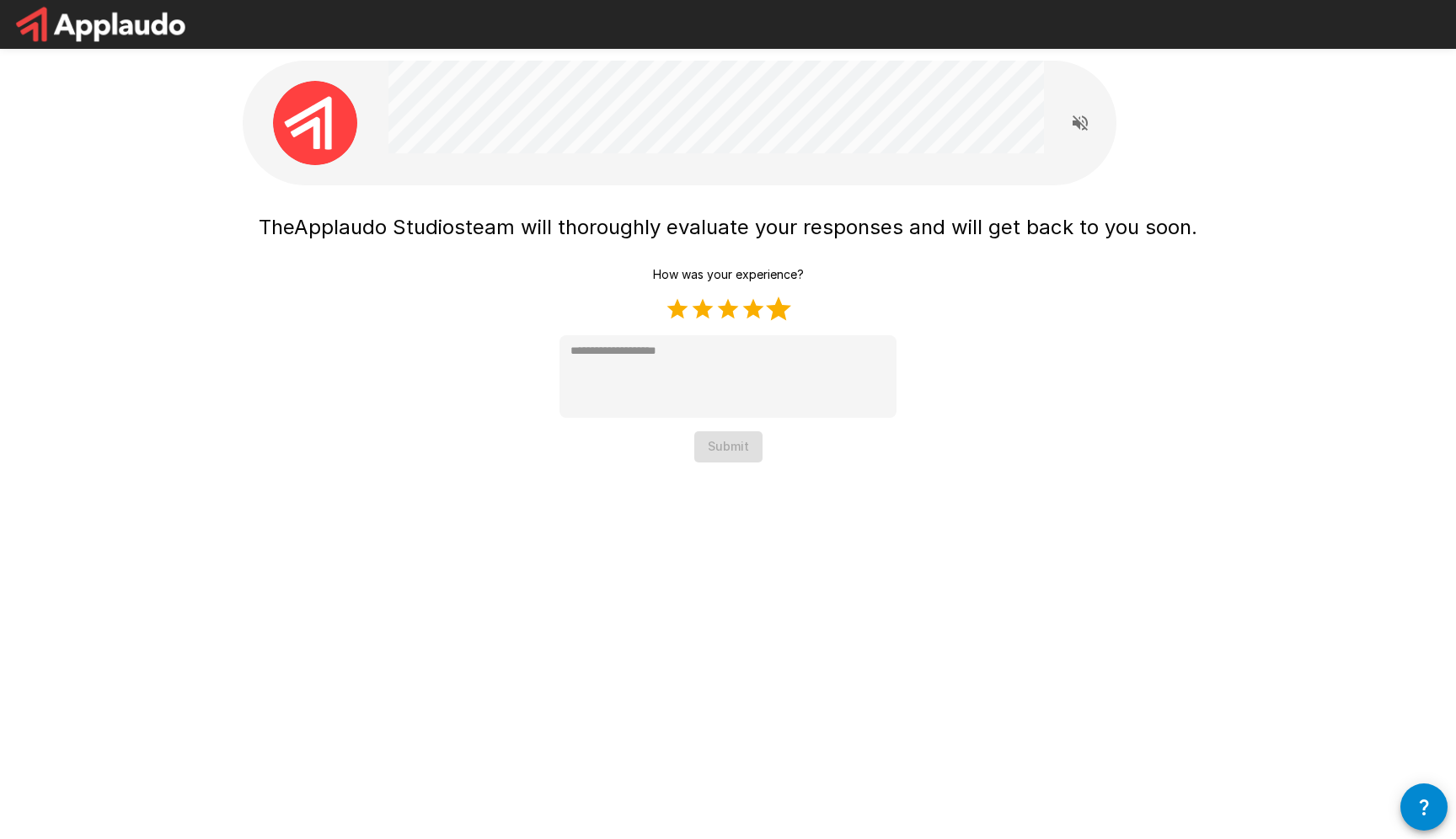
click at [778, 314] on label "5 Stars" at bounding box center [779, 309] width 25 height 25
type textarea "*"
click at [745, 442] on button "Submit" at bounding box center [728, 447] width 68 height 31
